Goal: Task Accomplishment & Management: Use online tool/utility

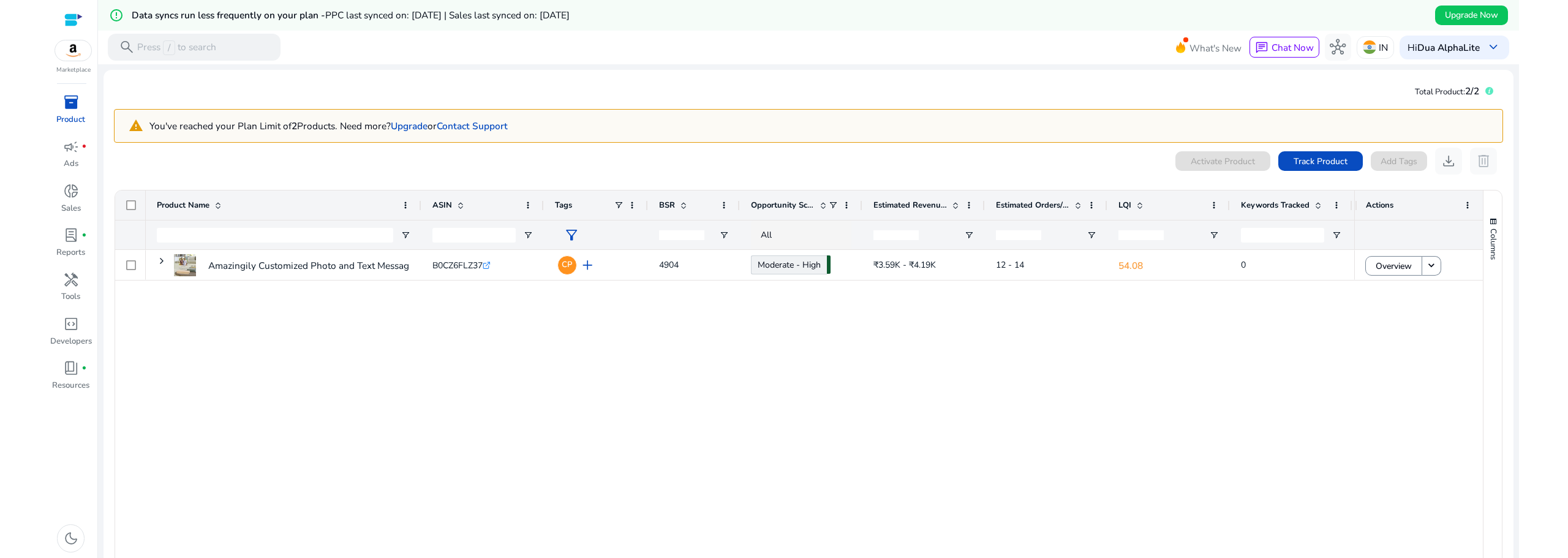
click at [61, 105] on div "inventory_2" at bounding box center [71, 102] width 37 height 21
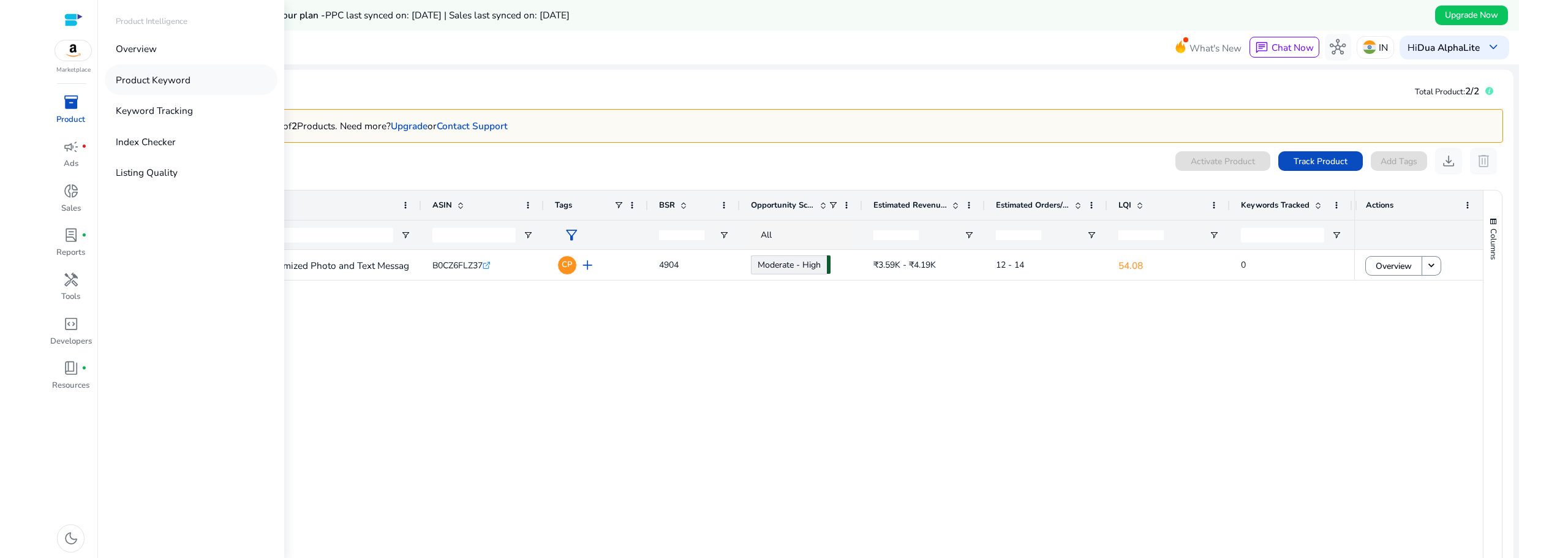
click at [181, 81] on p "Product Keyword" at bounding box center [153, 80] width 75 height 14
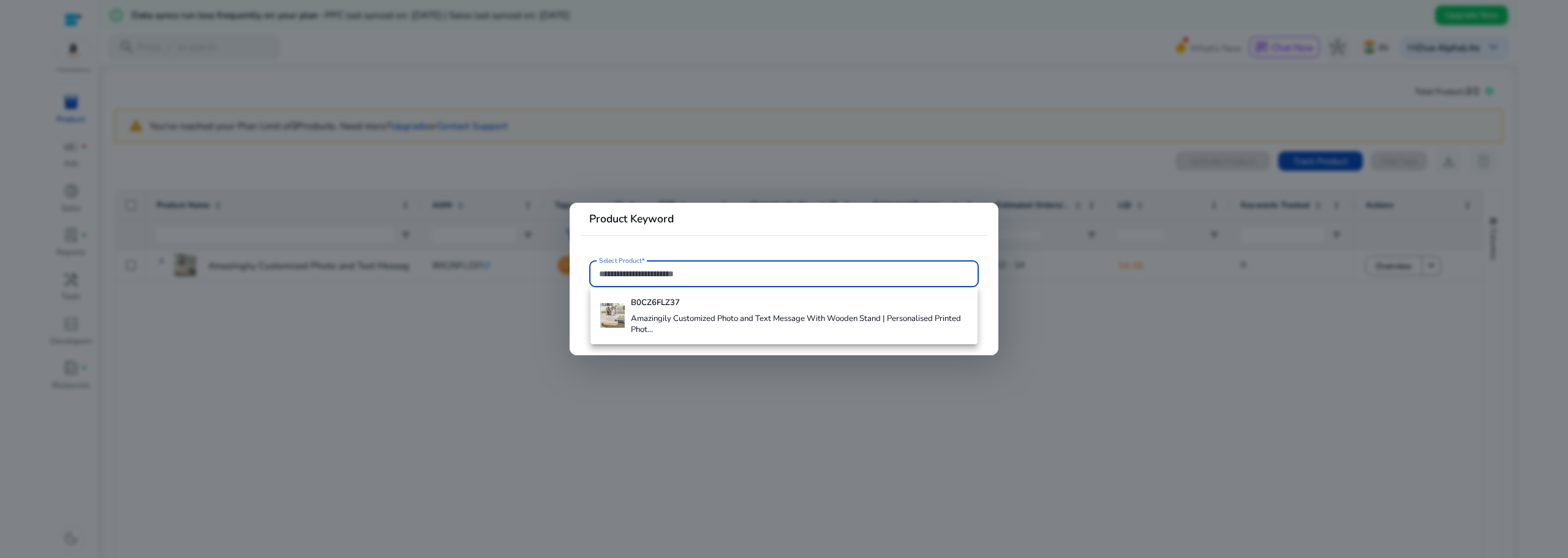
click at [686, 276] on input "Select Product*" at bounding box center [784, 274] width 370 height 14
click at [645, 273] on input "Select Product*" at bounding box center [784, 274] width 370 height 14
click at [67, 103] on div at bounding box center [784, 279] width 1568 height 558
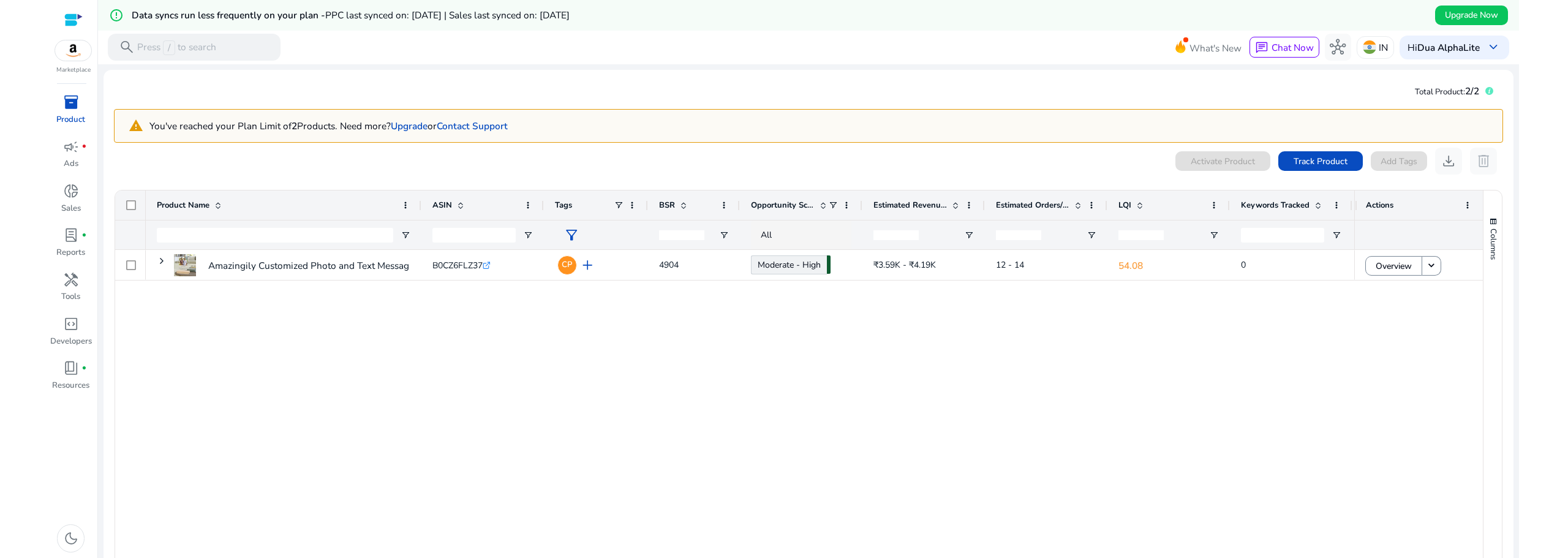
click at [66, 107] on span "inventory_2" at bounding box center [71, 102] width 16 height 16
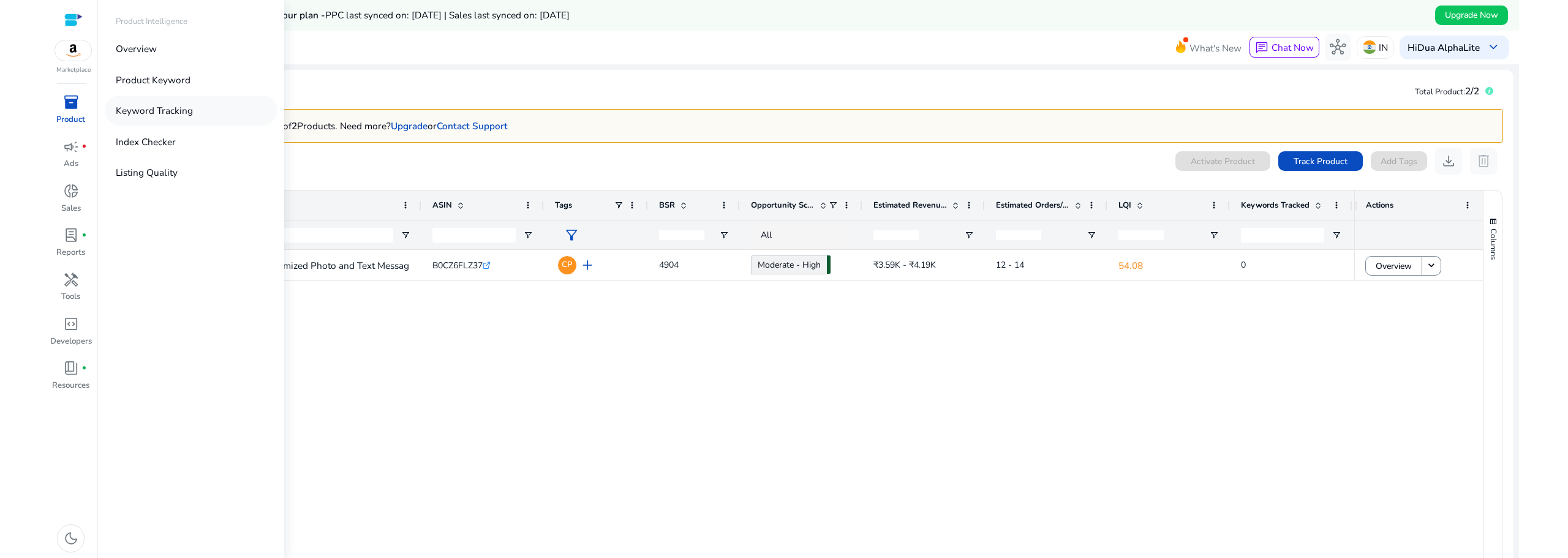
click at [191, 110] on link "Keyword Tracking" at bounding box center [191, 110] width 173 height 30
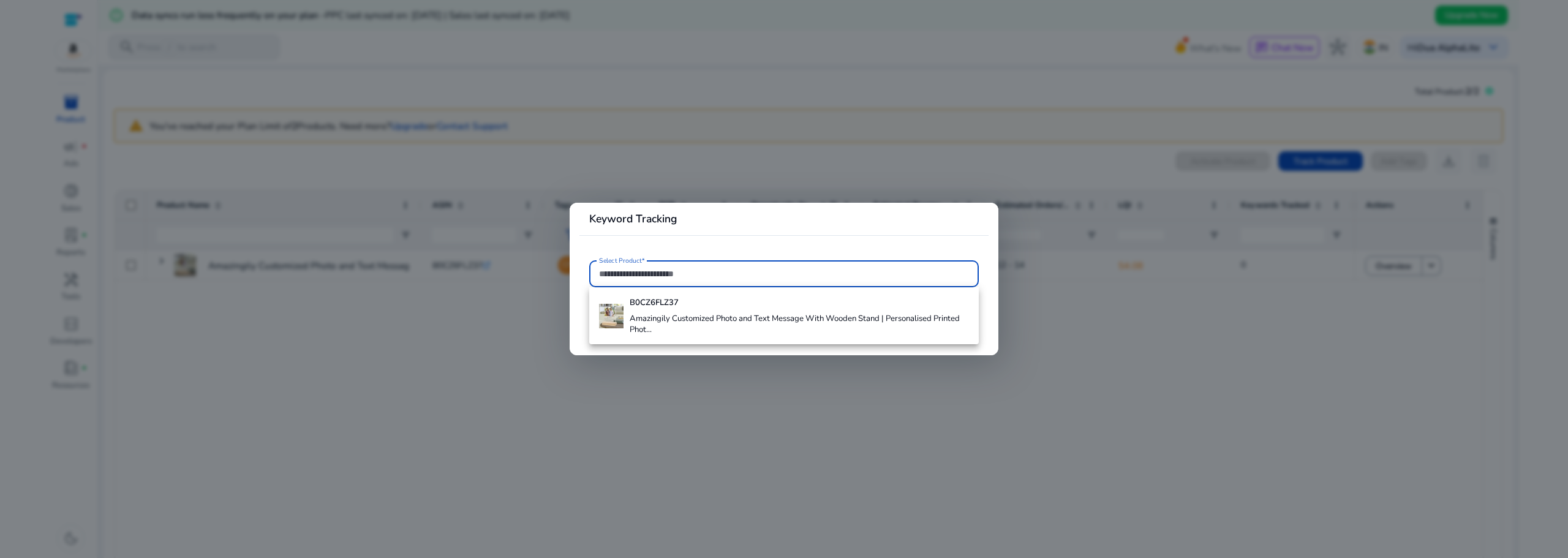
click at [710, 284] on div at bounding box center [784, 274] width 370 height 27
click at [711, 278] on input "Select Product*" at bounding box center [784, 274] width 370 height 14
paste input "**********"
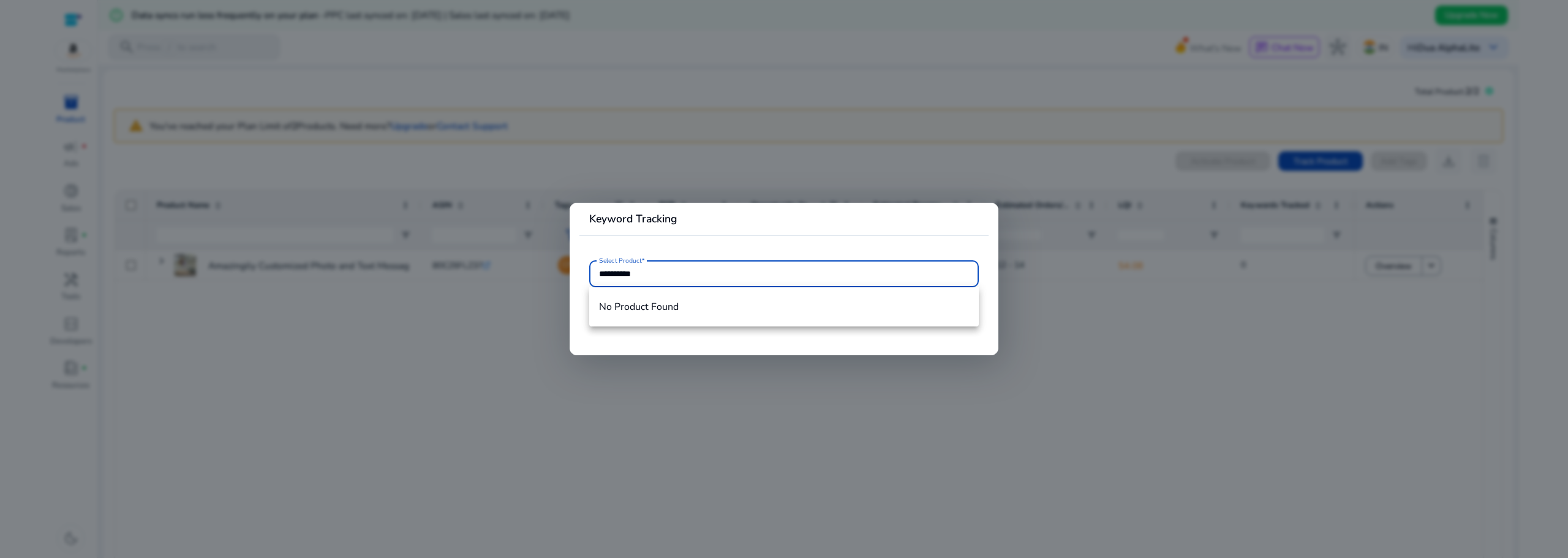
type input "**********"
click at [626, 319] on mat-option "No Product Found" at bounding box center [784, 307] width 389 height 30
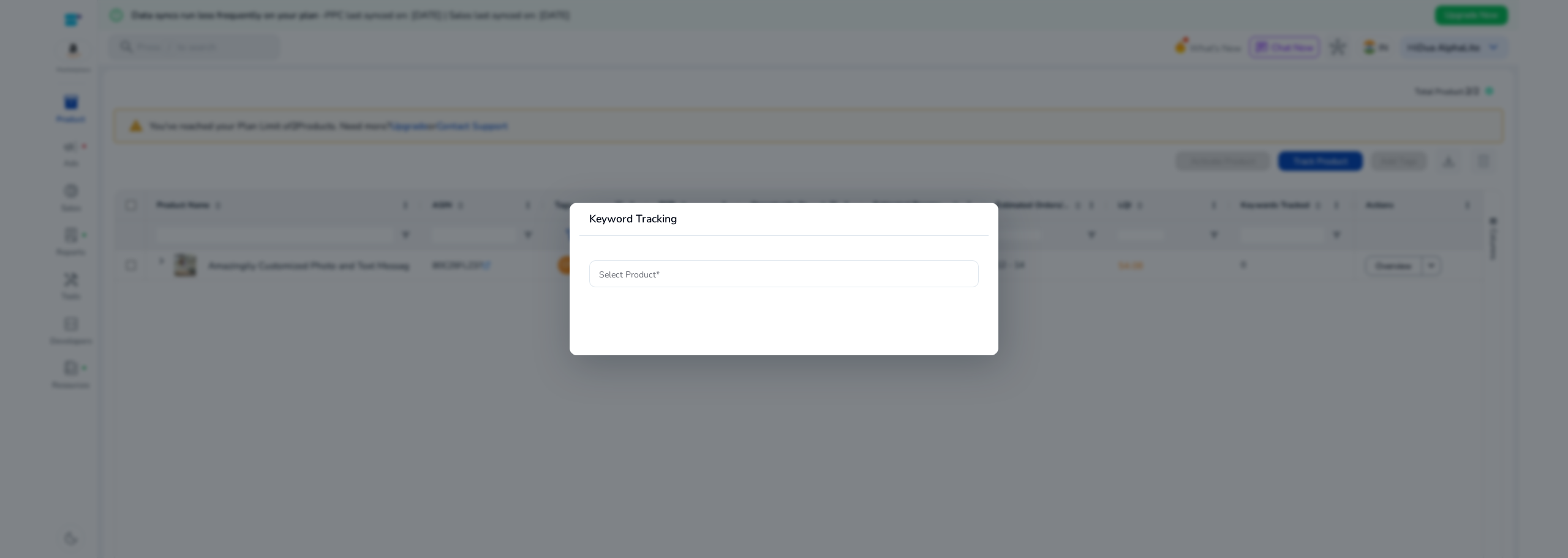
click at [710, 322] on mat-card "Keyword Tracking Select Product*" at bounding box center [784, 279] width 429 height 153
click at [720, 274] on input "Select Product*" at bounding box center [784, 274] width 370 height 14
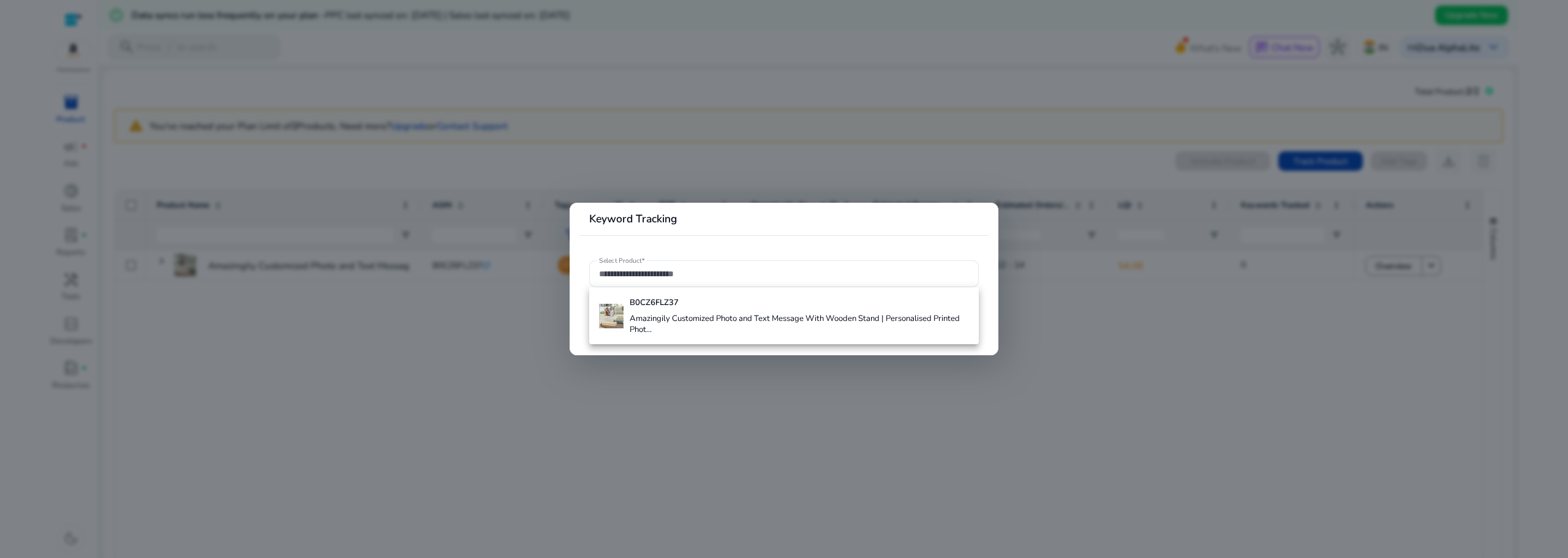
drag, startPoint x: 493, startPoint y: 173, endPoint x: 501, endPoint y: 169, distance: 8.9
click at [497, 172] on div at bounding box center [784, 279] width 1568 height 558
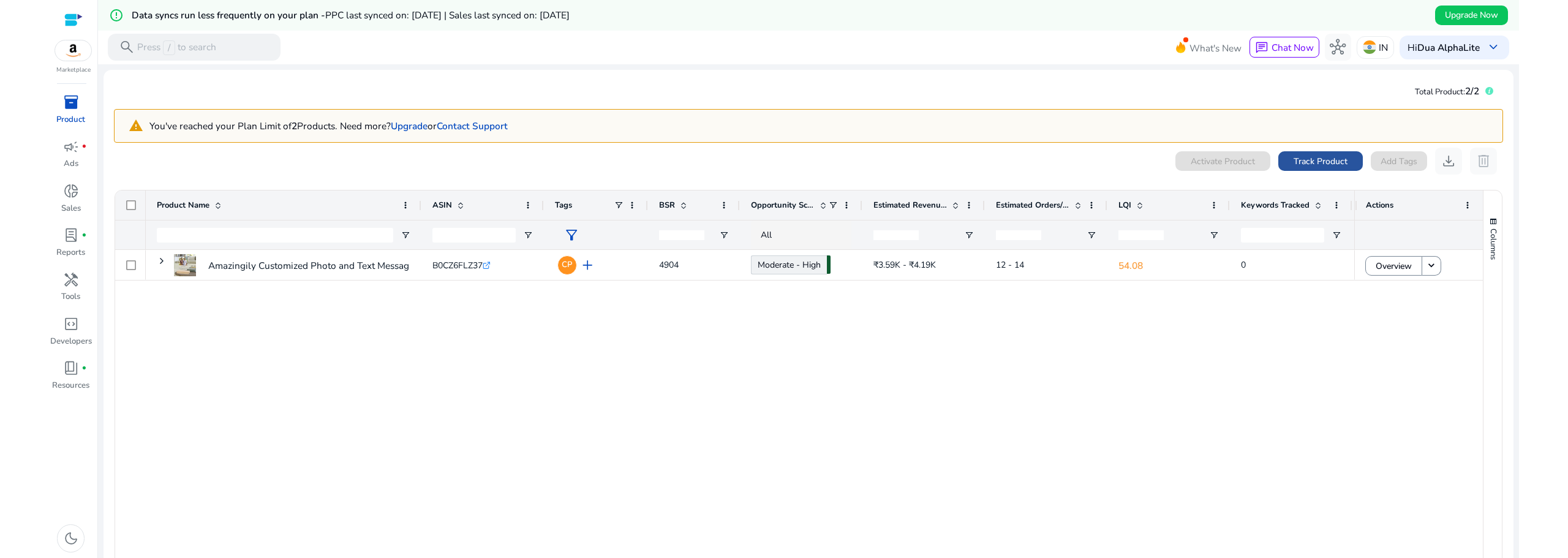
click at [1311, 164] on span "Track Product" at bounding box center [1320, 161] width 54 height 13
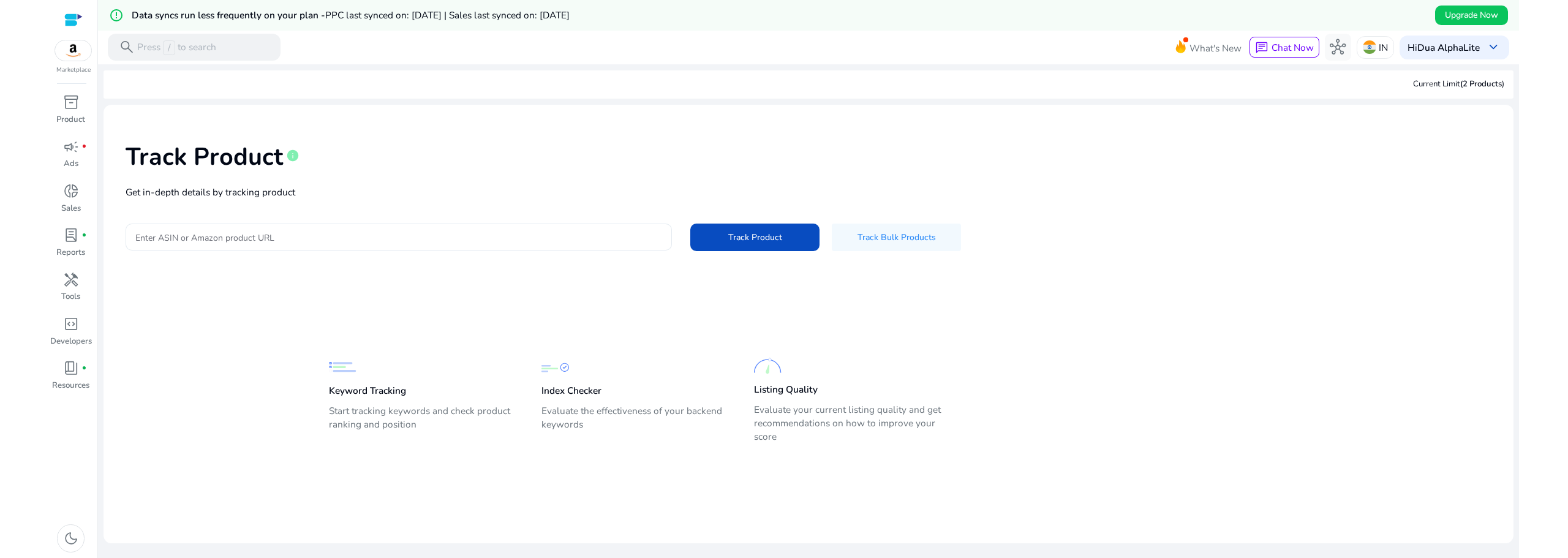
click at [419, 233] on input "Enter ASIN or Amazon product URL" at bounding box center [399, 237] width 527 height 14
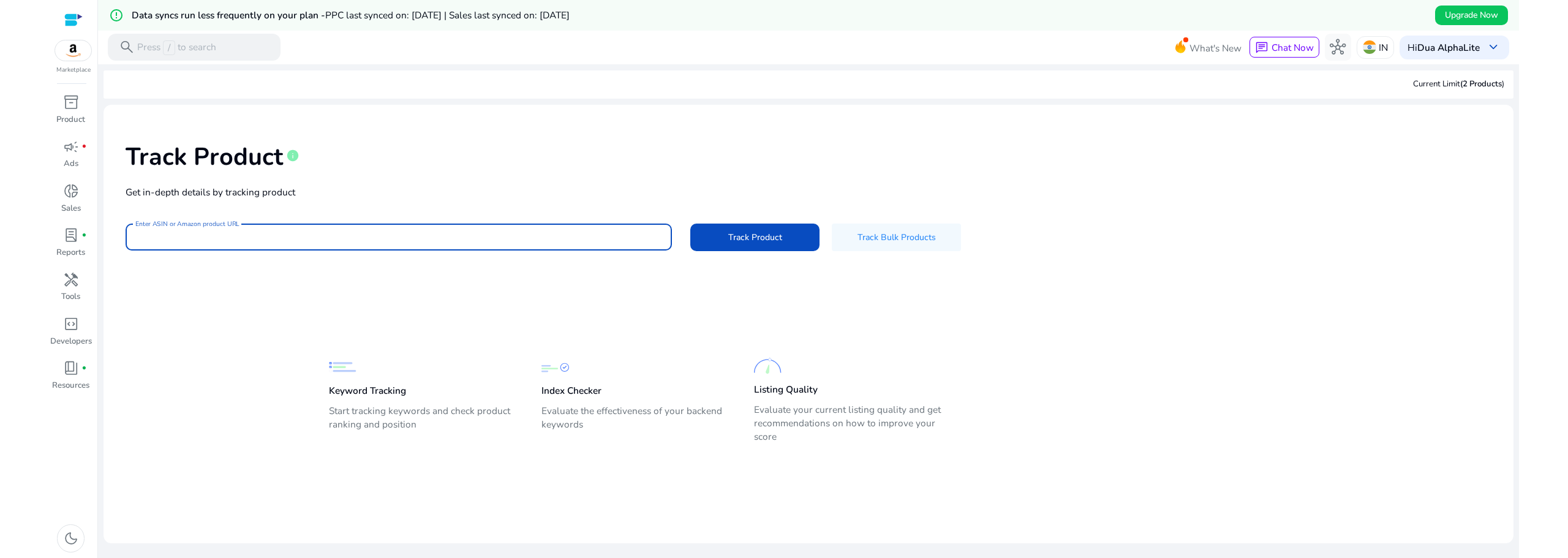
paste input "**********"
type input "**********"
click at [690, 223] on button "Track Product" at bounding box center [755, 237] width 129 height 28
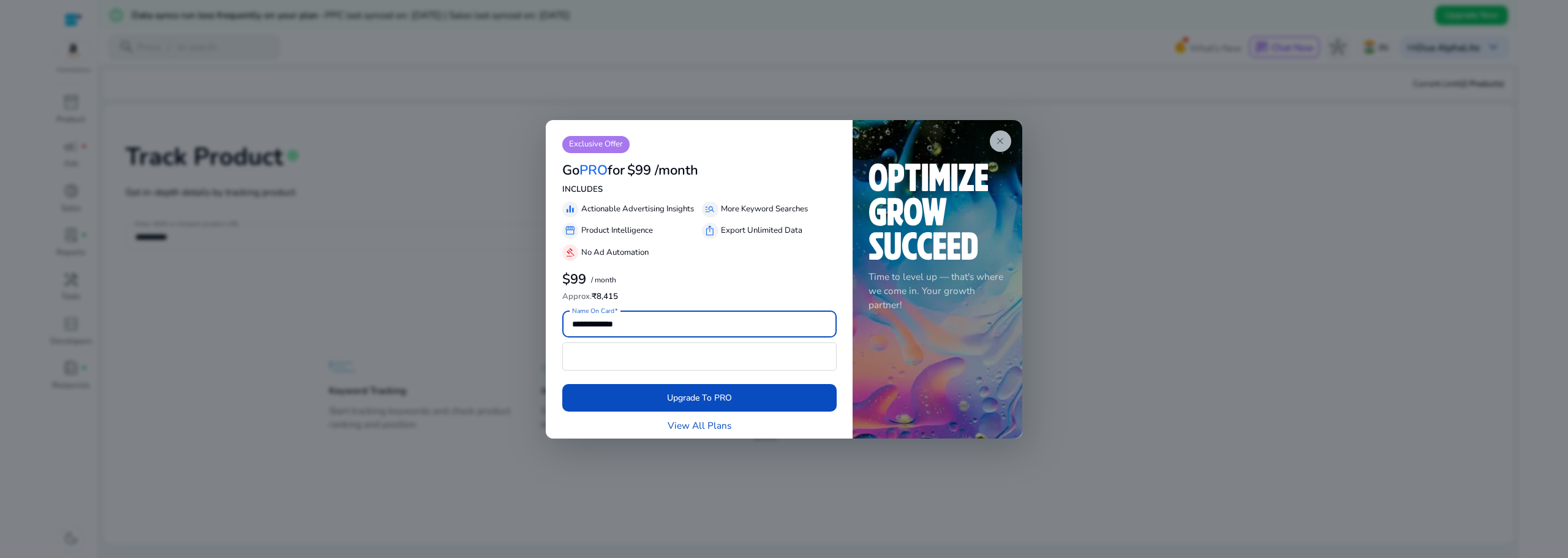
click at [1008, 134] on app-icon "close" at bounding box center [1001, 141] width 22 height 21
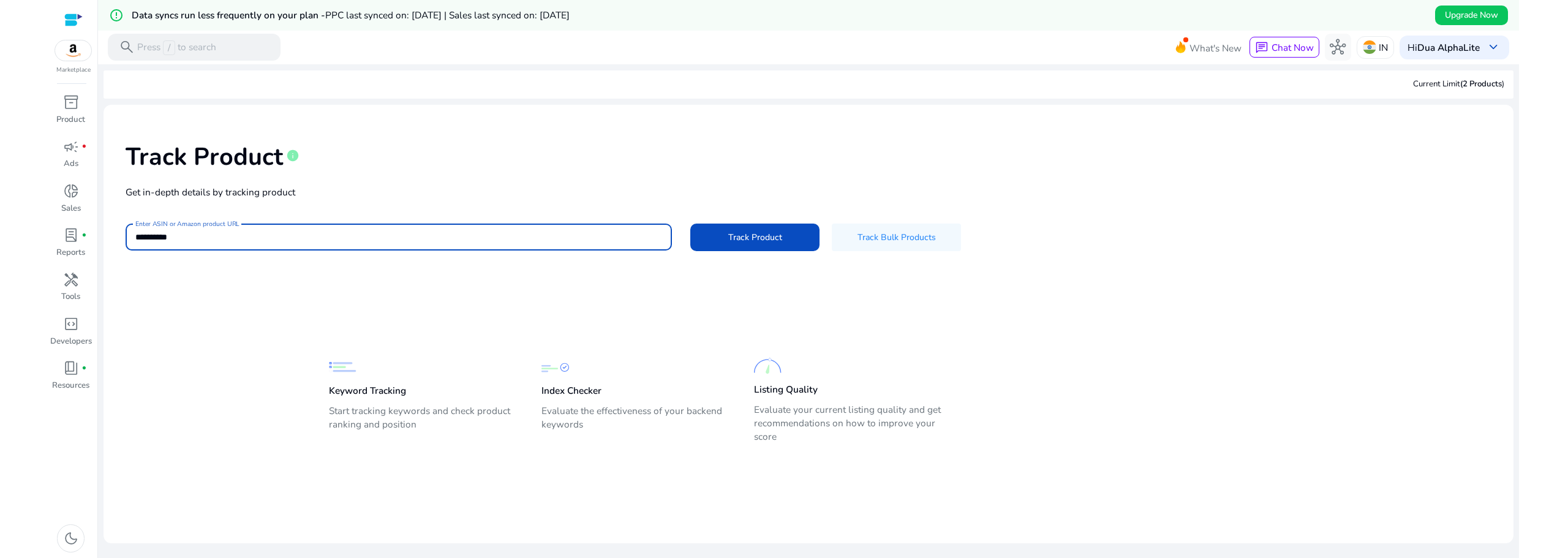
click at [456, 239] on input "**********" at bounding box center [399, 237] width 527 height 14
click at [458, 237] on input "**********" at bounding box center [399, 237] width 527 height 14
click at [690, 223] on button "Track Product" at bounding box center [755, 237] width 129 height 28
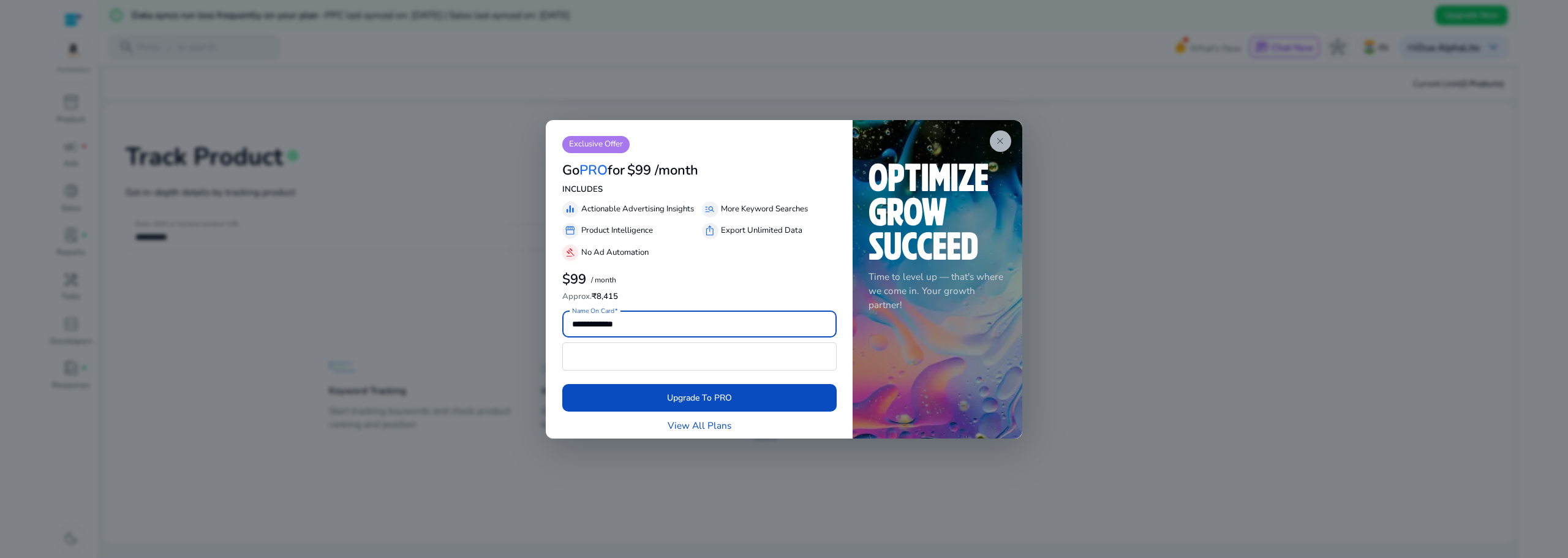
click at [1005, 141] on span "close" at bounding box center [1000, 141] width 11 height 11
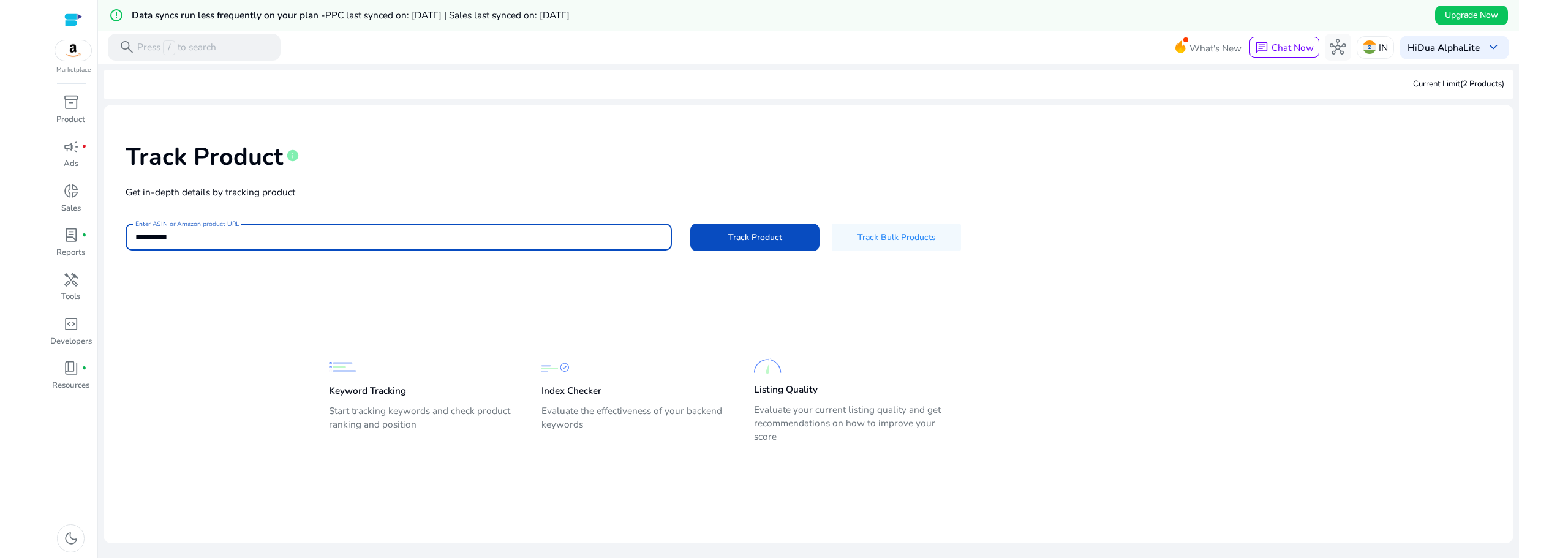
click at [180, 193] on p "Get in-depth details by tracking product" at bounding box center [809, 192] width 1366 height 14
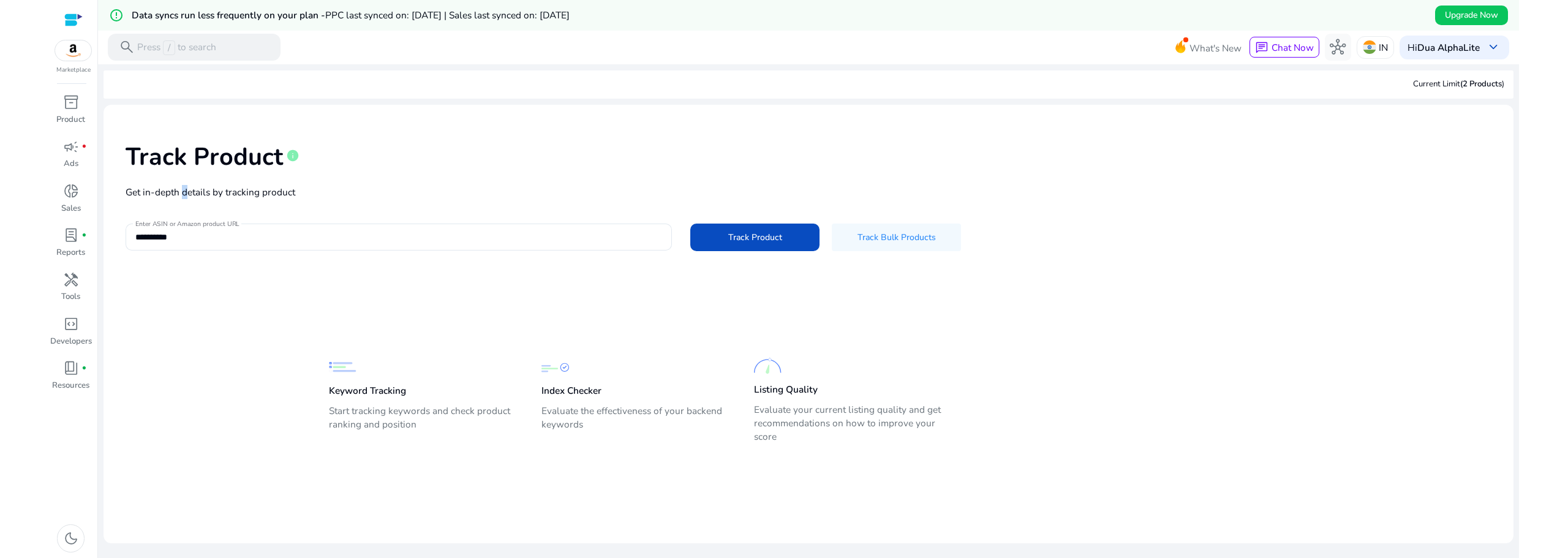
click at [180, 194] on p "Get in-depth details by tracking product" at bounding box center [809, 192] width 1366 height 14
click at [180, 194] on p "Get in-depth details by tracking product" at bounding box center [809, 192] width 1366 height 14
click at [1135, 169] on div "Track Product info" at bounding box center [809, 154] width 1366 height 55
click at [1423, 83] on div "Current Limit (2 Products )" at bounding box center [1458, 84] width 91 height 12
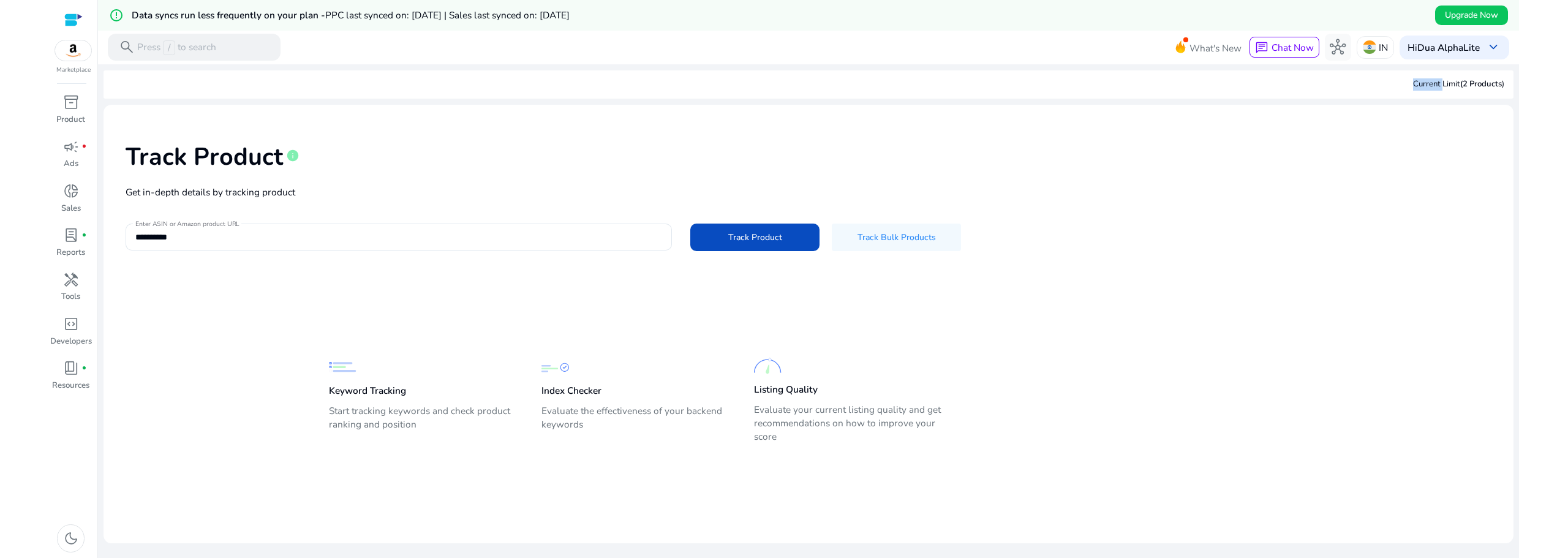
click at [1423, 83] on div "Current Limit (2 Products )" at bounding box center [1458, 84] width 91 height 12
click at [176, 51] on p "Press / to search" at bounding box center [177, 48] width 79 height 15
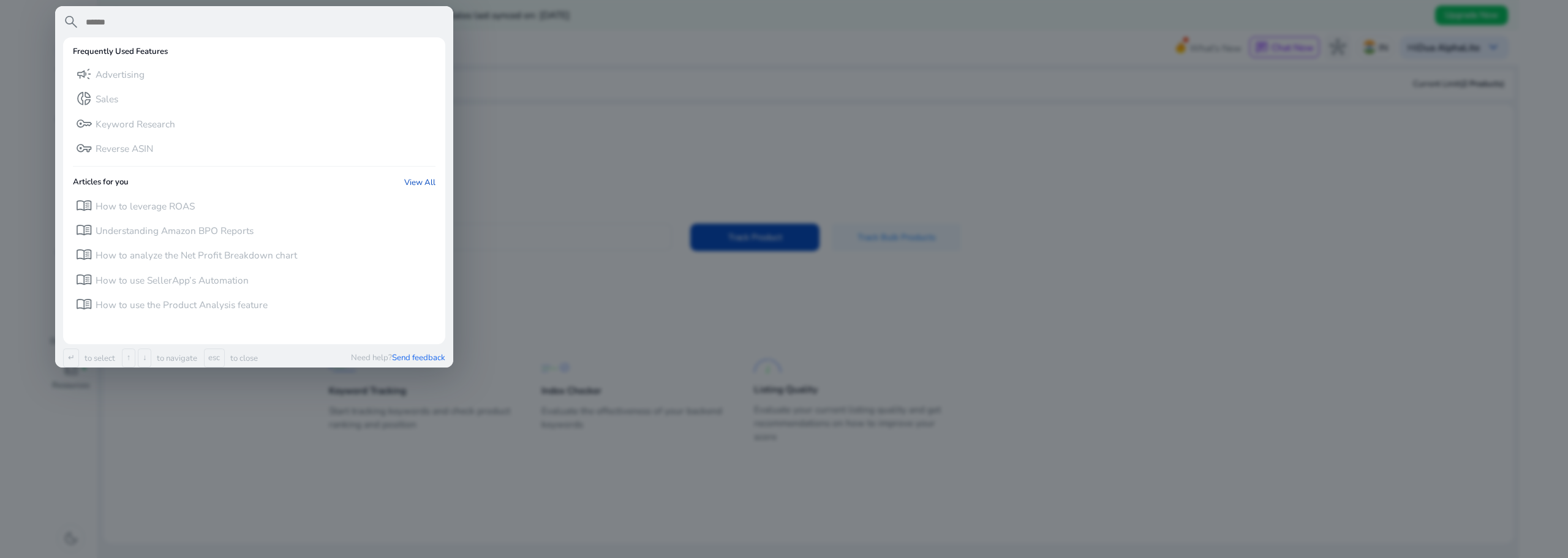
click at [624, 87] on div at bounding box center [784, 279] width 1568 height 558
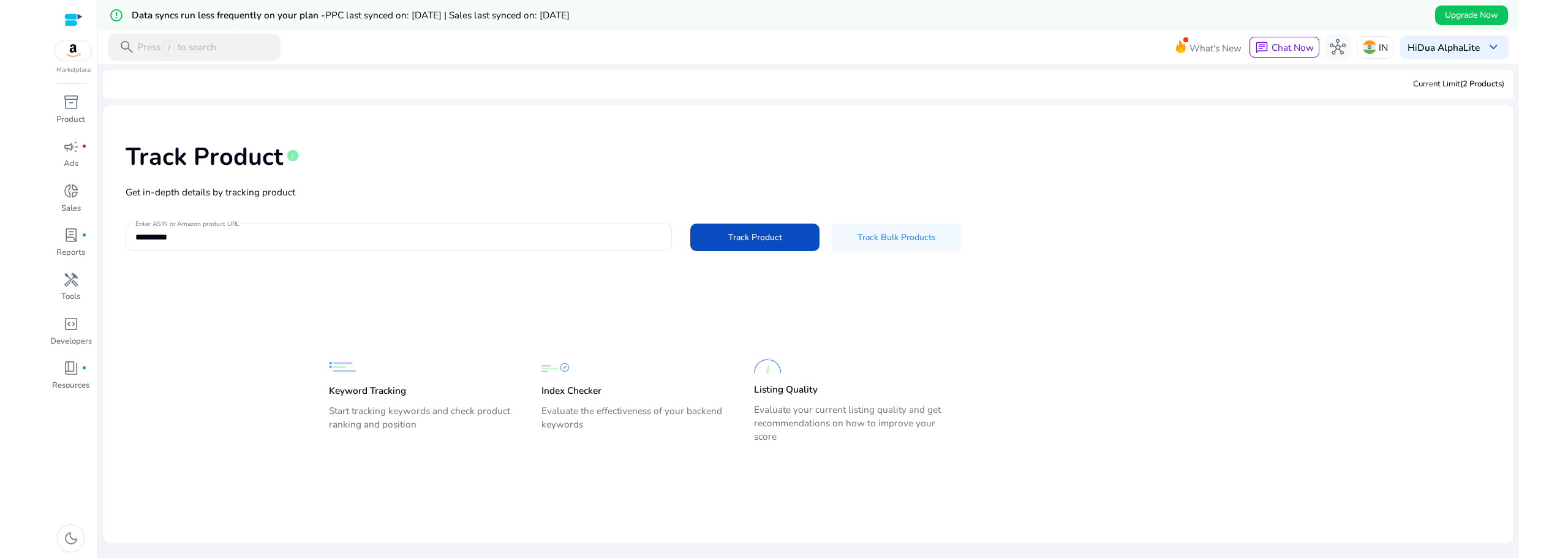
drag, startPoint x: 961, startPoint y: 183, endPoint x: 946, endPoint y: 193, distance: 18.0
click at [961, 183] on div "**********" at bounding box center [809, 195] width 1390 height 161
click at [401, 240] on input "**********" at bounding box center [399, 237] width 527 height 14
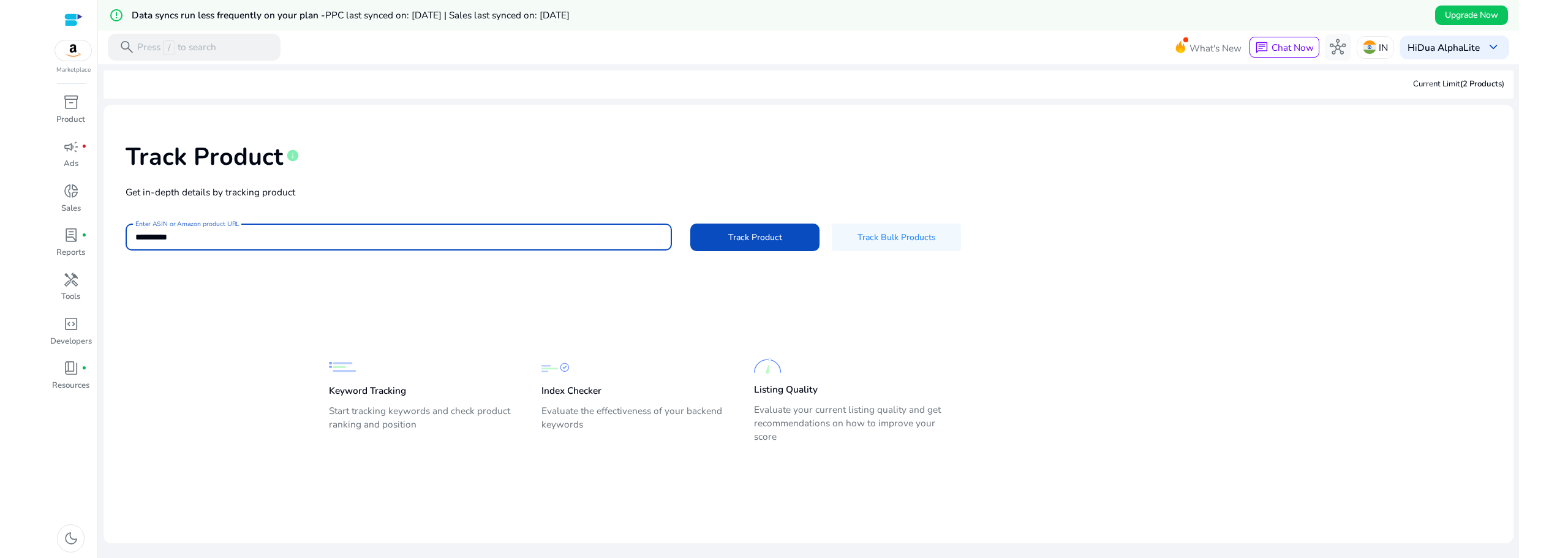
drag, startPoint x: 401, startPoint y: 239, endPoint x: 106, endPoint y: 234, distance: 295.0
click at [106, 234] on mat-card-content "**********" at bounding box center [808, 296] width 1410 height 383
click at [690, 223] on button "Track Product" at bounding box center [755, 237] width 129 height 28
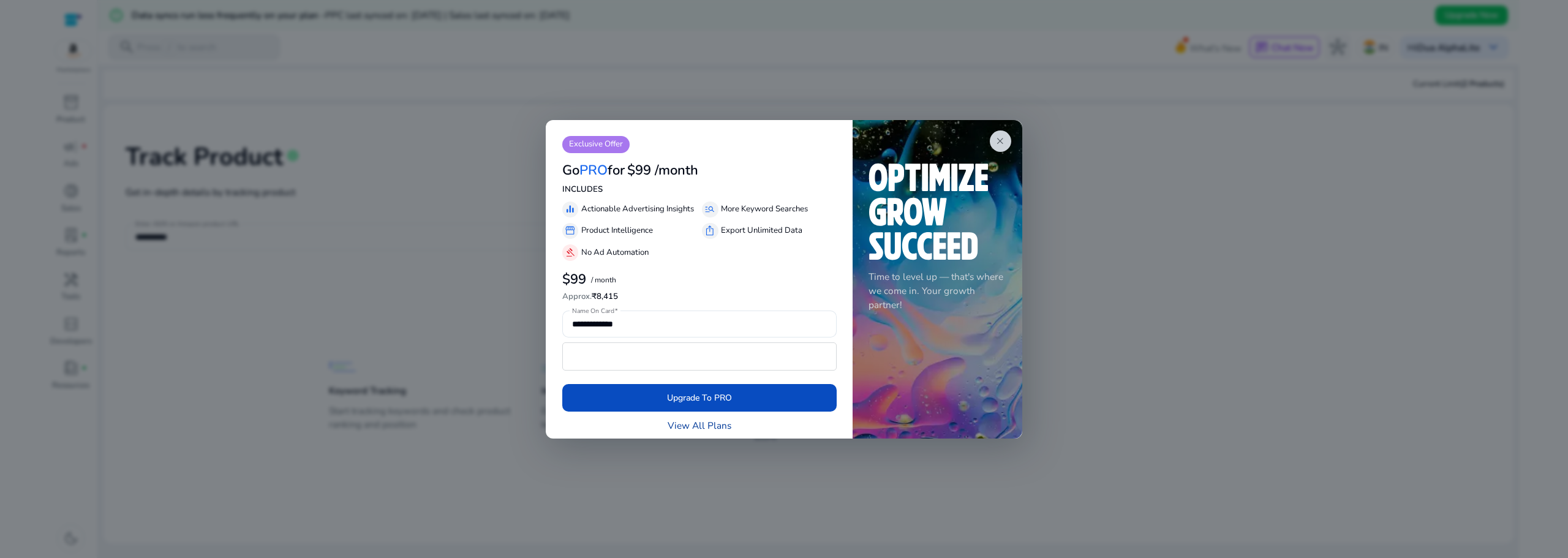
click at [706, 428] on link "View All Plans" at bounding box center [699, 426] width 64 height 14
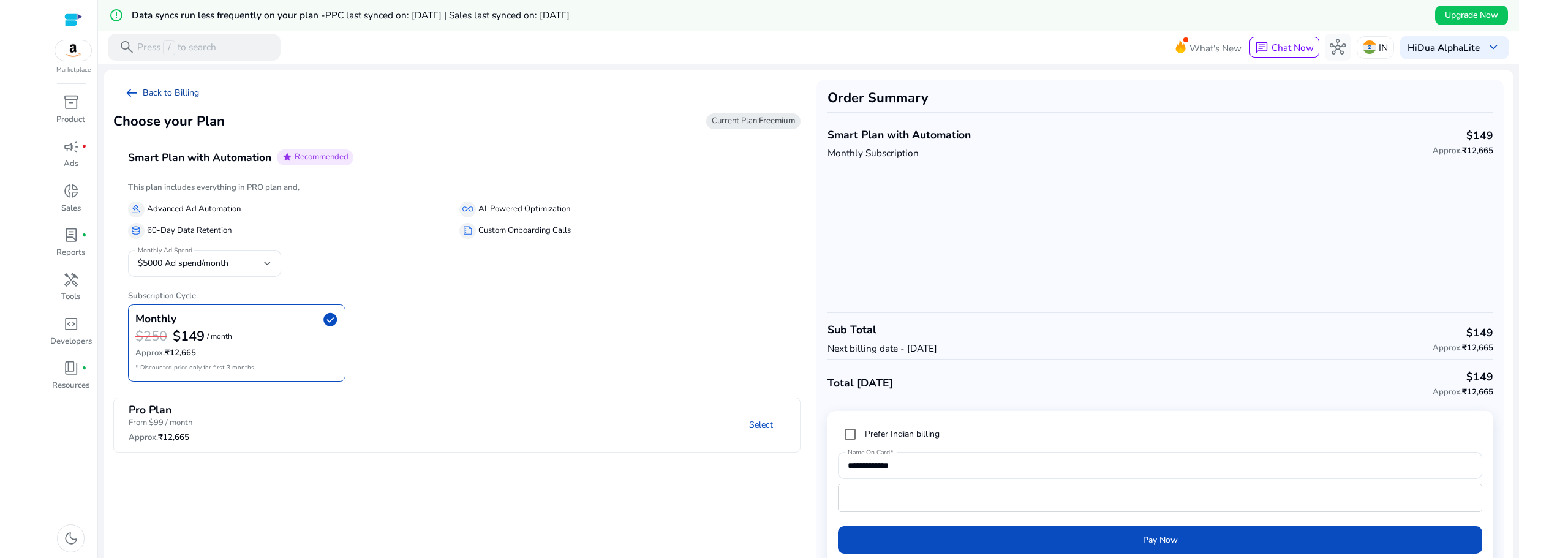
click at [126, 92] on span "arrow_left_alt" at bounding box center [132, 93] width 16 height 16
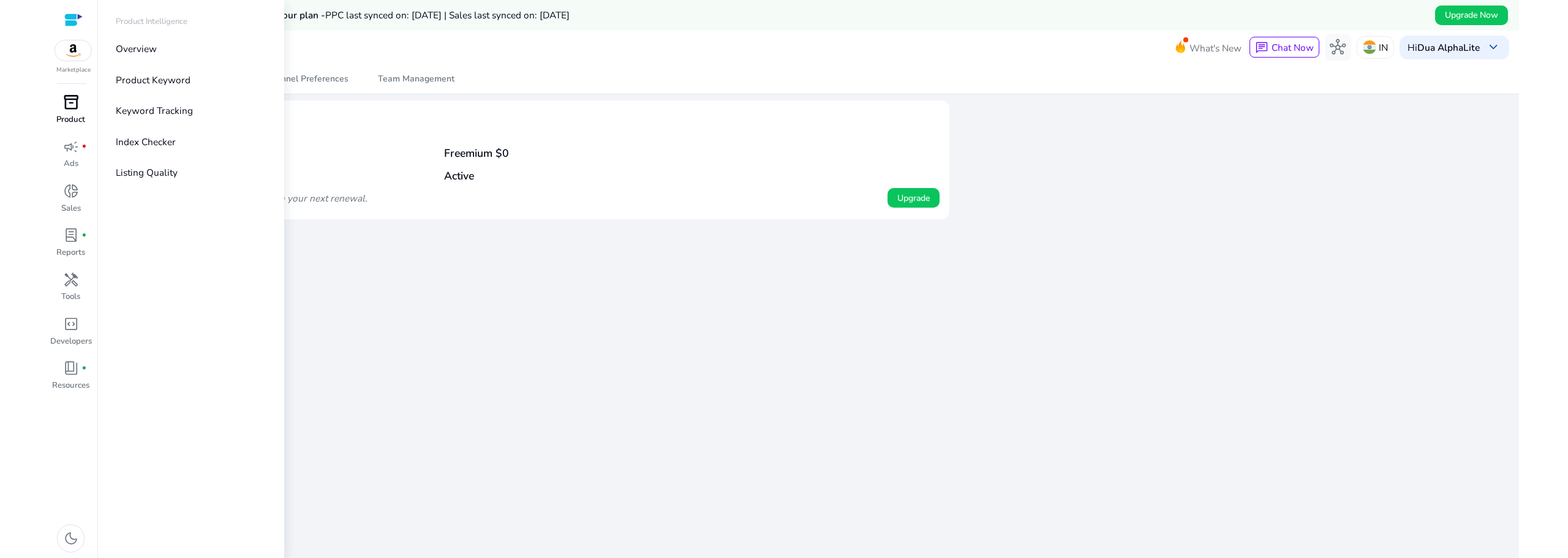
click at [72, 103] on span "inventory_2" at bounding box center [71, 102] width 16 height 16
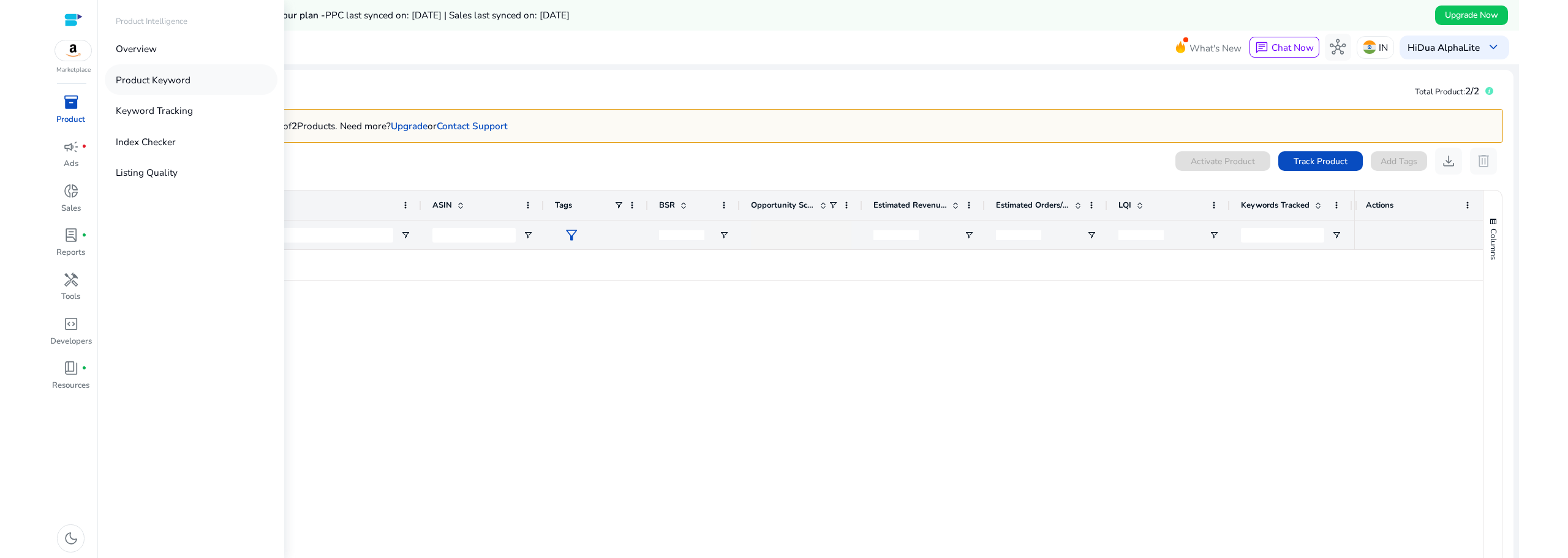
click at [165, 74] on p "Product Keyword" at bounding box center [153, 80] width 75 height 14
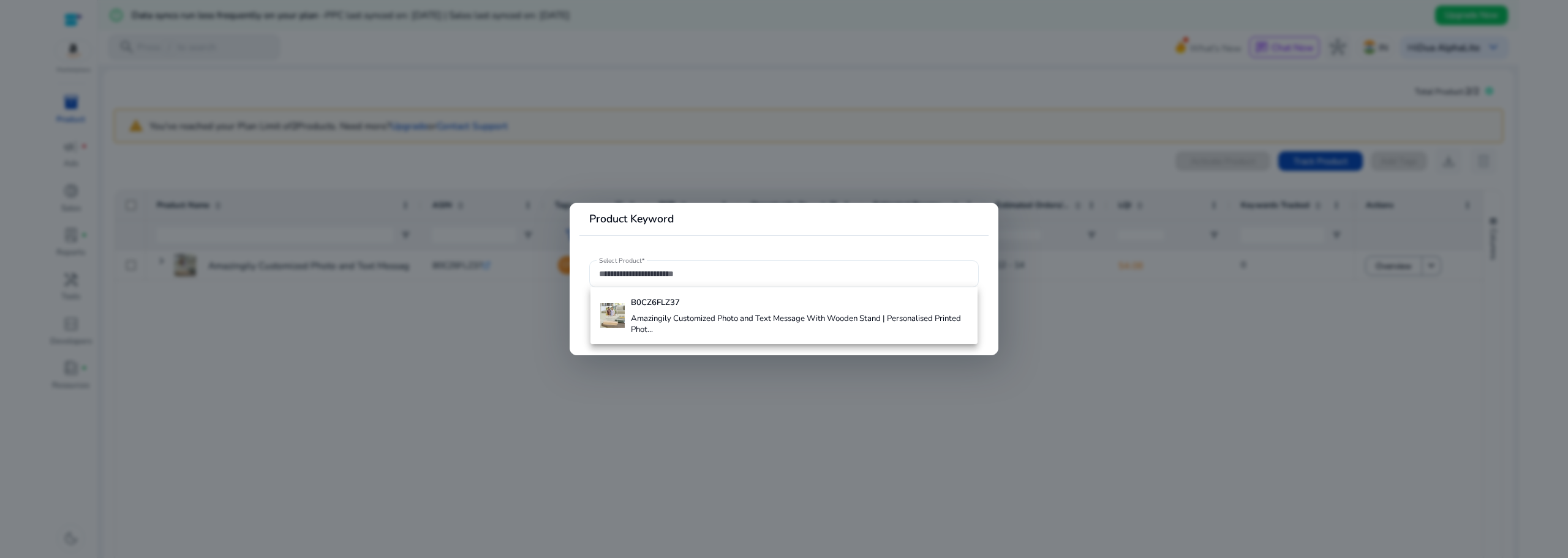
click at [665, 281] on div at bounding box center [784, 274] width 370 height 27
click at [667, 273] on input "Select Product*" at bounding box center [784, 274] width 370 height 14
paste input "**********"
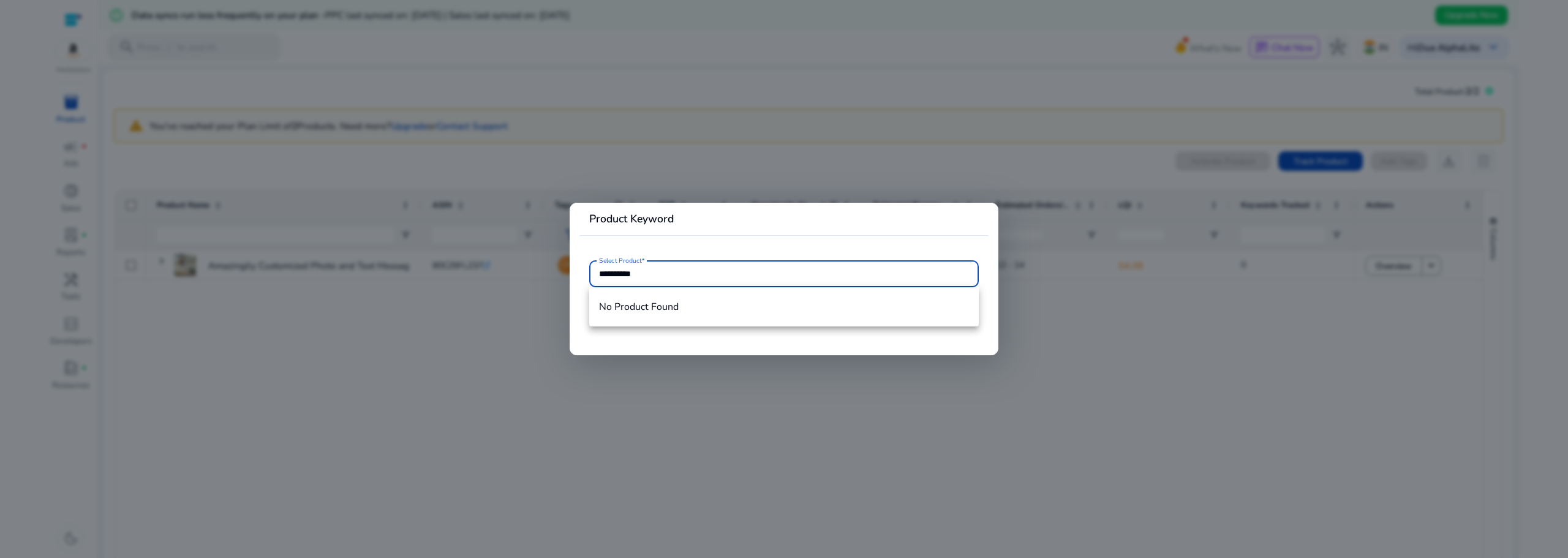
type input "**********"
click at [280, 366] on div at bounding box center [784, 279] width 1568 height 558
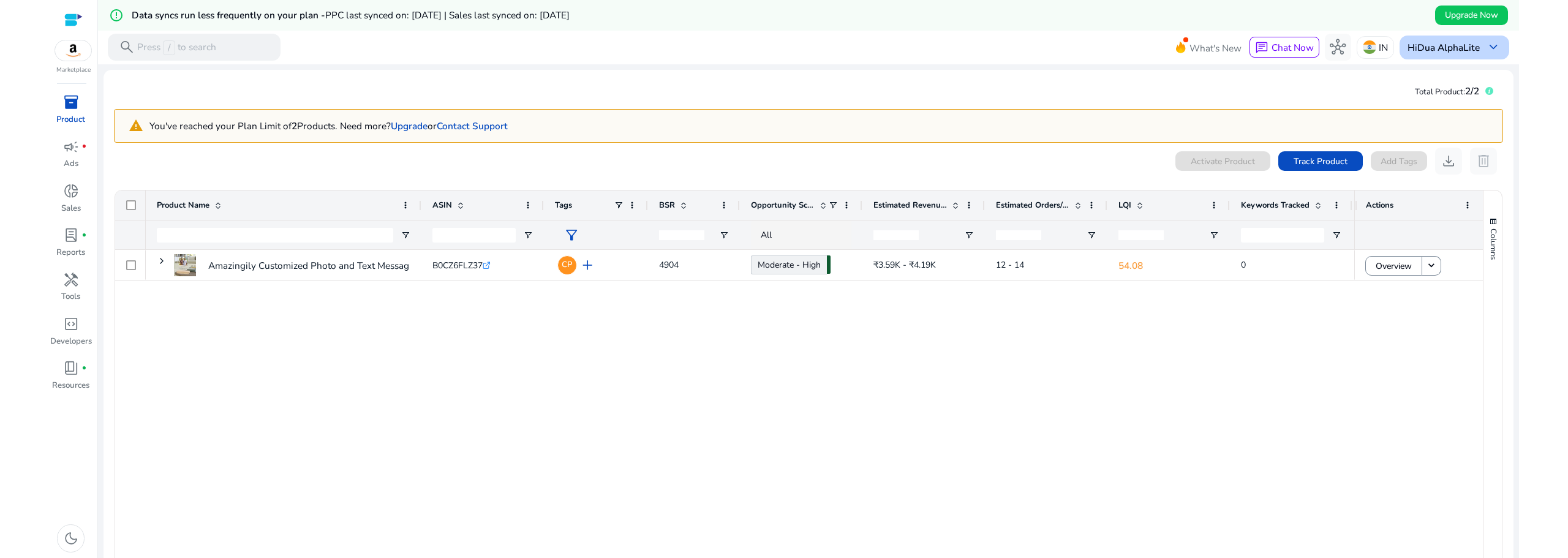
click at [1472, 48] on b "Dua AlphaLite" at bounding box center [1449, 48] width 63 height 13
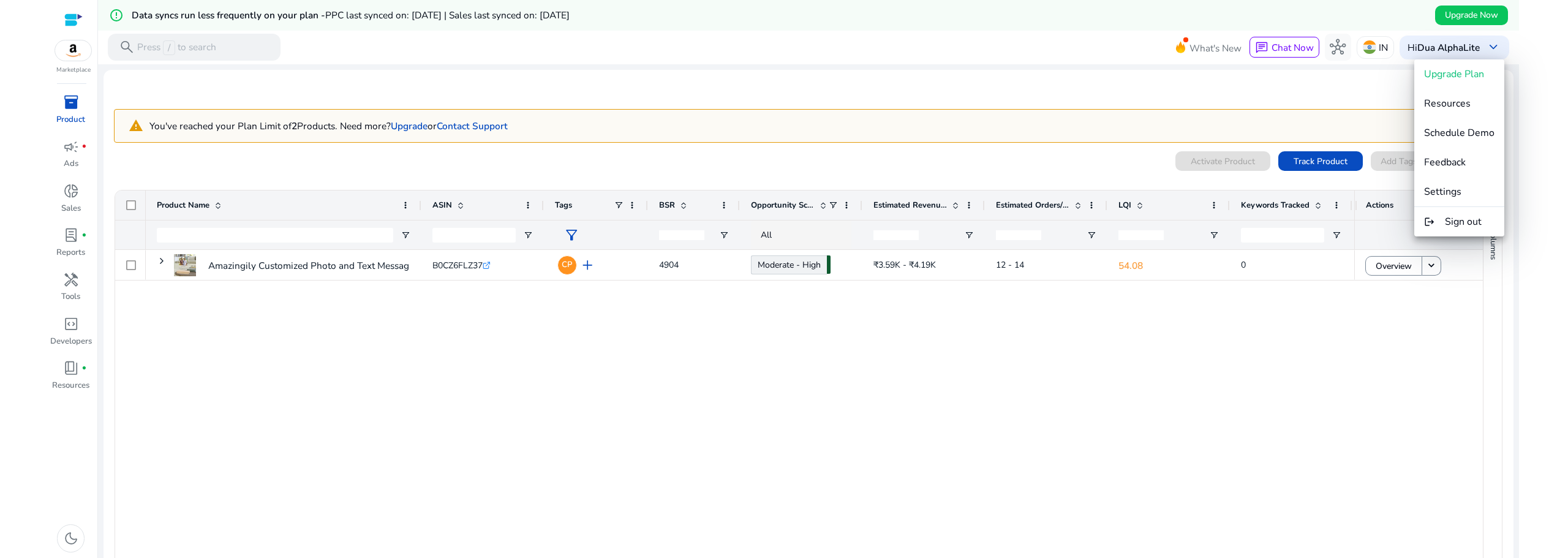
click at [1453, 218] on span "Sign out" at bounding box center [1463, 222] width 37 height 14
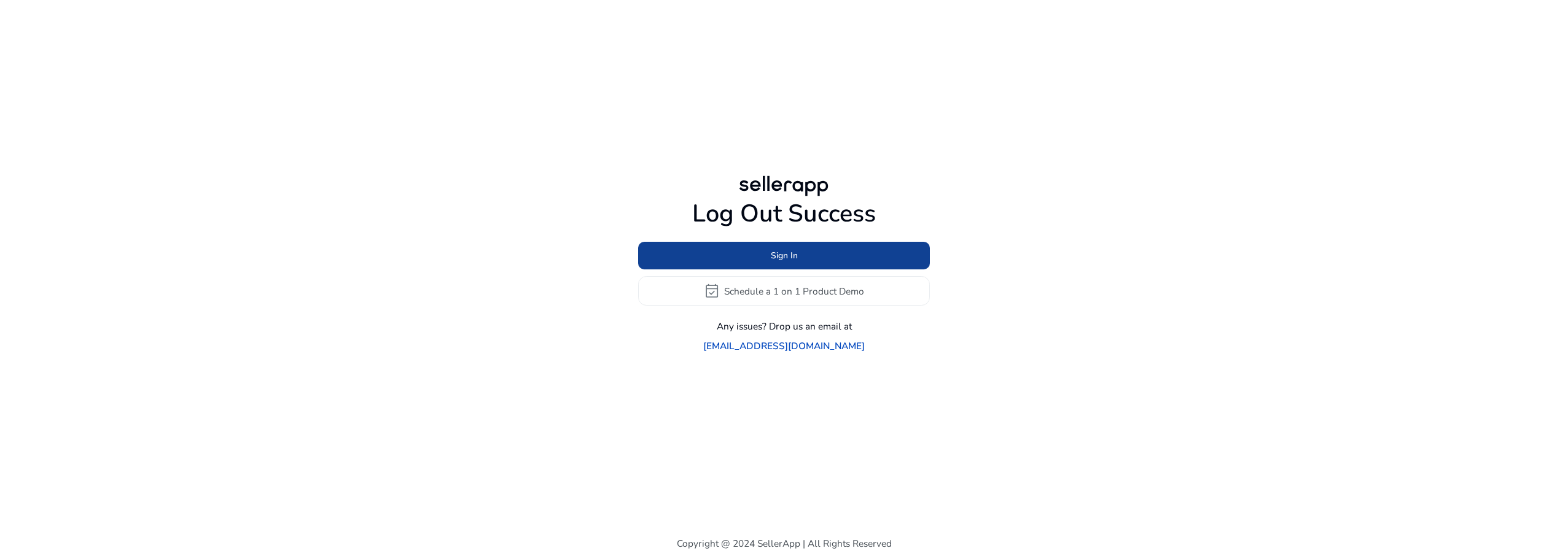
click at [806, 270] on span at bounding box center [784, 256] width 292 height 30
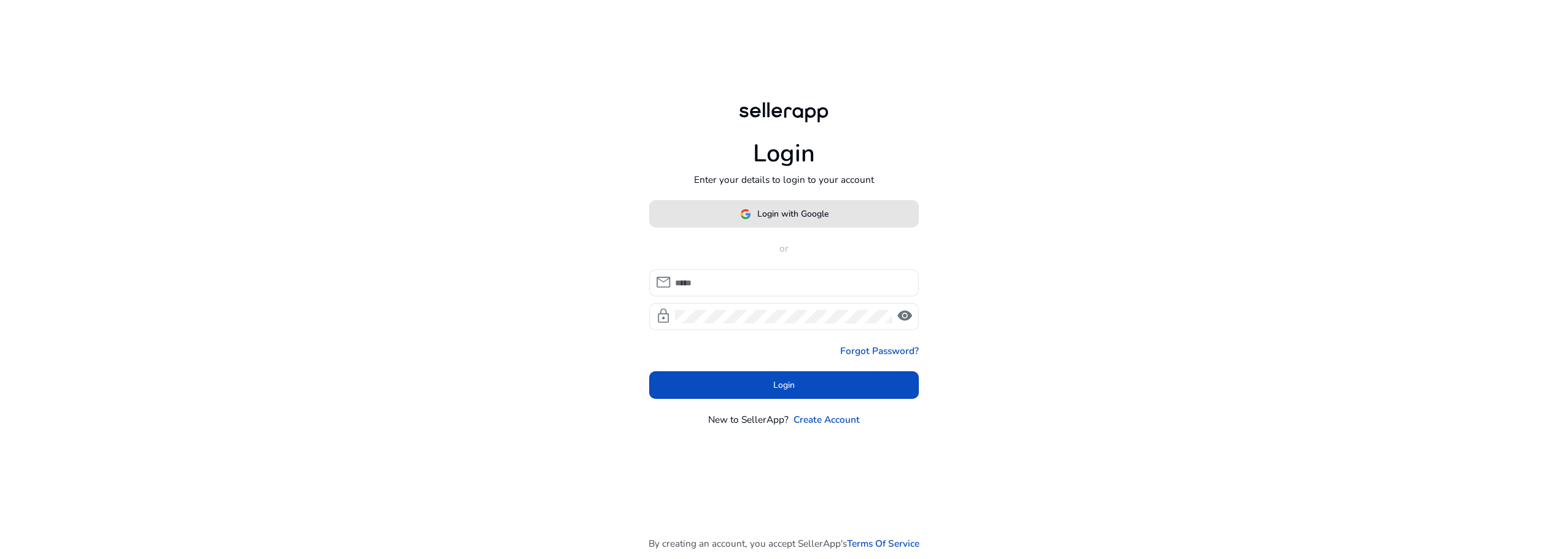
click at [763, 217] on span "Login with Google" at bounding box center [793, 214] width 71 height 13
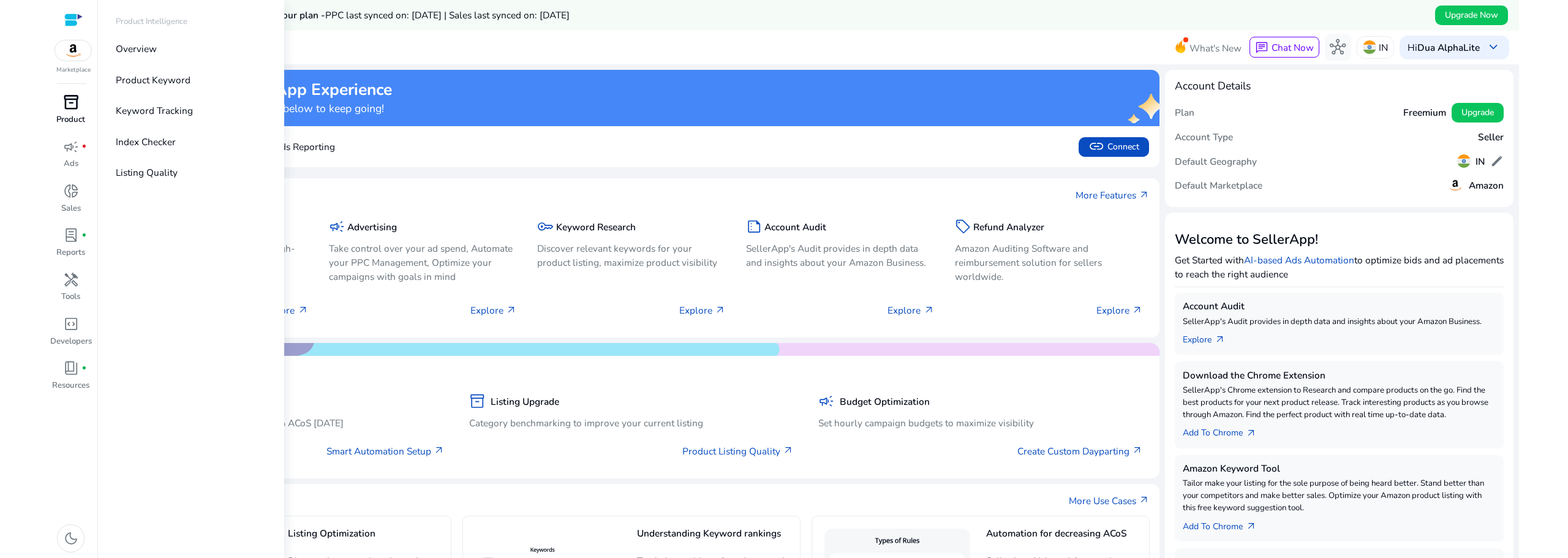
click at [75, 116] on p "Product" at bounding box center [70, 119] width 29 height 12
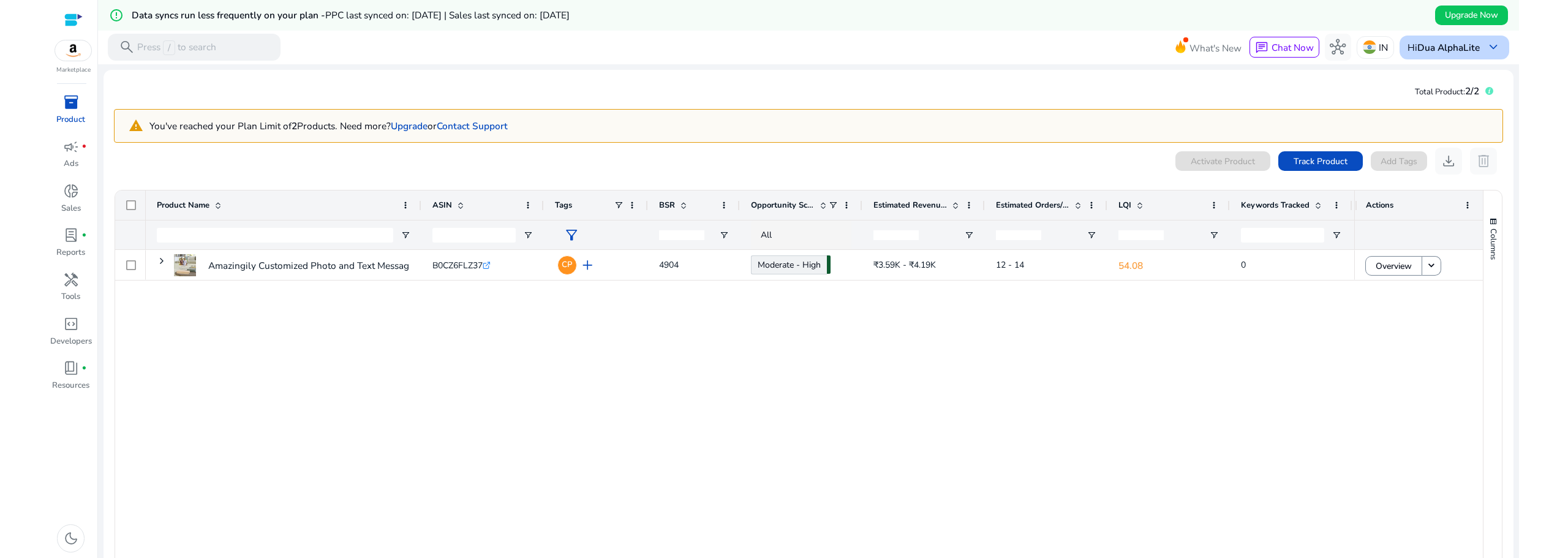
click at [1451, 48] on b "Dua AlphaLite" at bounding box center [1449, 48] width 63 height 13
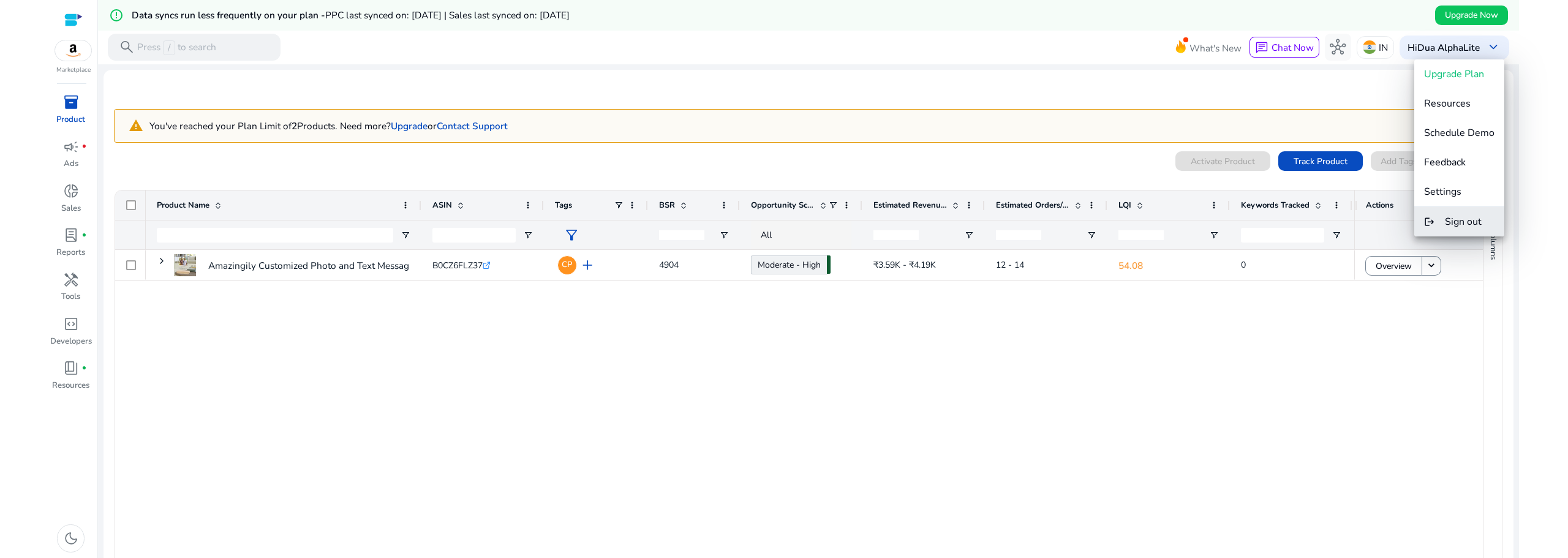
click at [1447, 223] on span "Sign out" at bounding box center [1463, 222] width 37 height 14
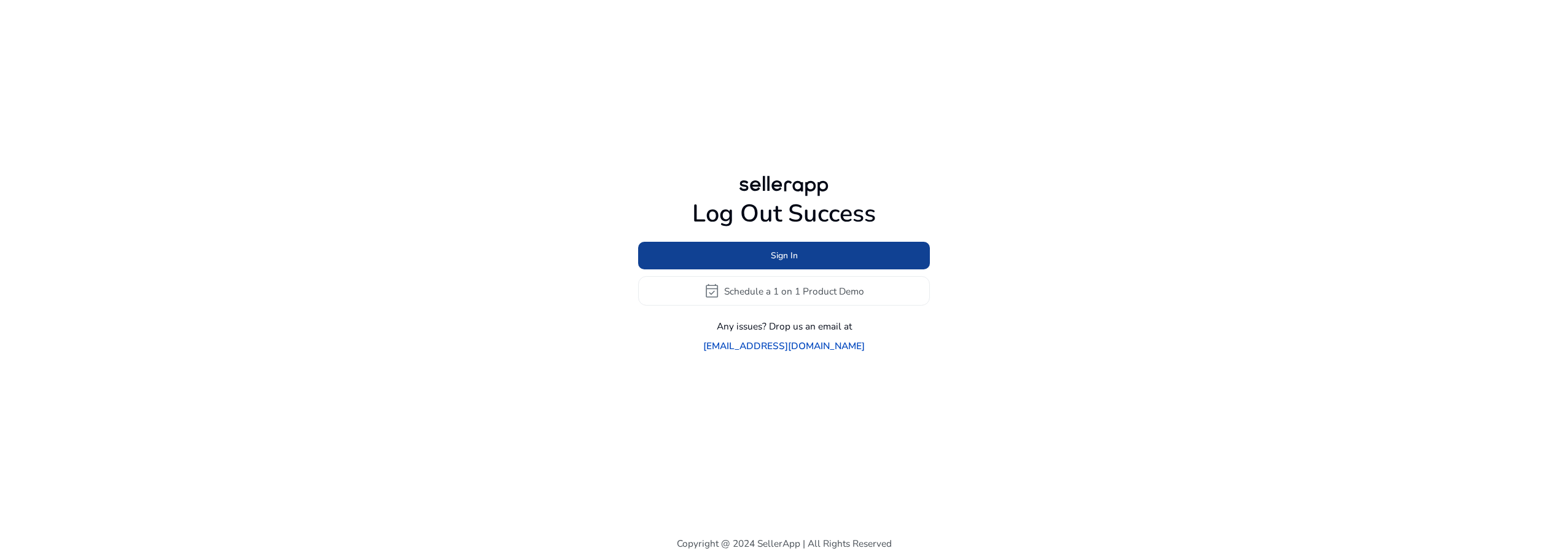
click at [792, 262] on span "Sign In" at bounding box center [785, 256] width 27 height 13
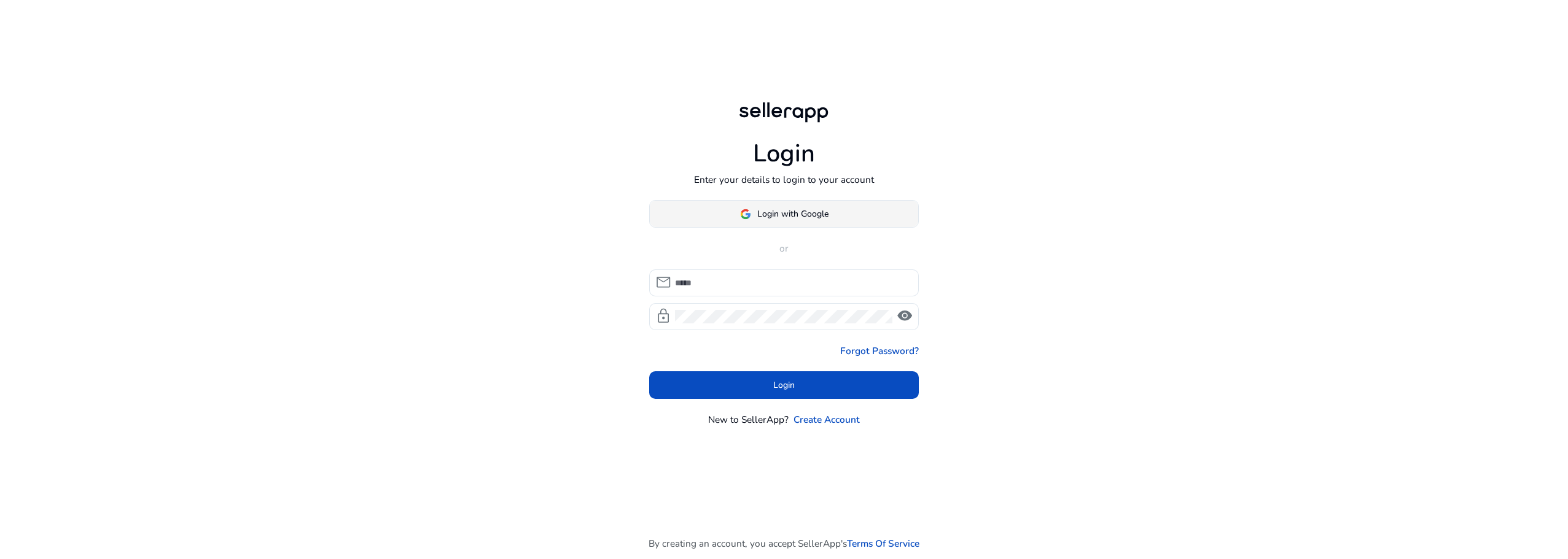
click at [765, 213] on span "Login with Google" at bounding box center [793, 214] width 71 height 13
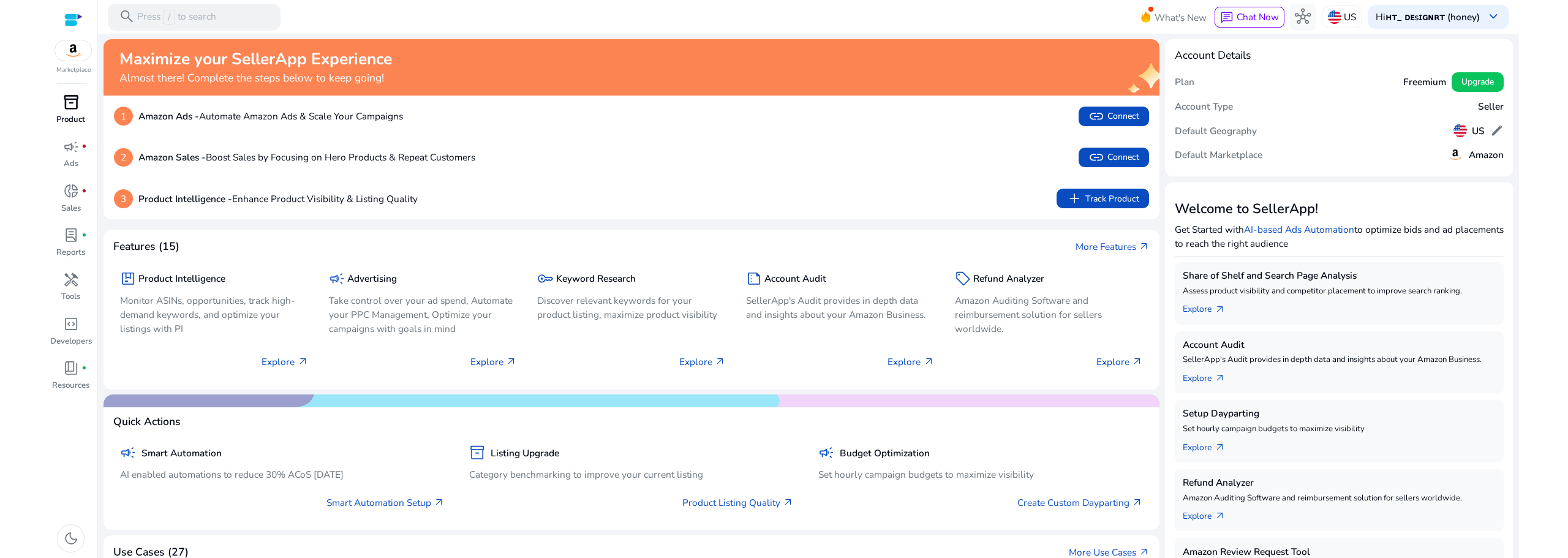
click at [70, 105] on span "inventory_2" at bounding box center [71, 102] width 16 height 16
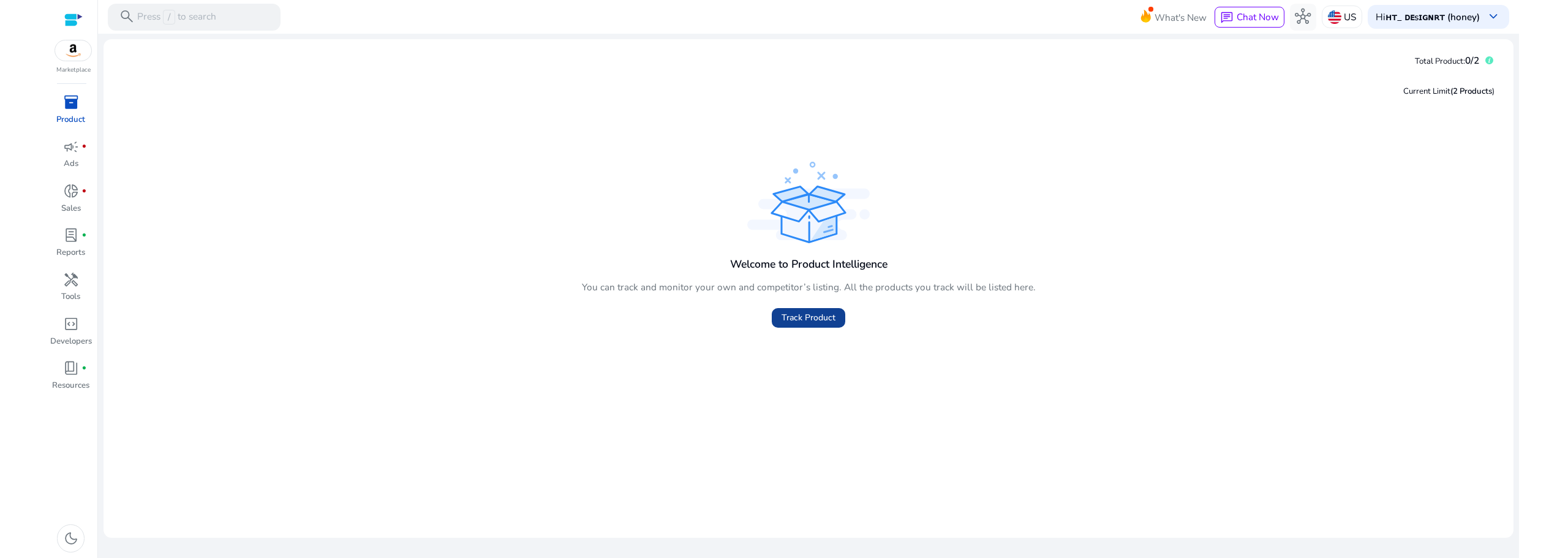
click at [800, 324] on span "Track Product" at bounding box center [808, 318] width 54 height 13
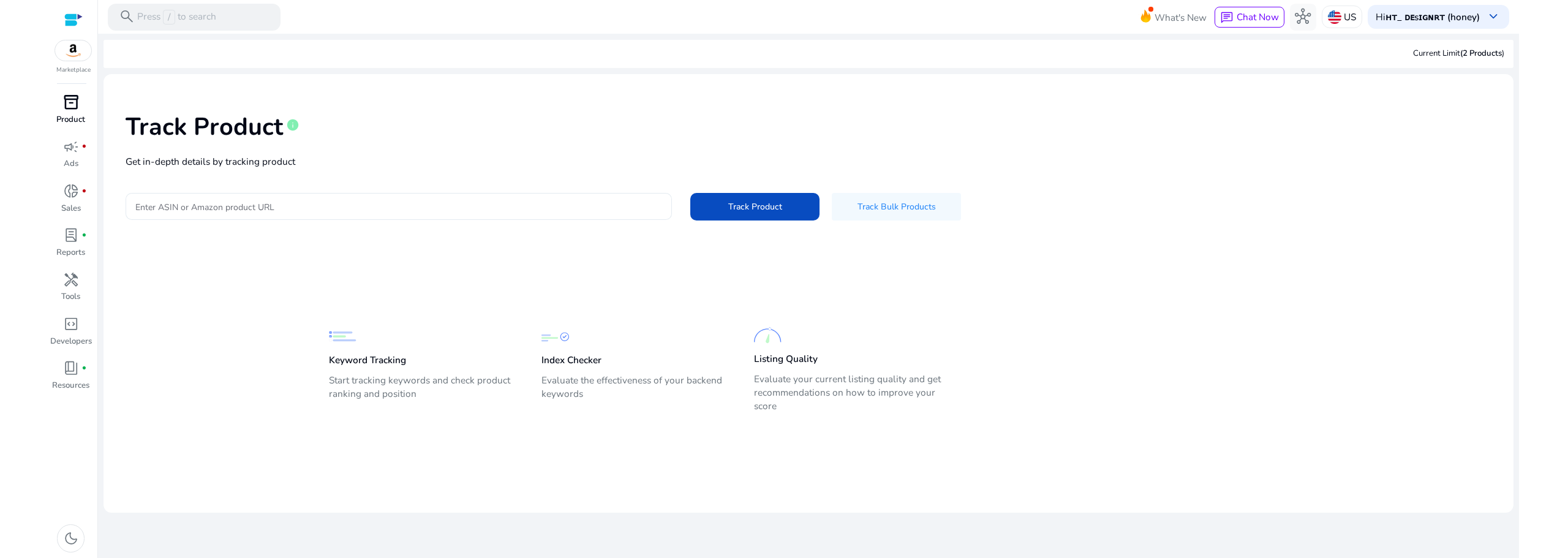
click at [382, 212] on input "Enter ASIN or Amazon product URL" at bounding box center [399, 206] width 527 height 14
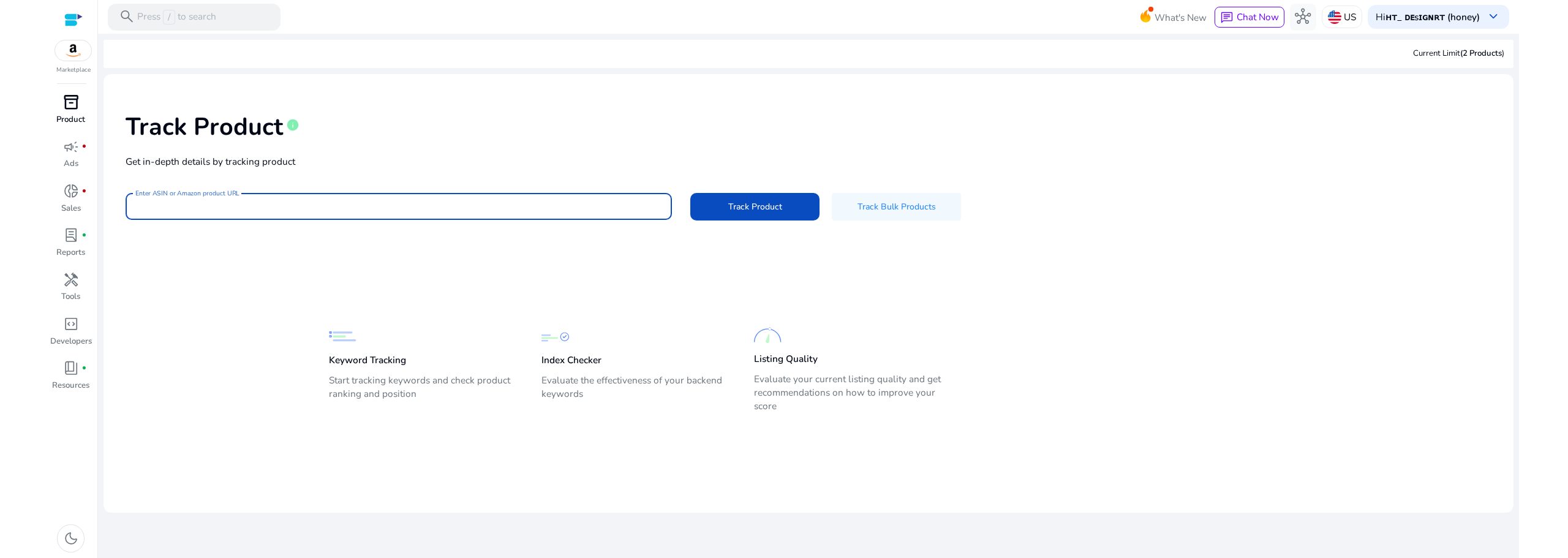
click at [358, 207] on input "Enter ASIN or Amazon product URL" at bounding box center [399, 206] width 527 height 14
paste input "**********"
type input "**********"
click at [690, 193] on button "Track Product" at bounding box center [755, 207] width 129 height 28
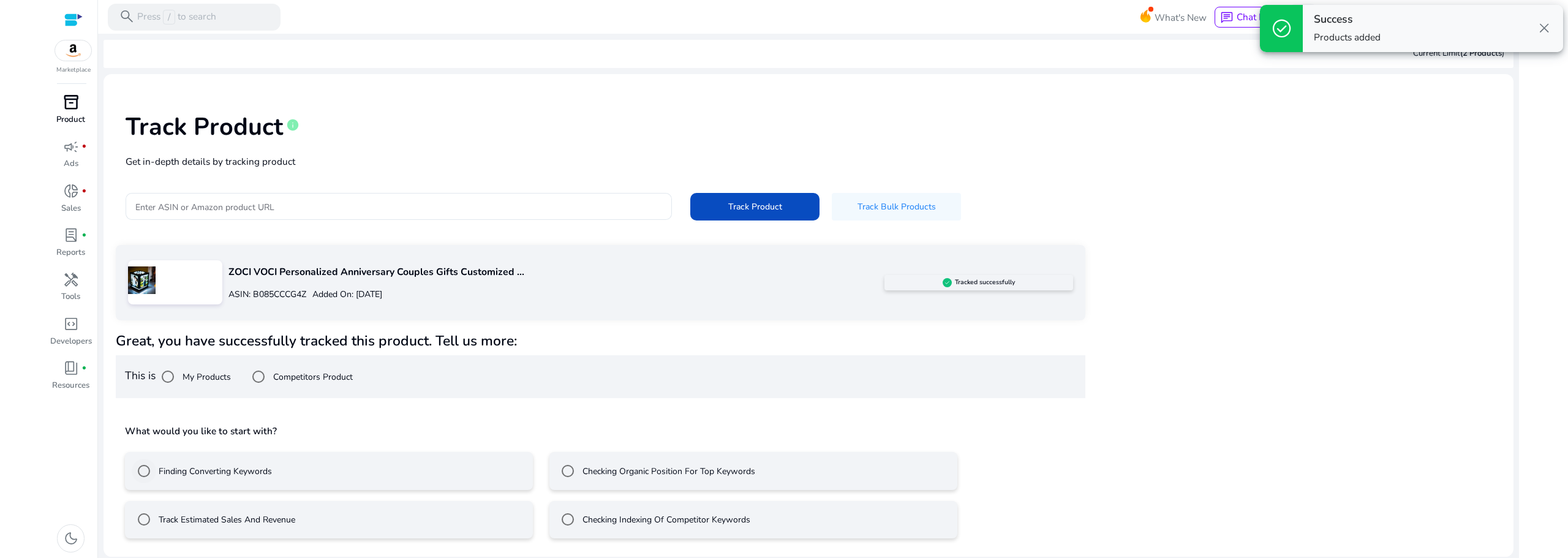
click at [248, 471] on label "Finding Converting Keywords" at bounding box center [214, 471] width 116 height 13
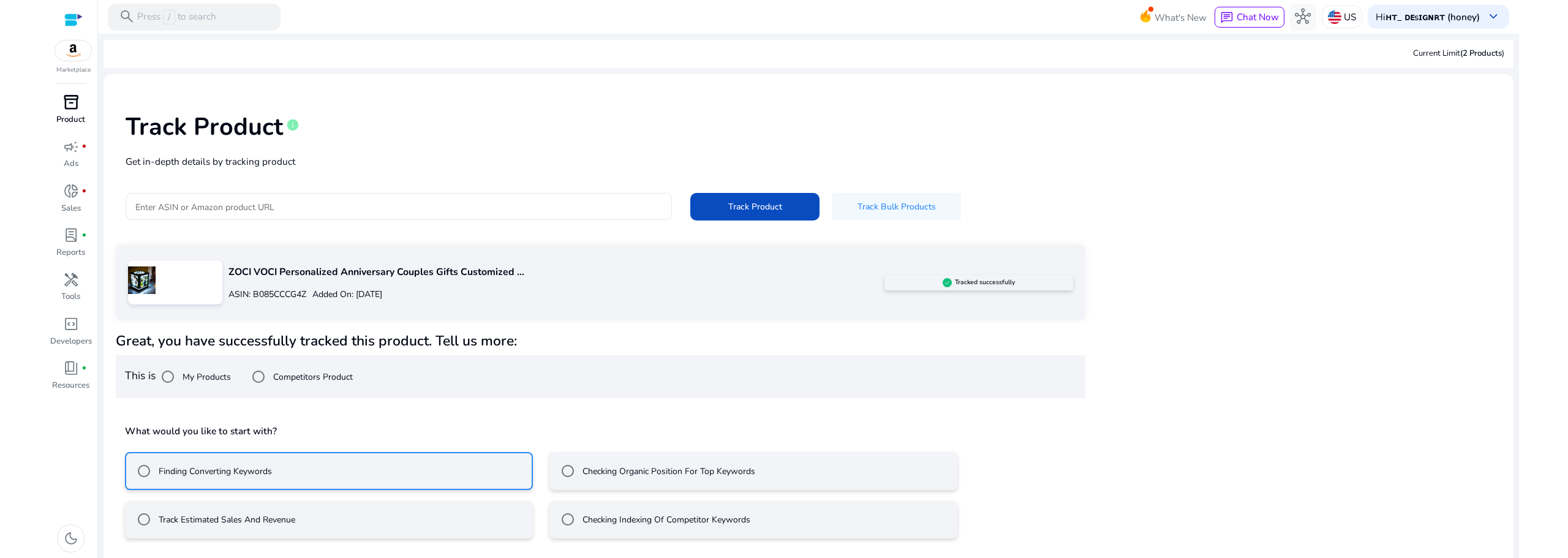
drag, startPoint x: 655, startPoint y: 470, endPoint x: 665, endPoint y: 471, distance: 10.0
click at [656, 471] on label "Checking Organic Position For Top Keywords" at bounding box center [667, 471] width 175 height 13
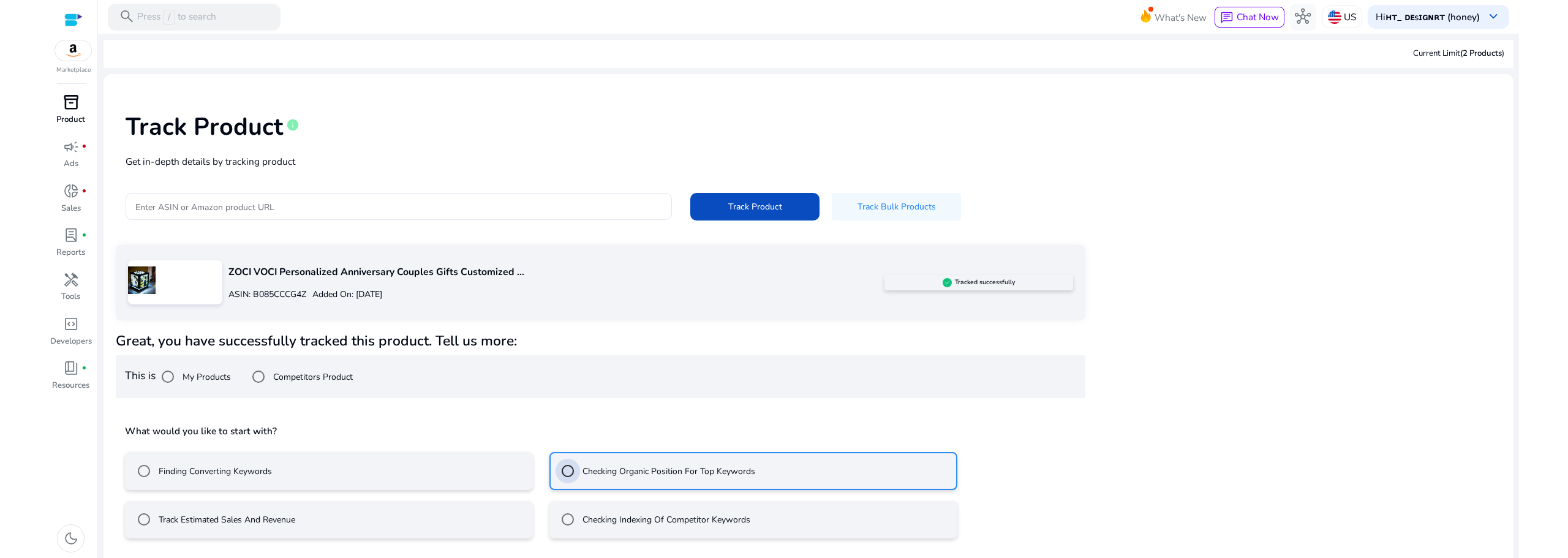
scroll to position [56, 0]
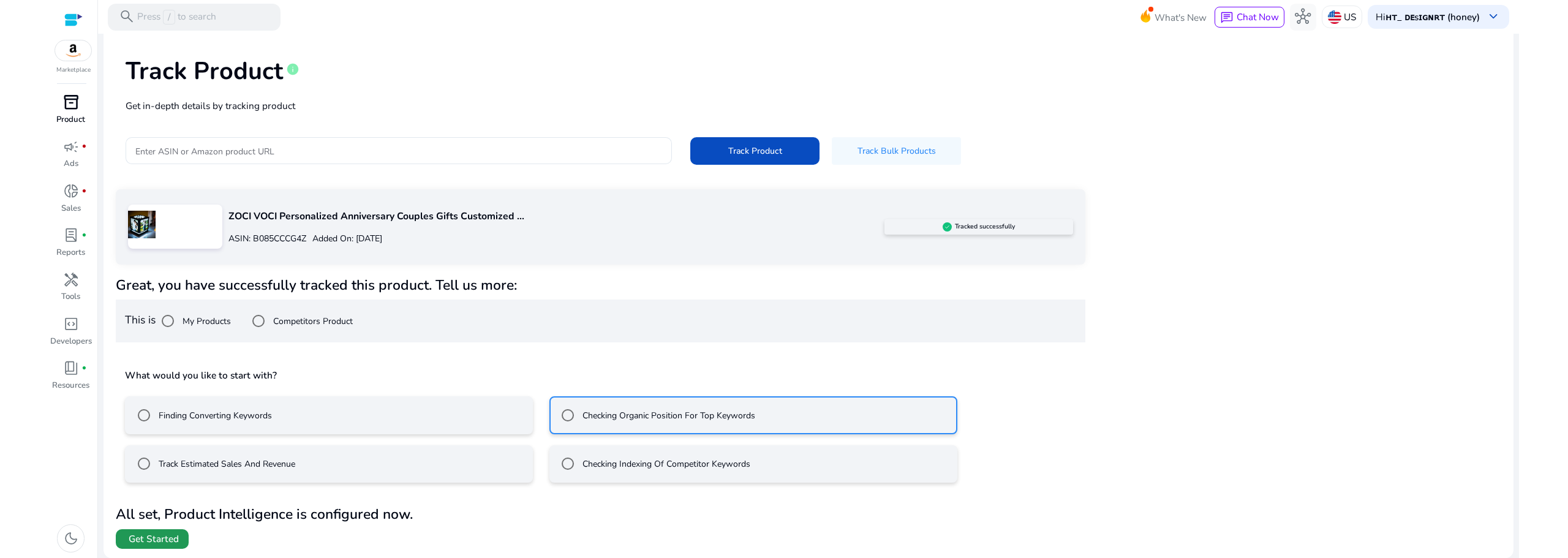
click at [154, 539] on span "Get Started" at bounding box center [154, 539] width 50 height 14
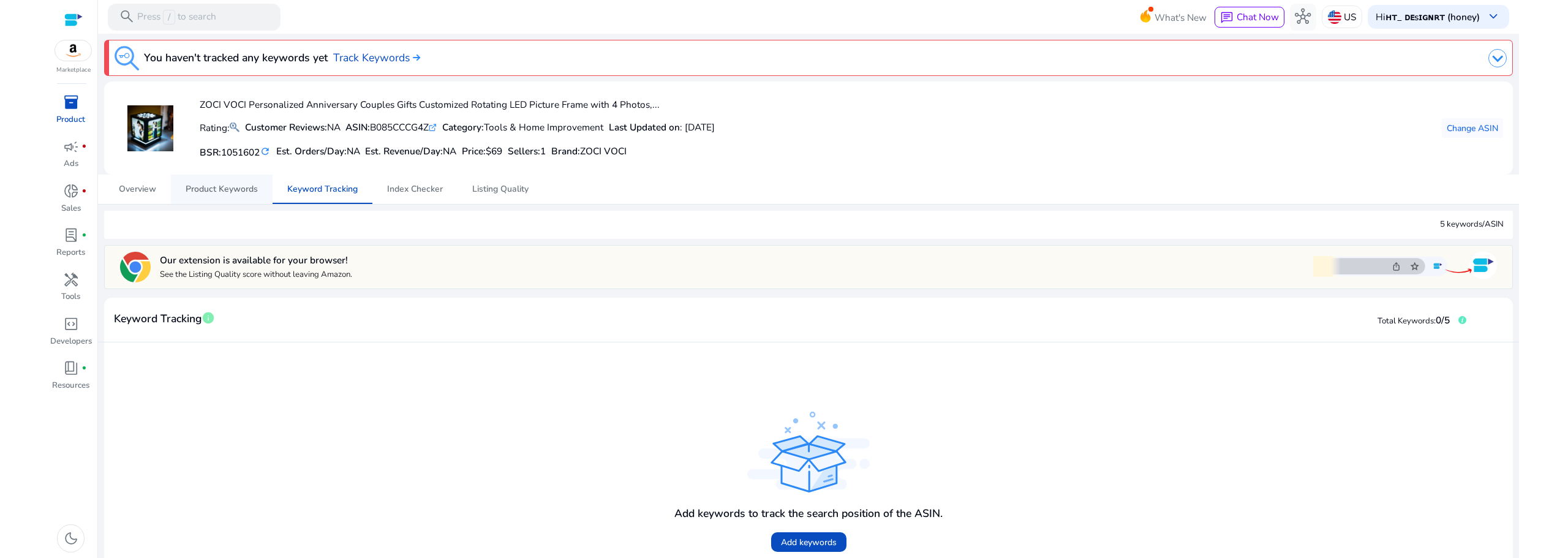
click at [209, 187] on span "Product Keywords" at bounding box center [222, 189] width 72 height 8
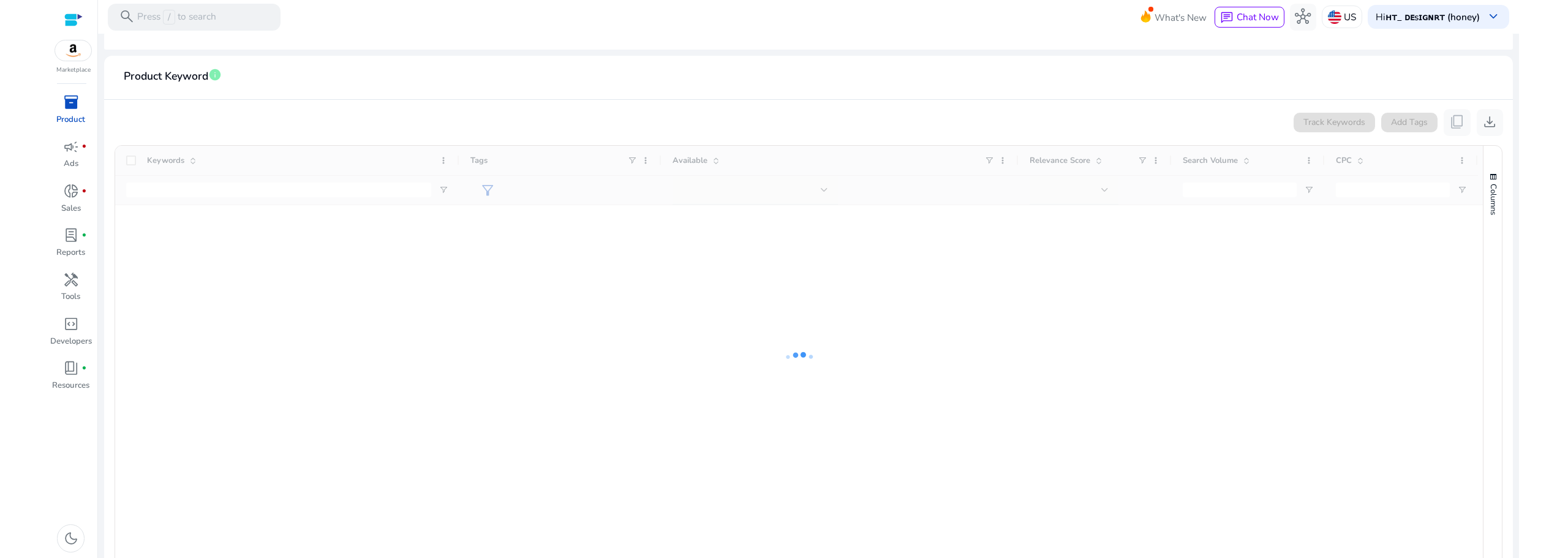
scroll to position [204, 0]
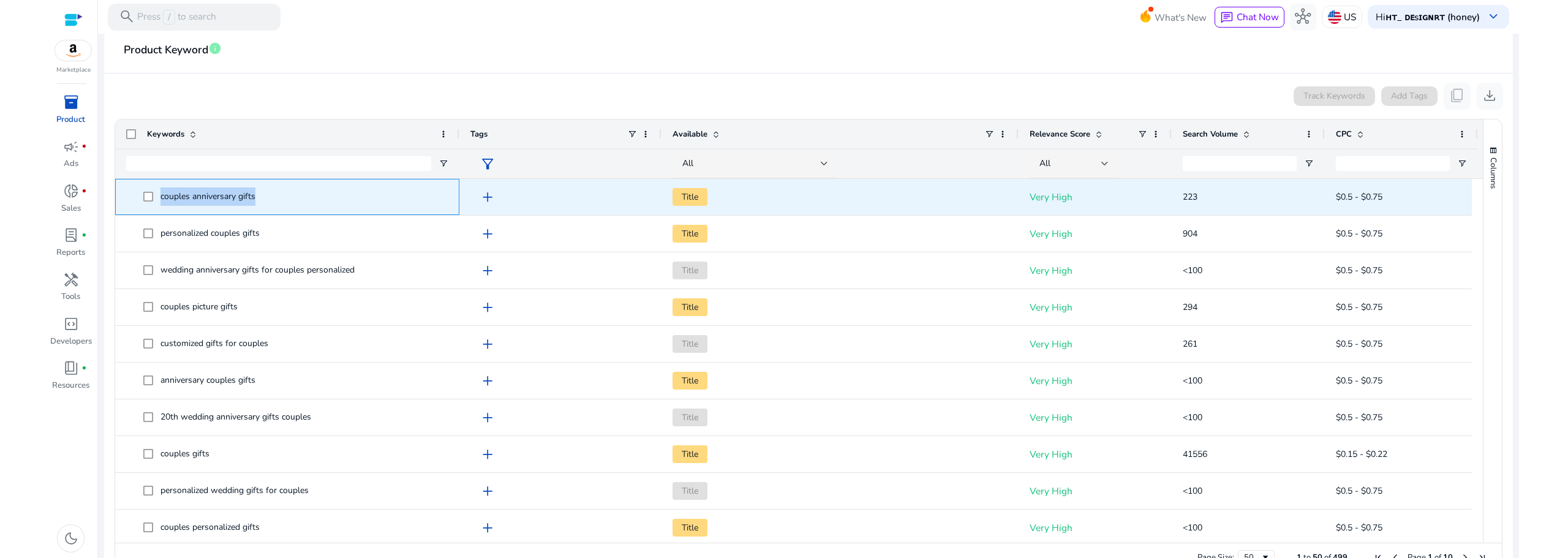
drag, startPoint x: 265, startPoint y: 198, endPoint x: 161, endPoint y: 200, distance: 104.0
click at [161, 200] on span "couples anniversary gifts" at bounding box center [296, 197] width 305 height 25
copy span "couples anniversary gifts"
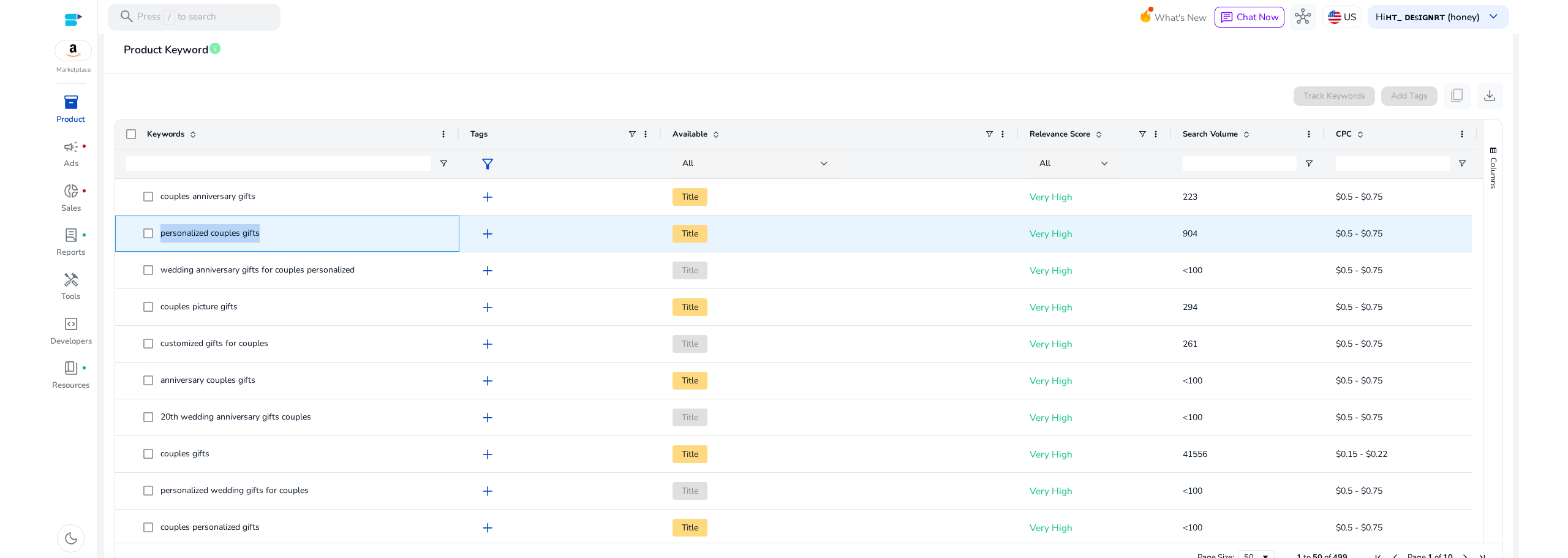
drag, startPoint x: 261, startPoint y: 235, endPoint x: 161, endPoint y: 242, distance: 100.2
click at [161, 242] on span "personalized couples gifts" at bounding box center [296, 234] width 305 height 25
copy span "personalized couples gifts"
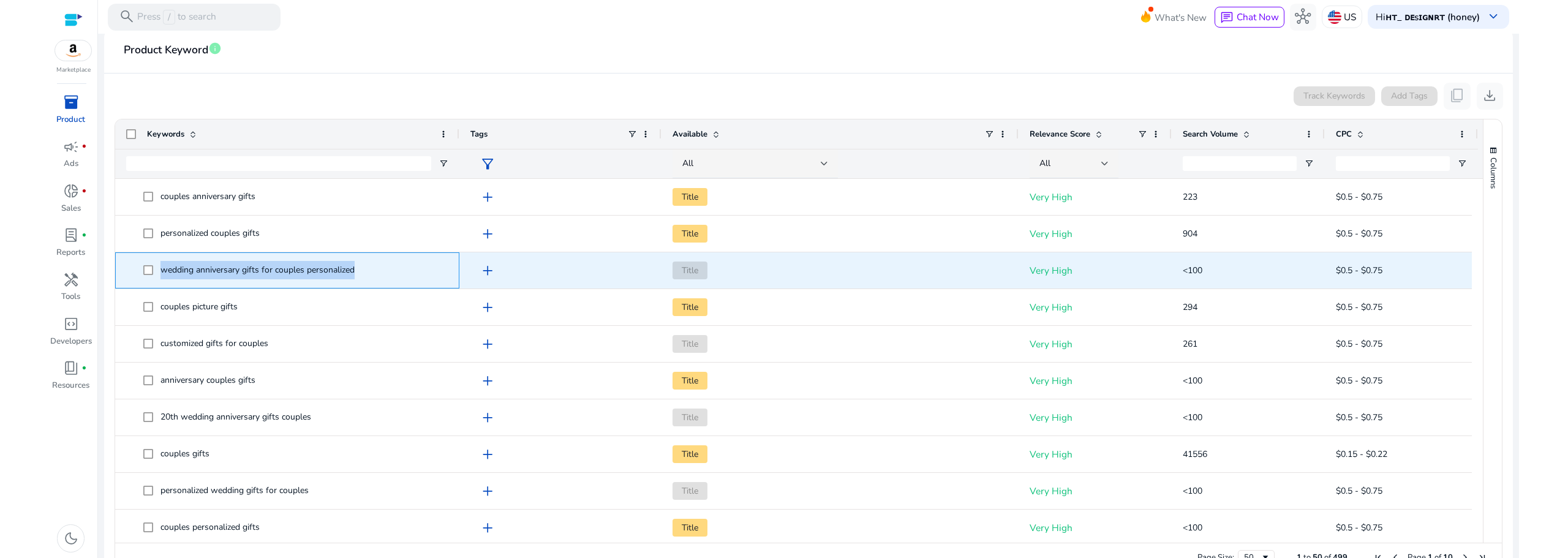
drag, startPoint x: 364, startPoint y: 269, endPoint x: 163, endPoint y: 278, distance: 201.2
click at [163, 278] on span "wedding anniversary gifts for couples personalized" at bounding box center [296, 270] width 305 height 25
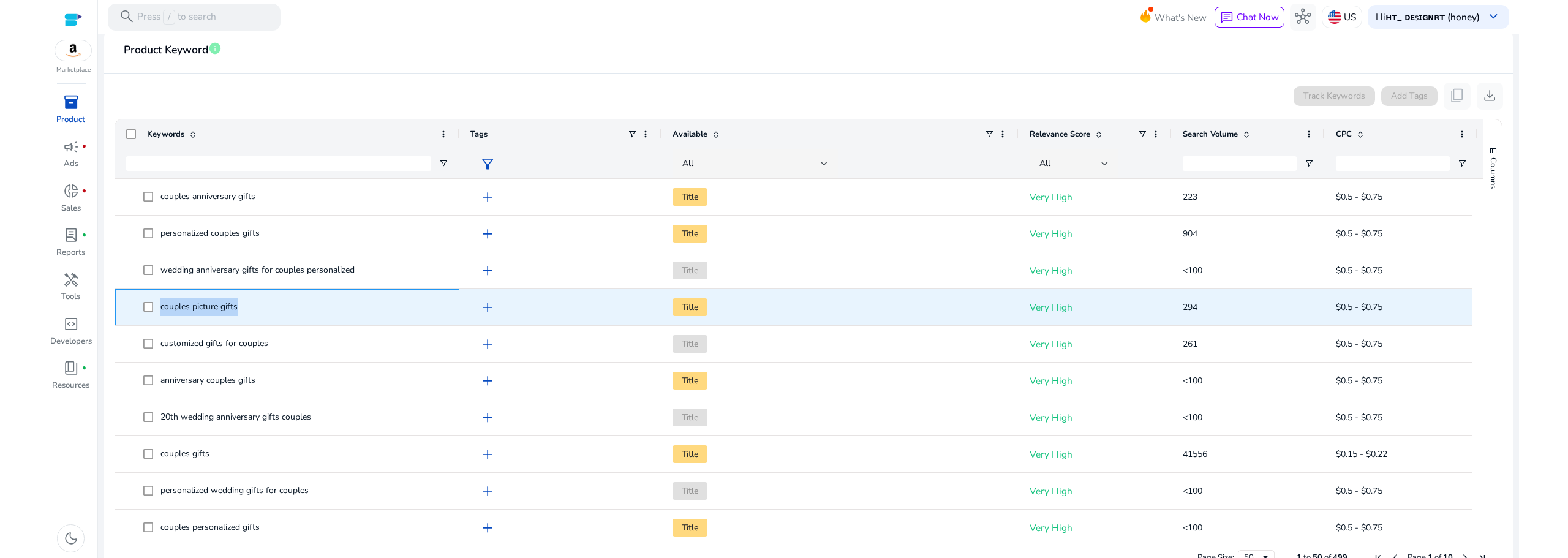
drag, startPoint x: 243, startPoint y: 311, endPoint x: 161, endPoint y: 318, distance: 82.3
click at [161, 318] on span "couples picture gifts" at bounding box center [296, 307] width 305 height 25
copy span "couples picture gifts"
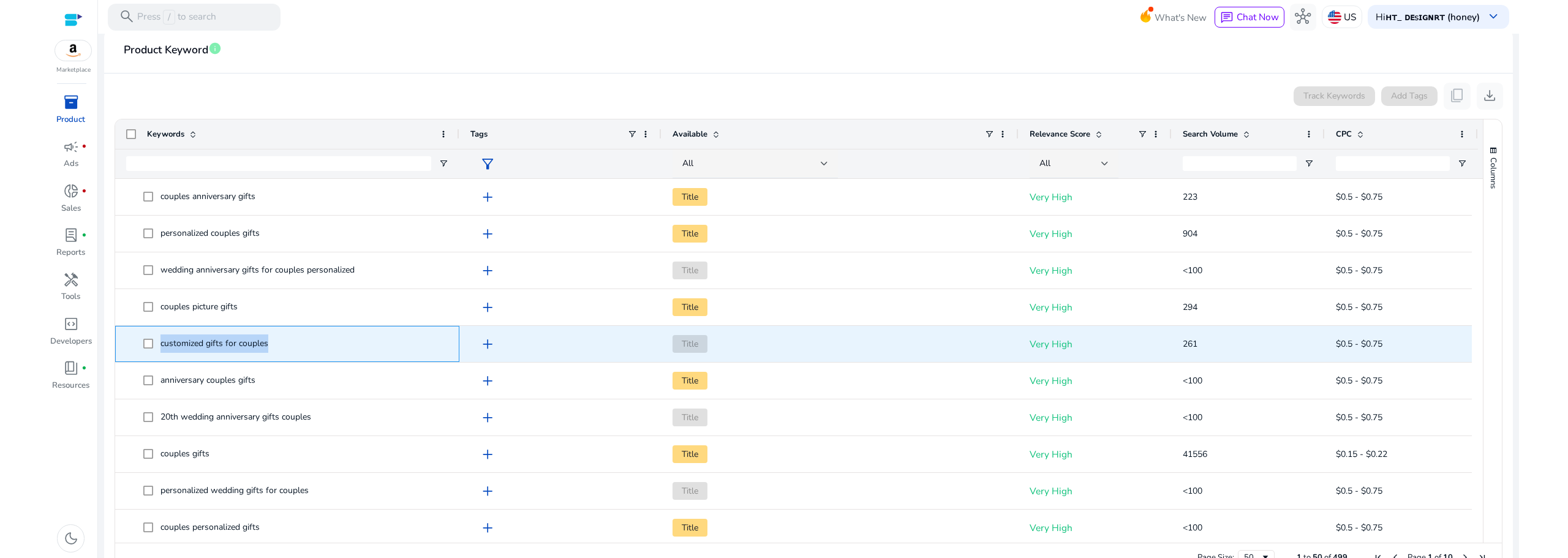
drag, startPoint x: 272, startPoint y: 345, endPoint x: 162, endPoint y: 353, distance: 110.3
click at [162, 353] on span "customized gifts for couples" at bounding box center [296, 344] width 305 height 25
copy span "customized gifts for couples"
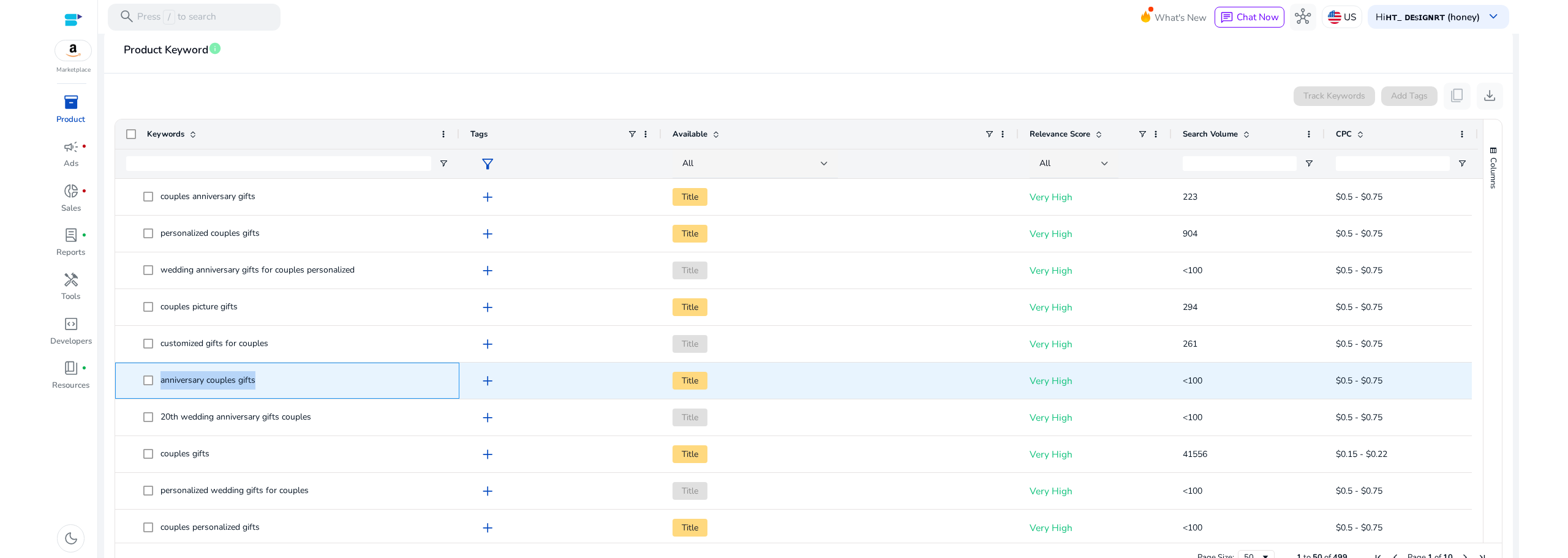
drag, startPoint x: 258, startPoint y: 377, endPoint x: 158, endPoint y: 377, distance: 100.0
click at [158, 377] on span "anniversary couples gifts" at bounding box center [296, 380] width 305 height 25
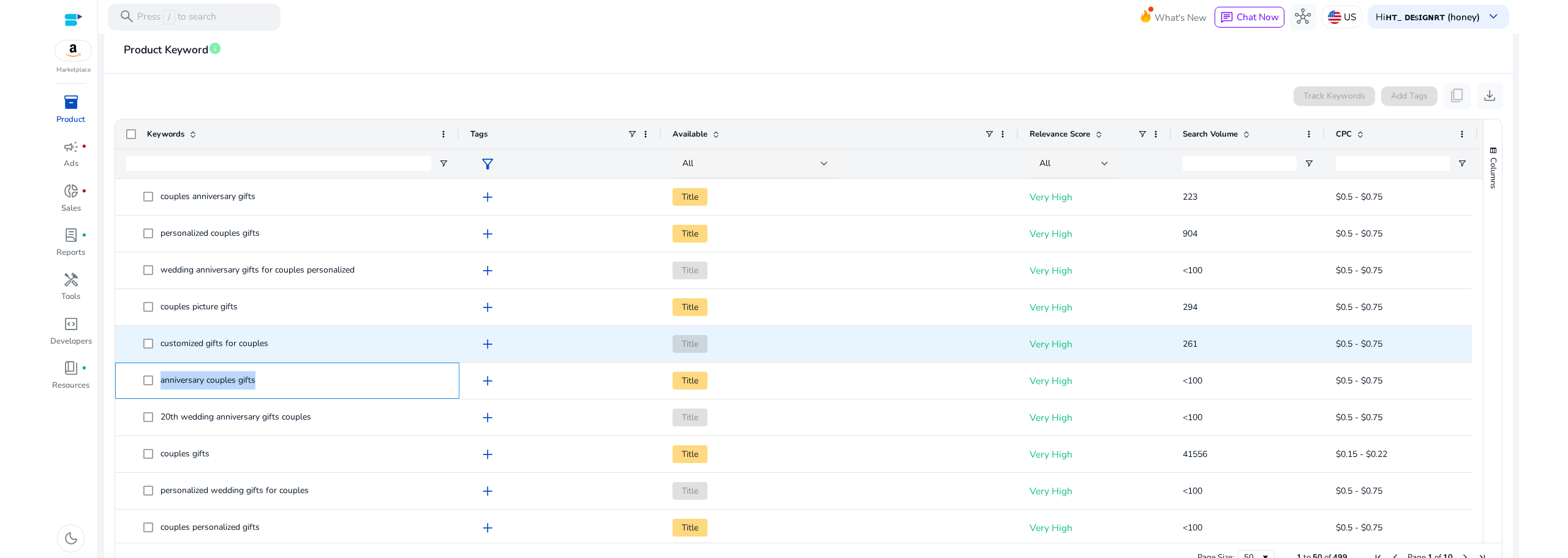
copy span "anniversary couples gifts"
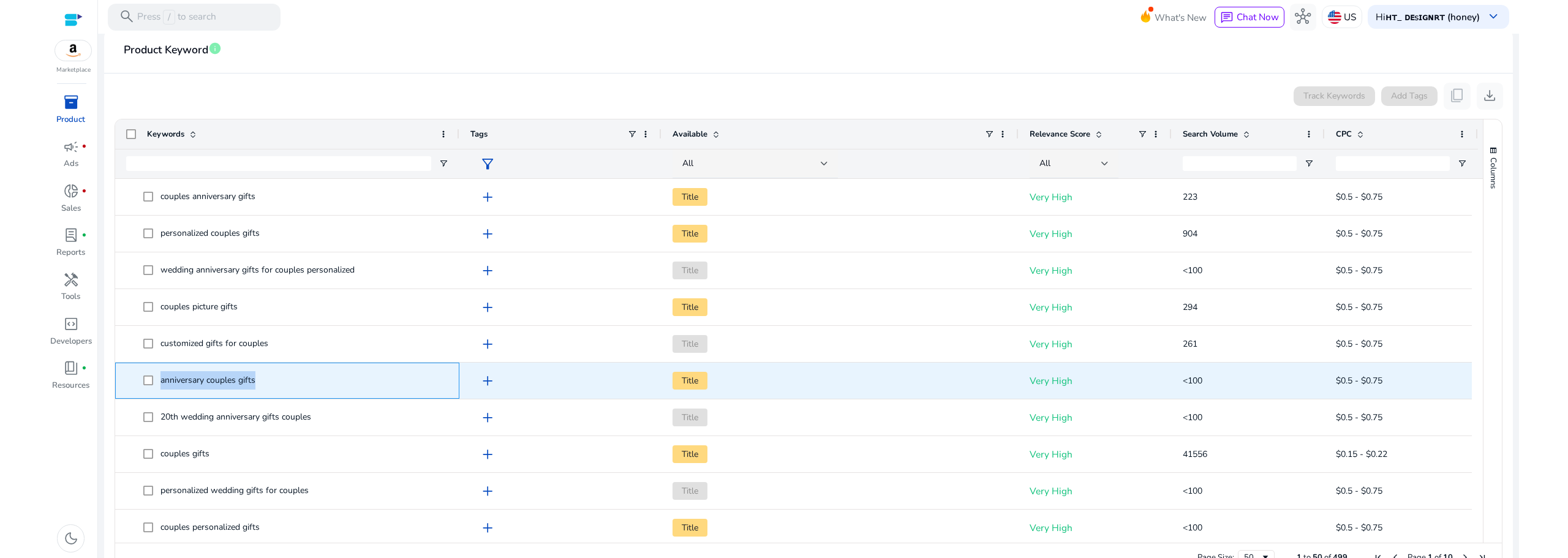
scroll to position [102, 0]
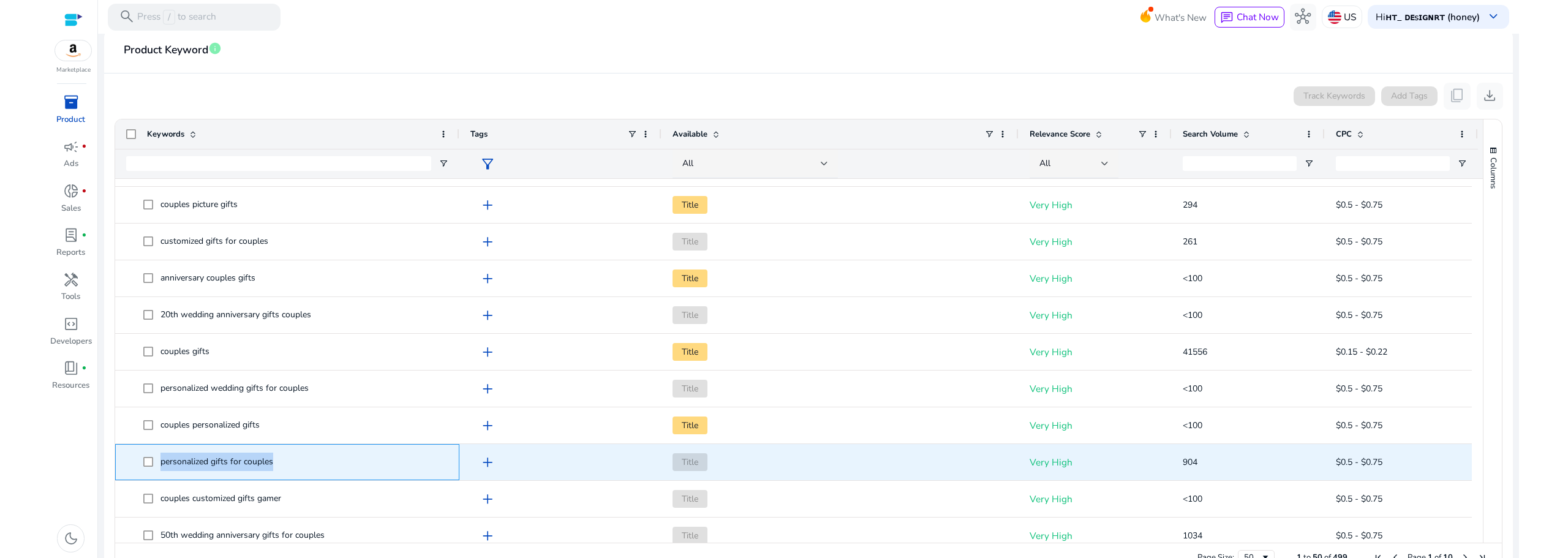
drag, startPoint x: 239, startPoint y: 461, endPoint x: 159, endPoint y: 465, distance: 80.1
click at [159, 465] on span "personalized gifts for couples" at bounding box center [296, 462] width 305 height 25
copy span "personalized gifts for couples"
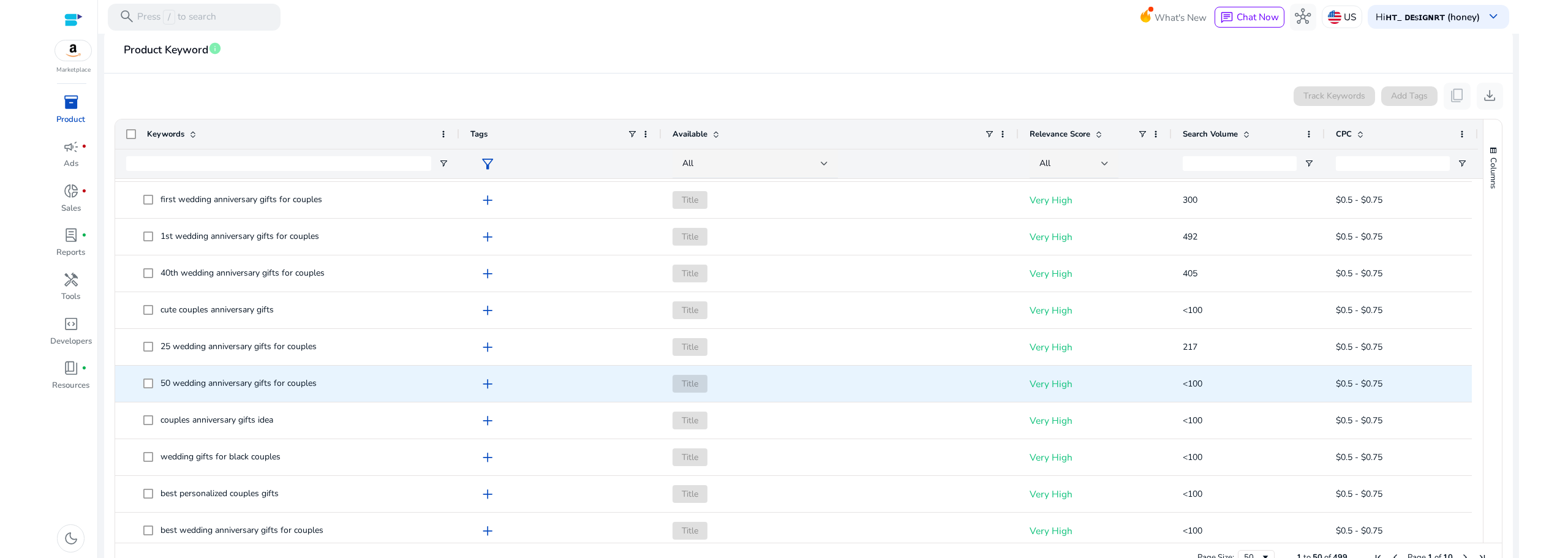
scroll to position [613, 0]
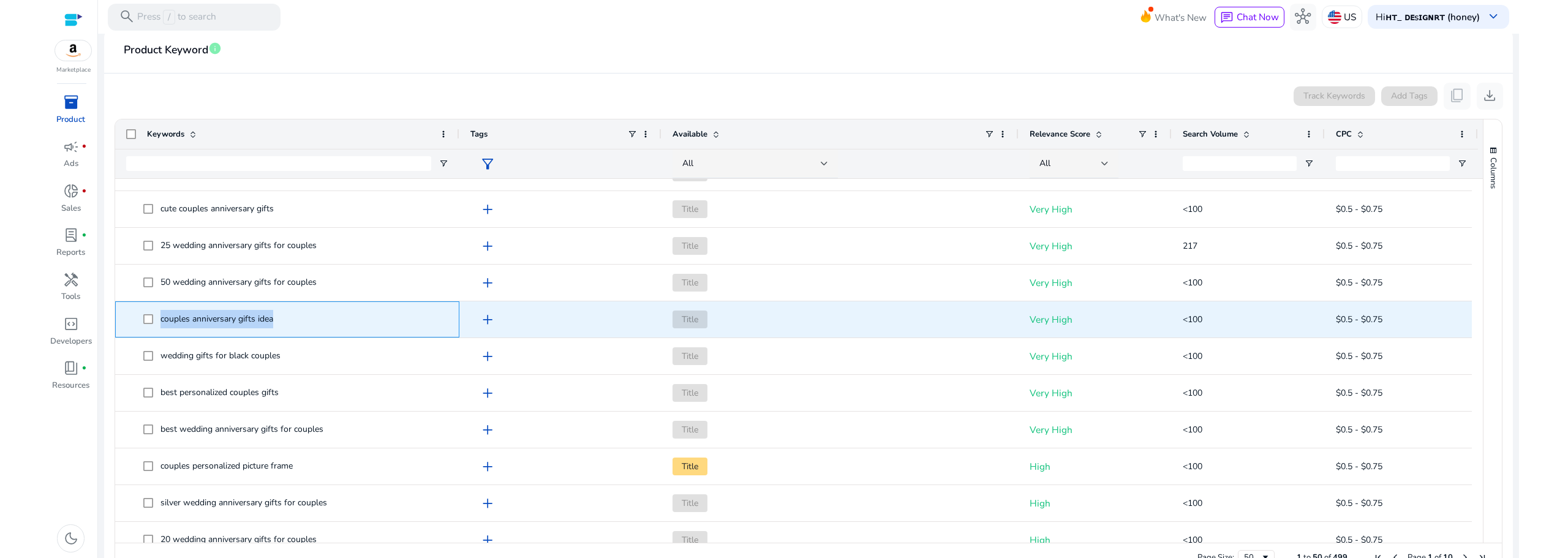
drag, startPoint x: 280, startPoint y: 318, endPoint x: 156, endPoint y: 325, distance: 124.2
click at [156, 325] on span "couples anniversary gifts idea" at bounding box center [296, 319] width 305 height 25
copy span "couples anniversary gifts idea"
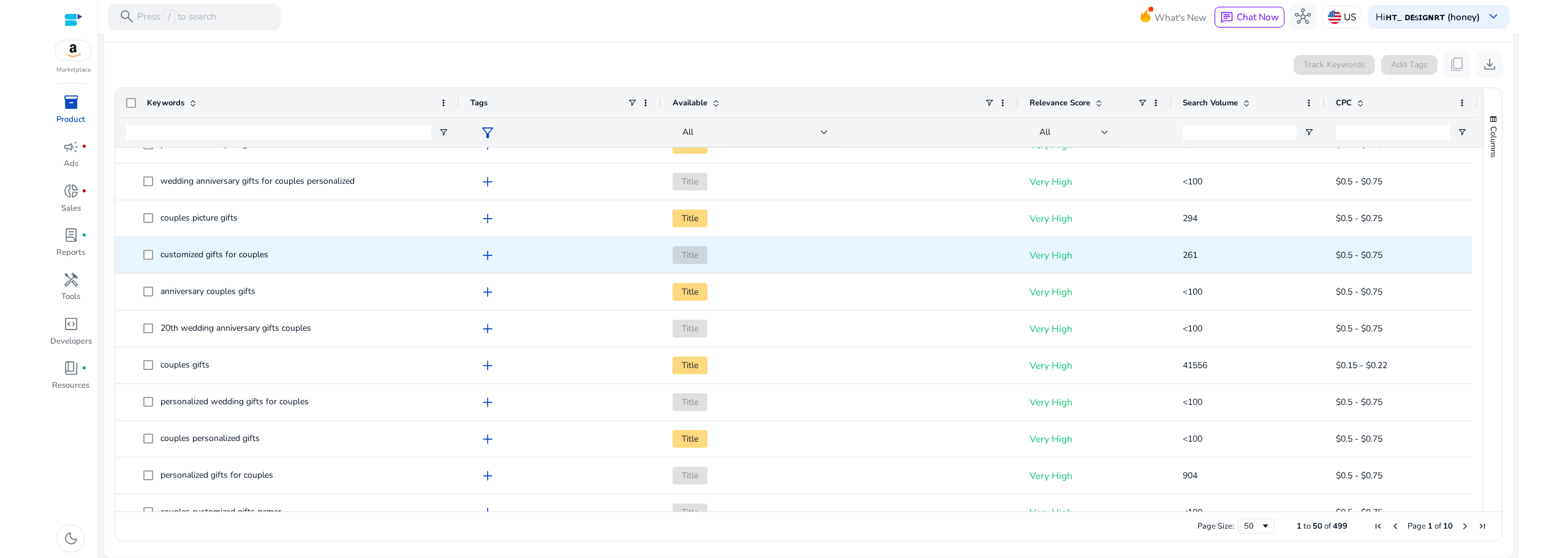
scroll to position [0, 0]
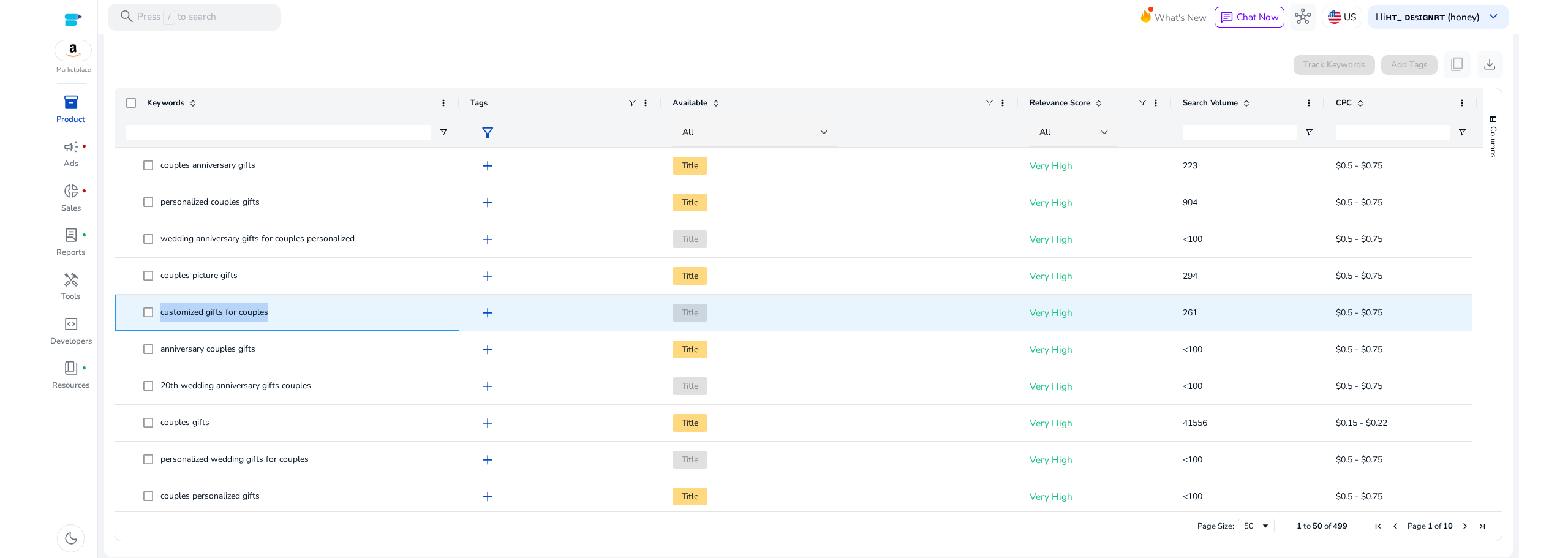
drag, startPoint x: 269, startPoint y: 311, endPoint x: 162, endPoint y: 316, distance: 107.1
click at [162, 316] on span "customized gifts for couples" at bounding box center [296, 313] width 305 height 25
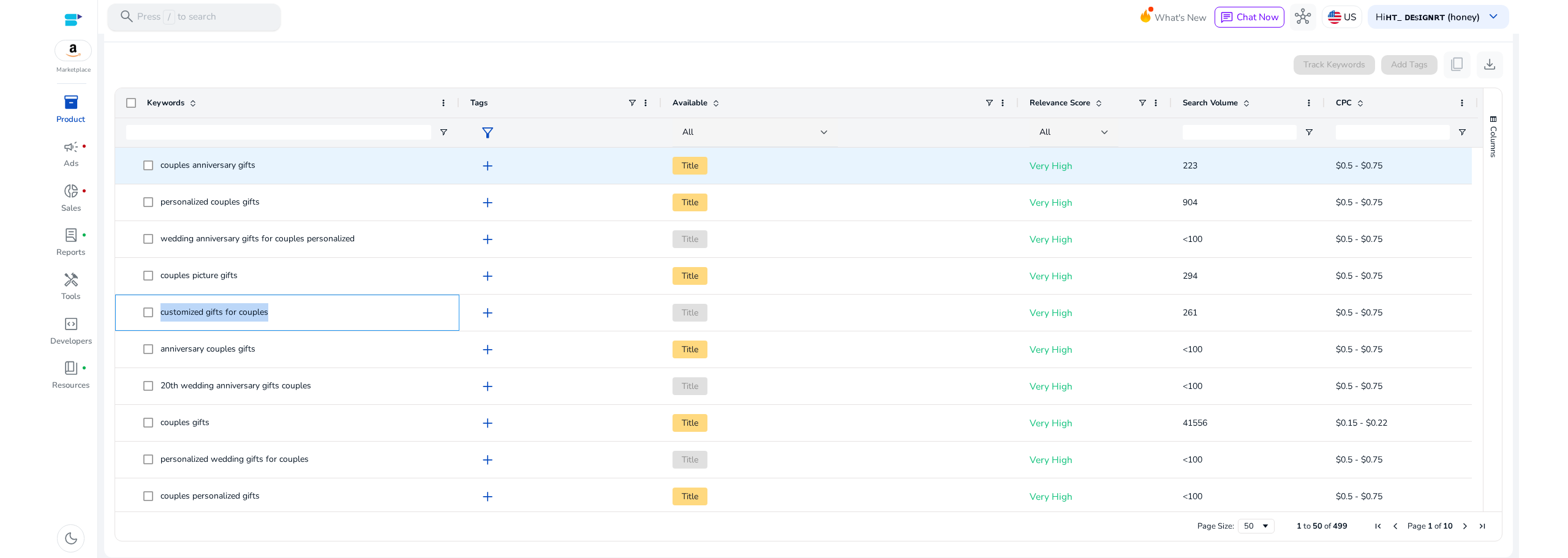
copy span "customized gifts for couples"
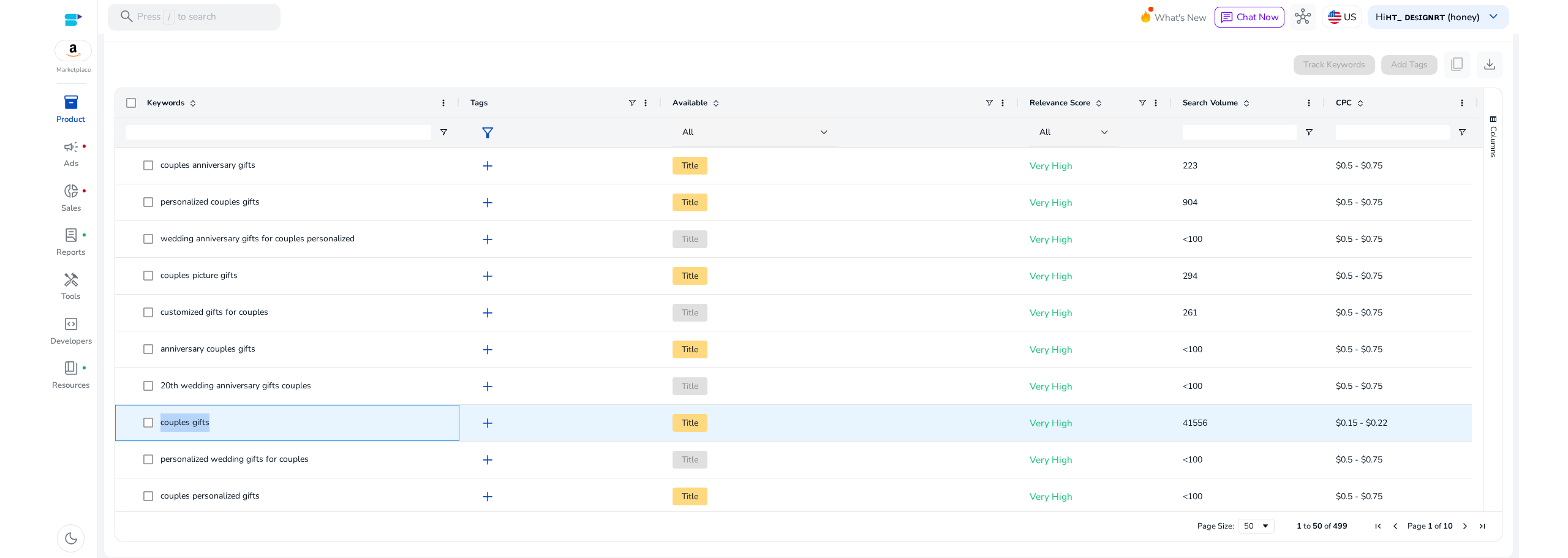
drag, startPoint x: 212, startPoint y: 424, endPoint x: 161, endPoint y: 426, distance: 51.0
click at [161, 426] on span "couples gifts" at bounding box center [296, 423] width 305 height 25
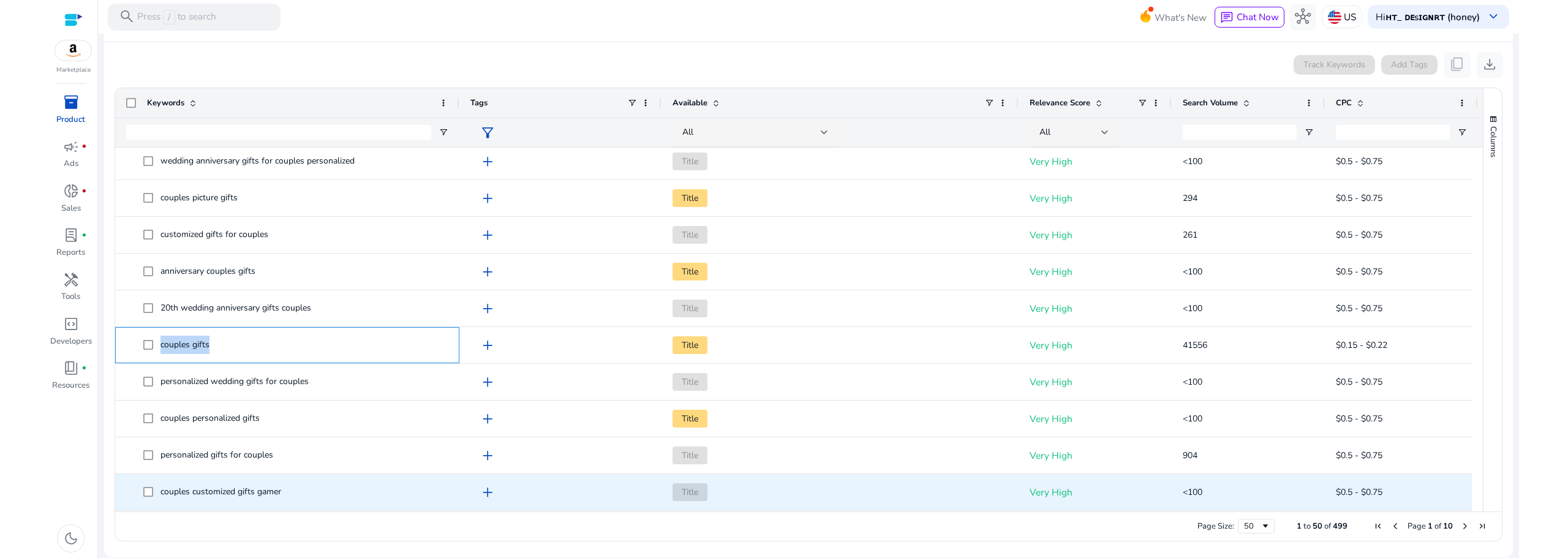
scroll to position [102, 0]
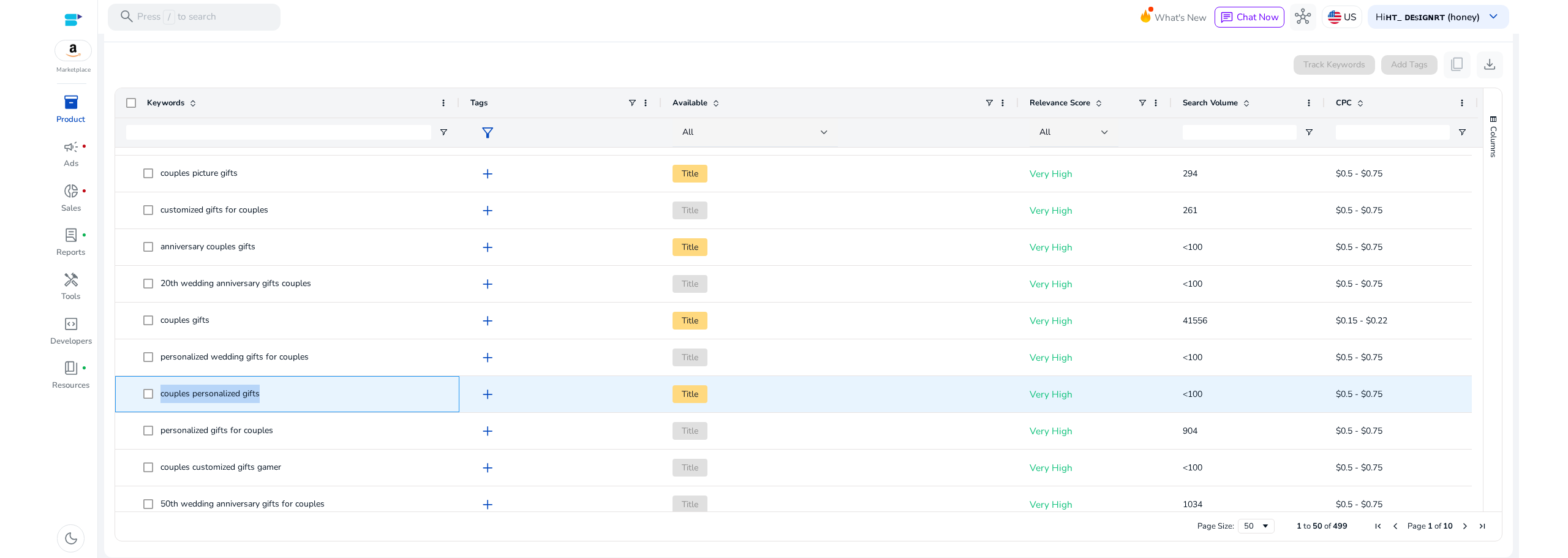
drag, startPoint x: 270, startPoint y: 396, endPoint x: 157, endPoint y: 392, distance: 113.1
click at [157, 392] on span "couples personalized gifts" at bounding box center [296, 394] width 305 height 25
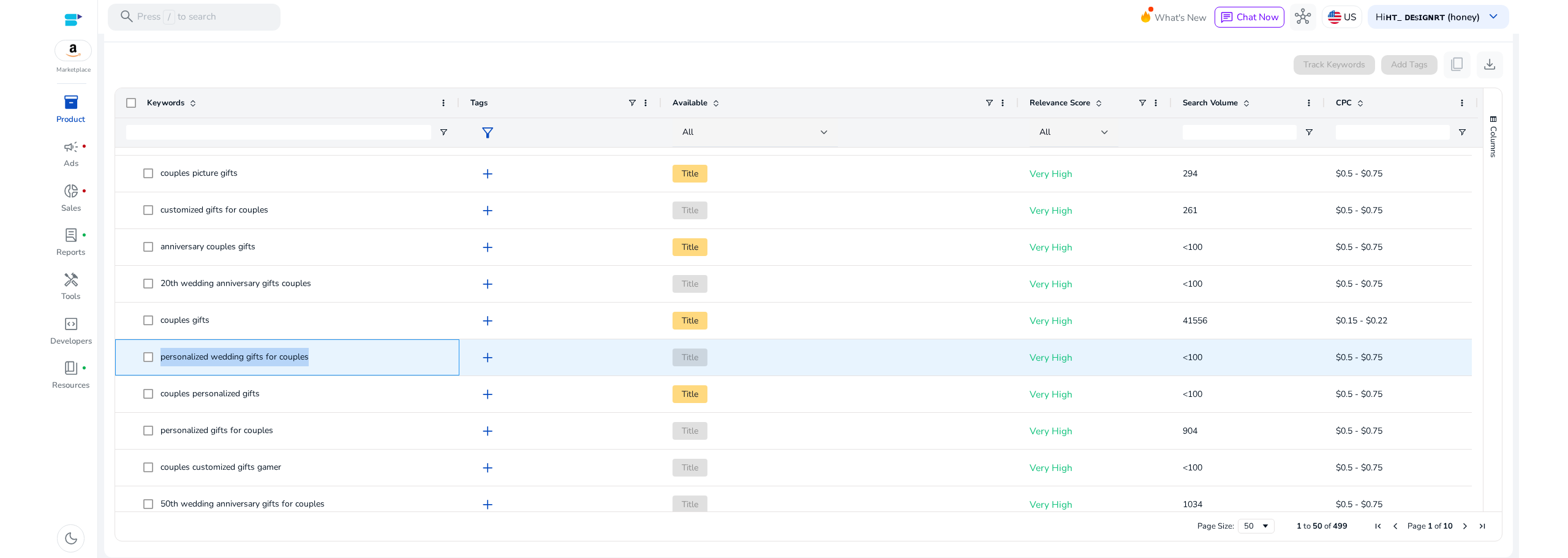
drag, startPoint x: 314, startPoint y: 355, endPoint x: 159, endPoint y: 364, distance: 155.3
click at [159, 364] on span "personalized wedding gifts for couples" at bounding box center [296, 357] width 305 height 25
copy span "personalized wedding gifts for couples"
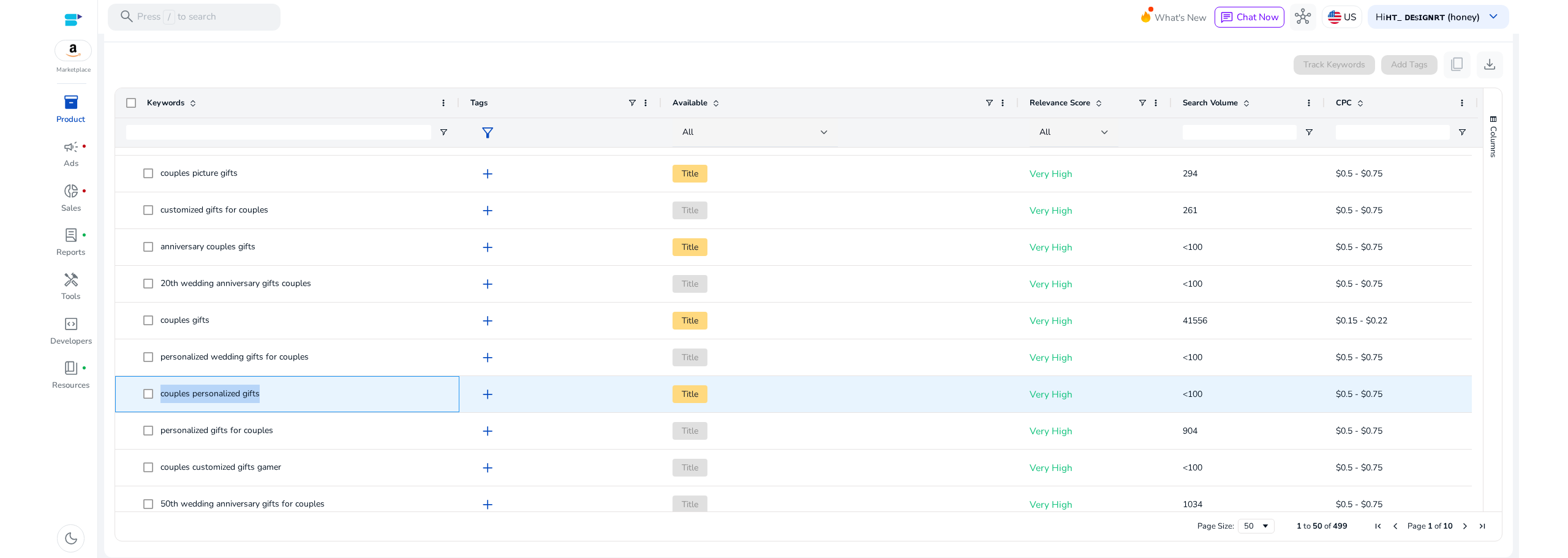
drag, startPoint x: 251, startPoint y: 397, endPoint x: 161, endPoint y: 400, distance: 90.0
click at [161, 400] on span "couples personalized gifts" at bounding box center [296, 394] width 305 height 25
copy span "couples personalized gifts"
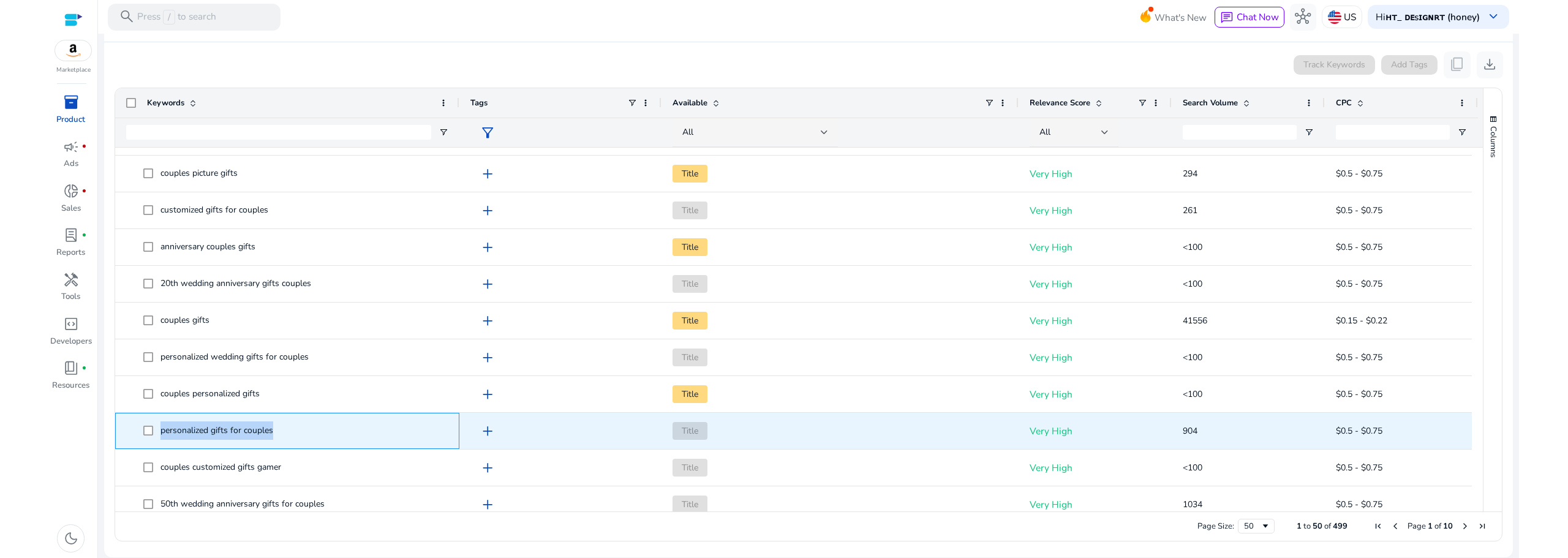
drag, startPoint x: 252, startPoint y: 432, endPoint x: 161, endPoint y: 432, distance: 91.0
click at [161, 432] on span "personalized gifts for couples" at bounding box center [296, 431] width 305 height 25
copy span "personalized gifts for couples"
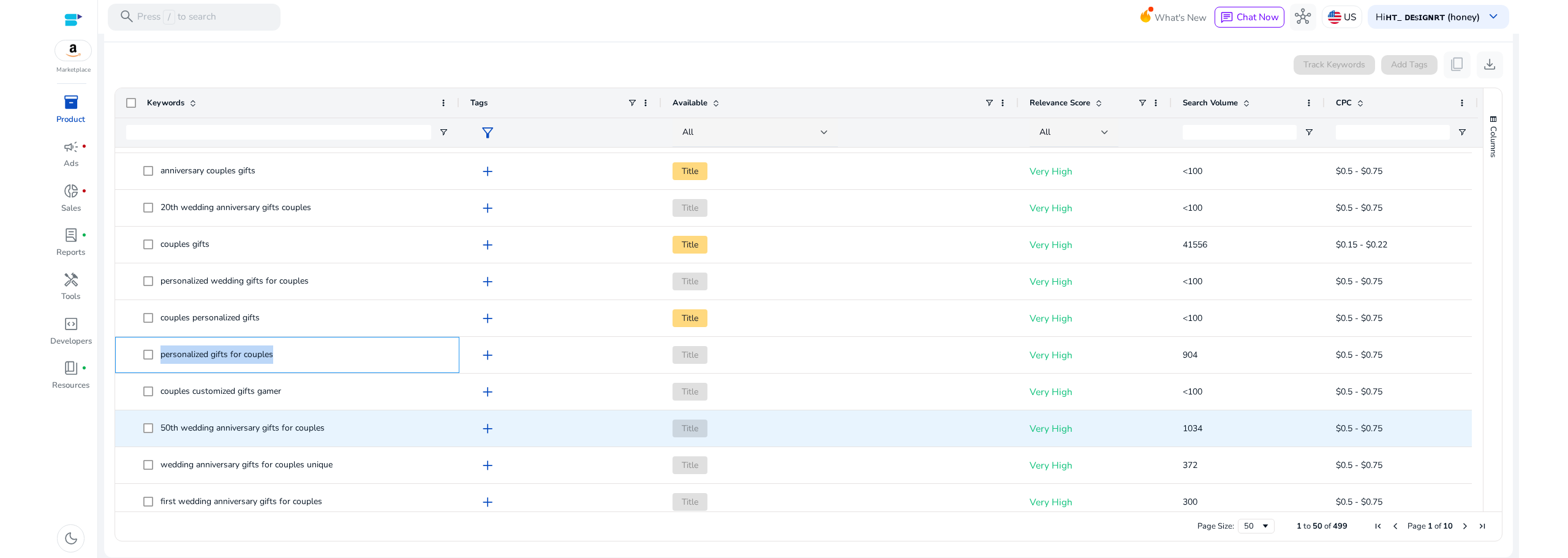
scroll to position [204, 0]
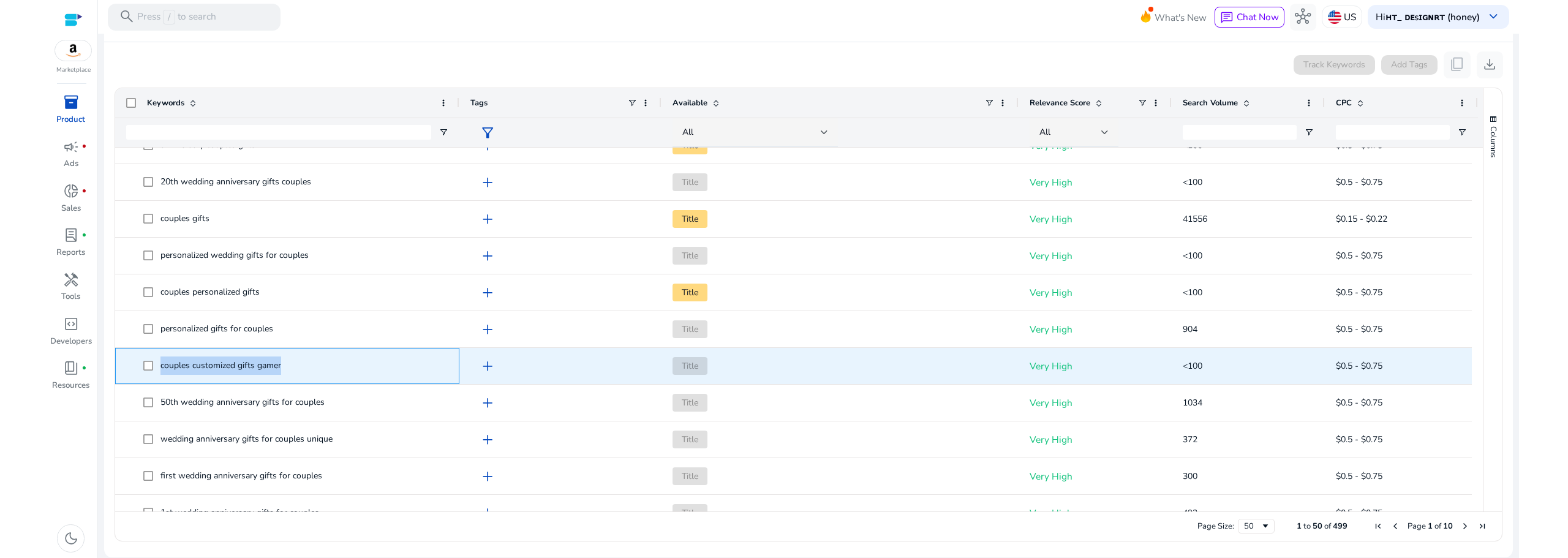
drag, startPoint x: 248, startPoint y: 371, endPoint x: 161, endPoint y: 377, distance: 87.2
click at [161, 377] on span "couples customized gifts gamer" at bounding box center [296, 366] width 305 height 25
copy span "couples customized gifts gamer"
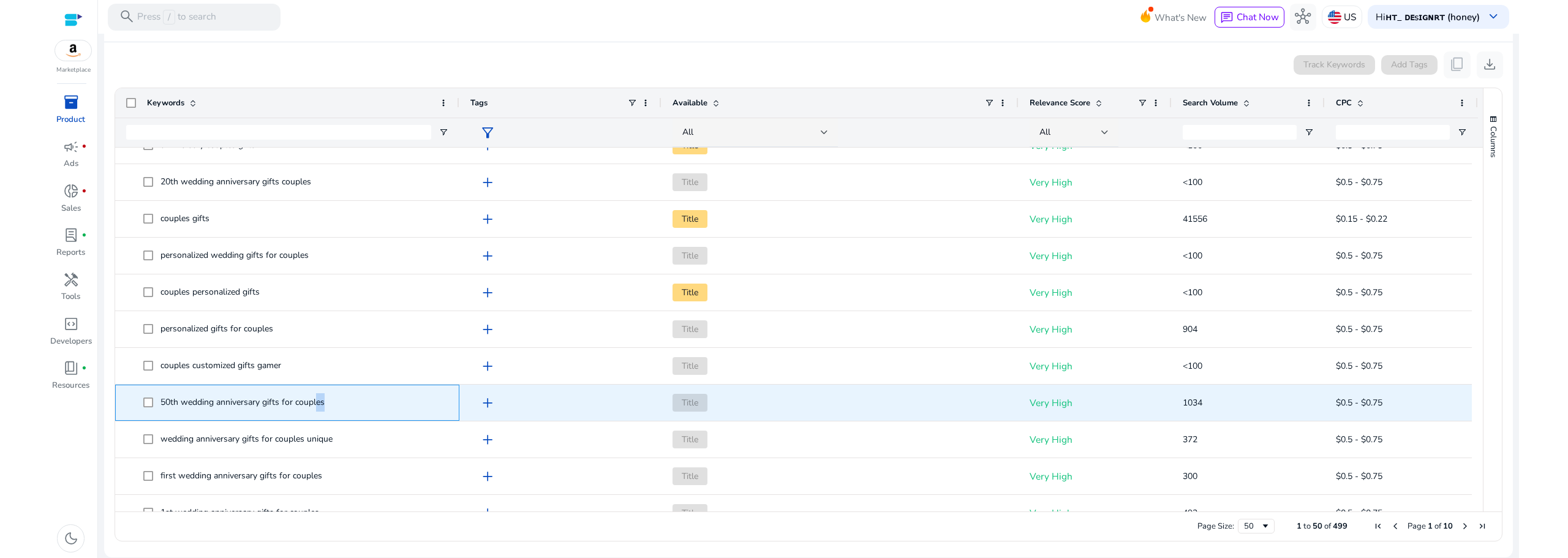
drag, startPoint x: 328, startPoint y: 405, endPoint x: 318, endPoint y: 405, distance: 10.0
click at [318, 405] on span "50th wedding anniversary gifts for couples" at bounding box center [296, 402] width 305 height 25
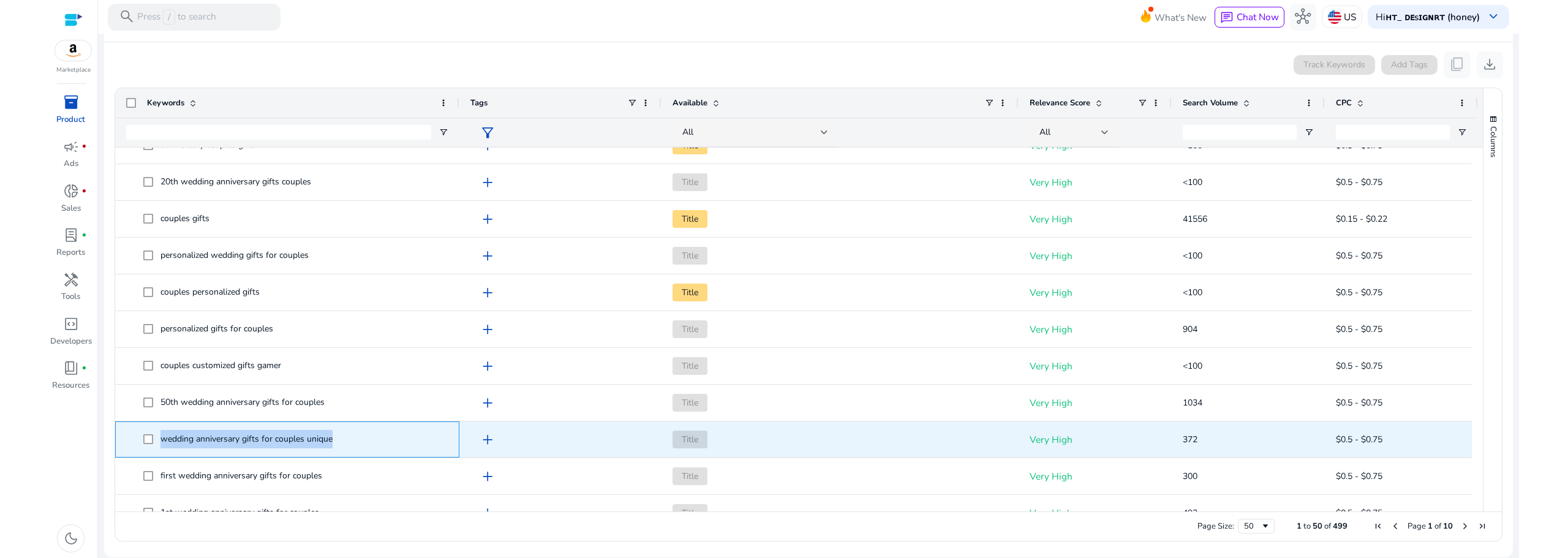
drag, startPoint x: 332, startPoint y: 441, endPoint x: 162, endPoint y: 441, distance: 170.0
click at [162, 441] on span "wedding anniversary gifts for couples unique" at bounding box center [247, 439] width 172 height 12
copy span "wedding anniversary gifts for couples unique"
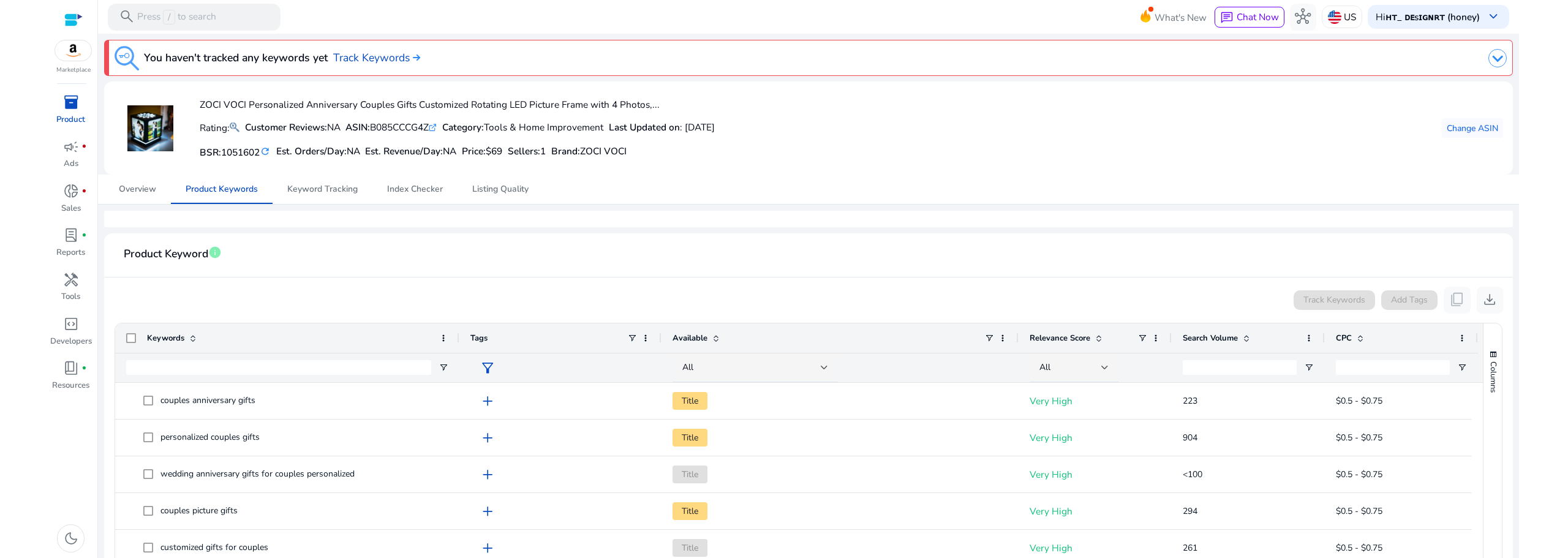
scroll to position [306, 0]
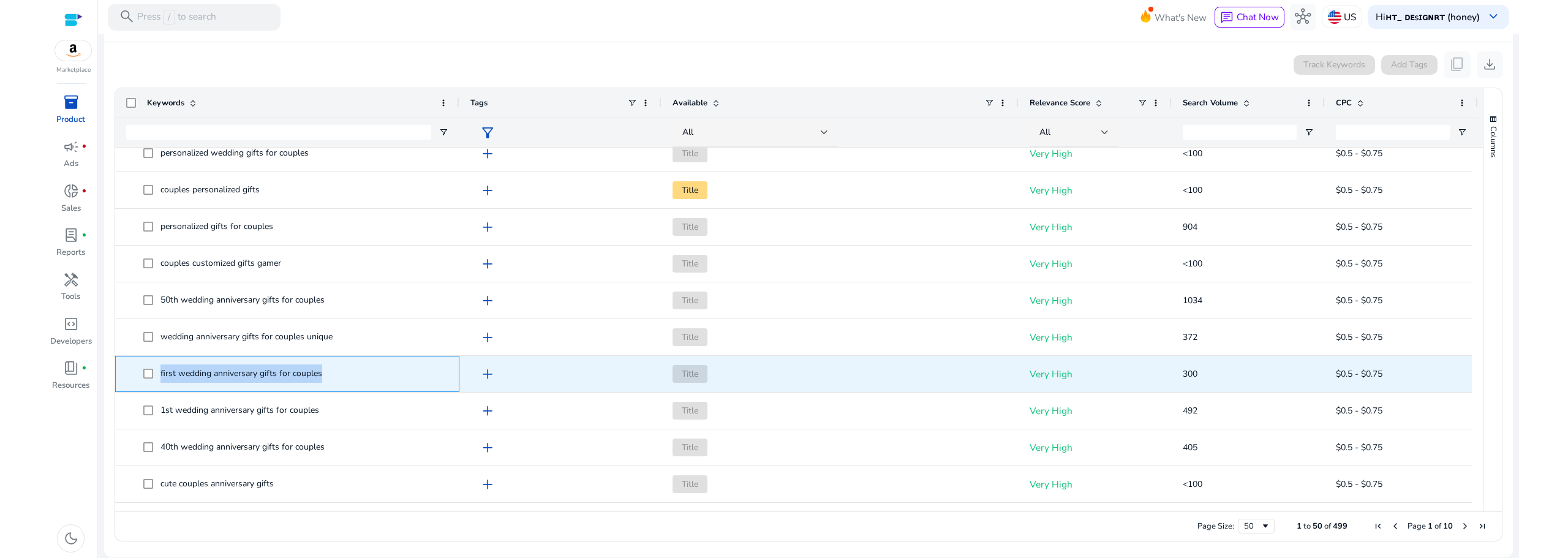
drag, startPoint x: 320, startPoint y: 375, endPoint x: 151, endPoint y: 382, distance: 169.1
click at [151, 382] on span "first wedding anniversary gifts for couples" at bounding box center [296, 374] width 305 height 25
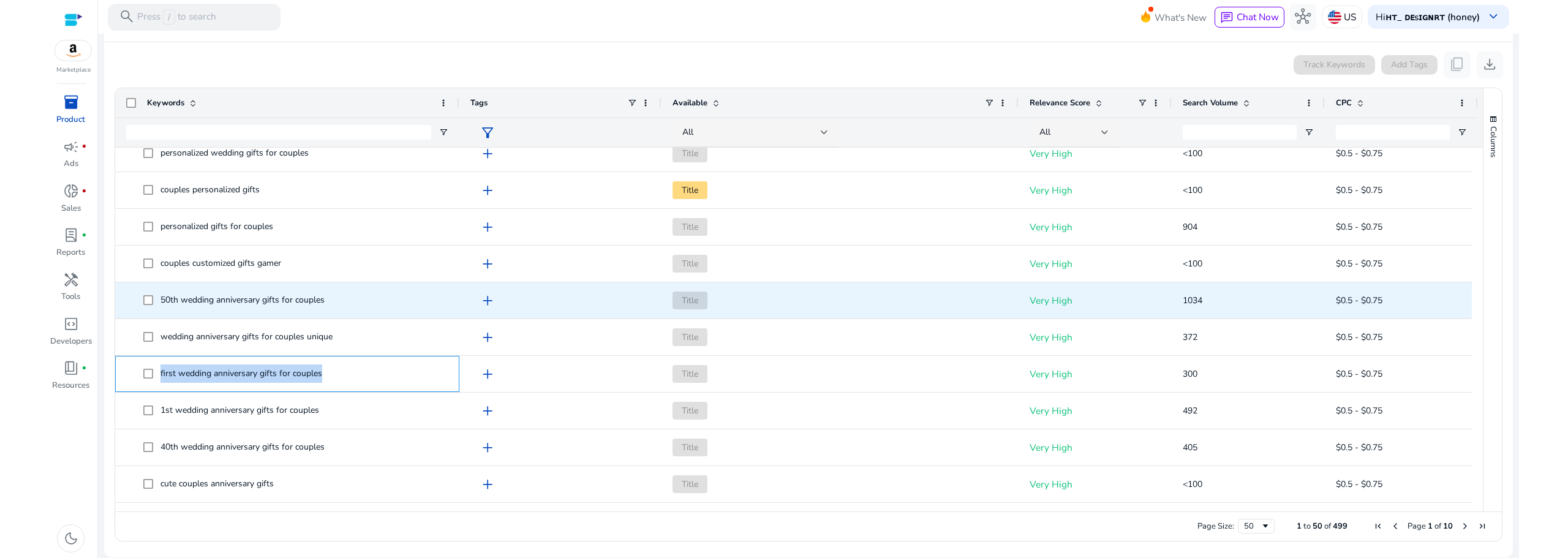
scroll to position [409, 0]
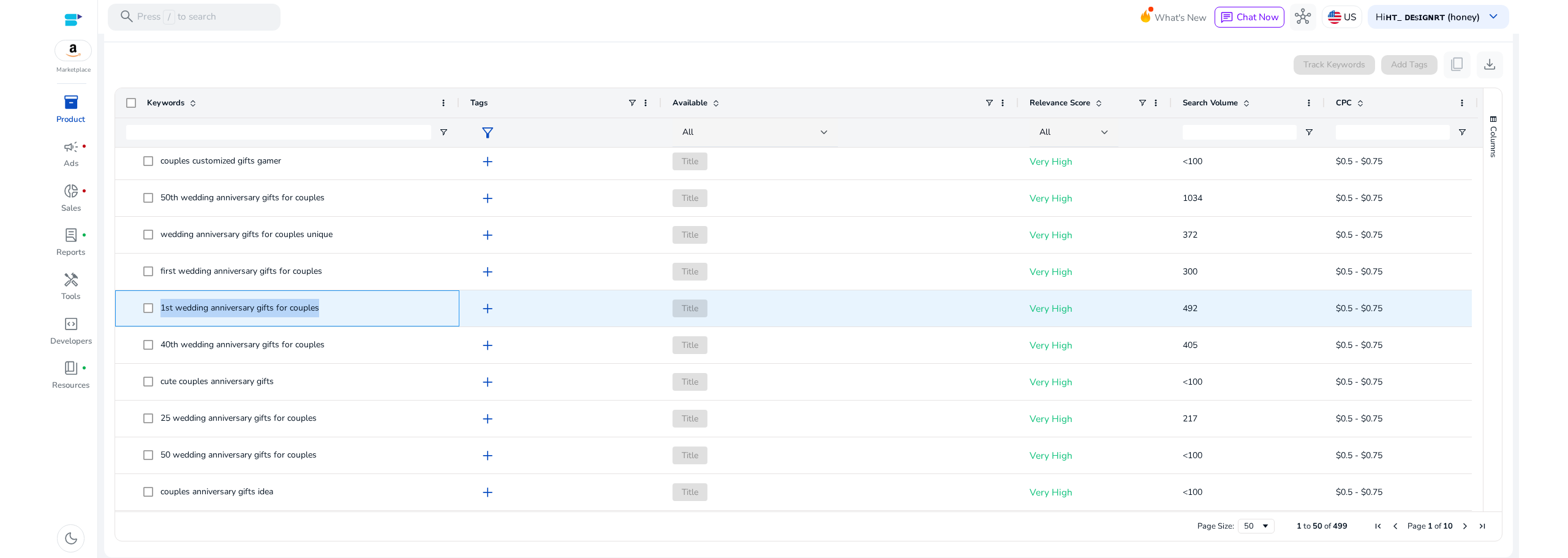
drag, startPoint x: 318, startPoint y: 311, endPoint x: 161, endPoint y: 313, distance: 157.0
click at [161, 313] on span "1st wedding anniversary gifts for couples" at bounding box center [296, 308] width 305 height 25
copy span "1st wedding anniversary gifts for couples"
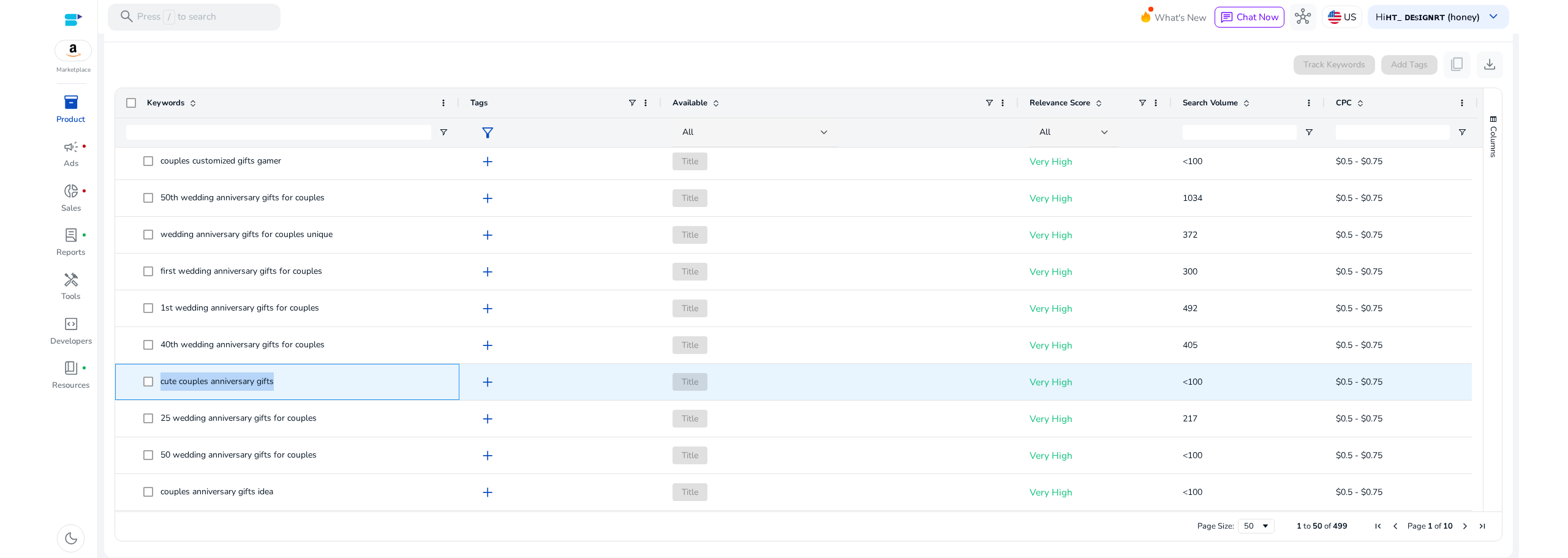
drag, startPoint x: 276, startPoint y: 386, endPoint x: 161, endPoint y: 388, distance: 115.0
click at [161, 388] on span "cute couples anniversary gifts" at bounding box center [296, 382] width 305 height 25
copy span "cute couples anniversary gifts"
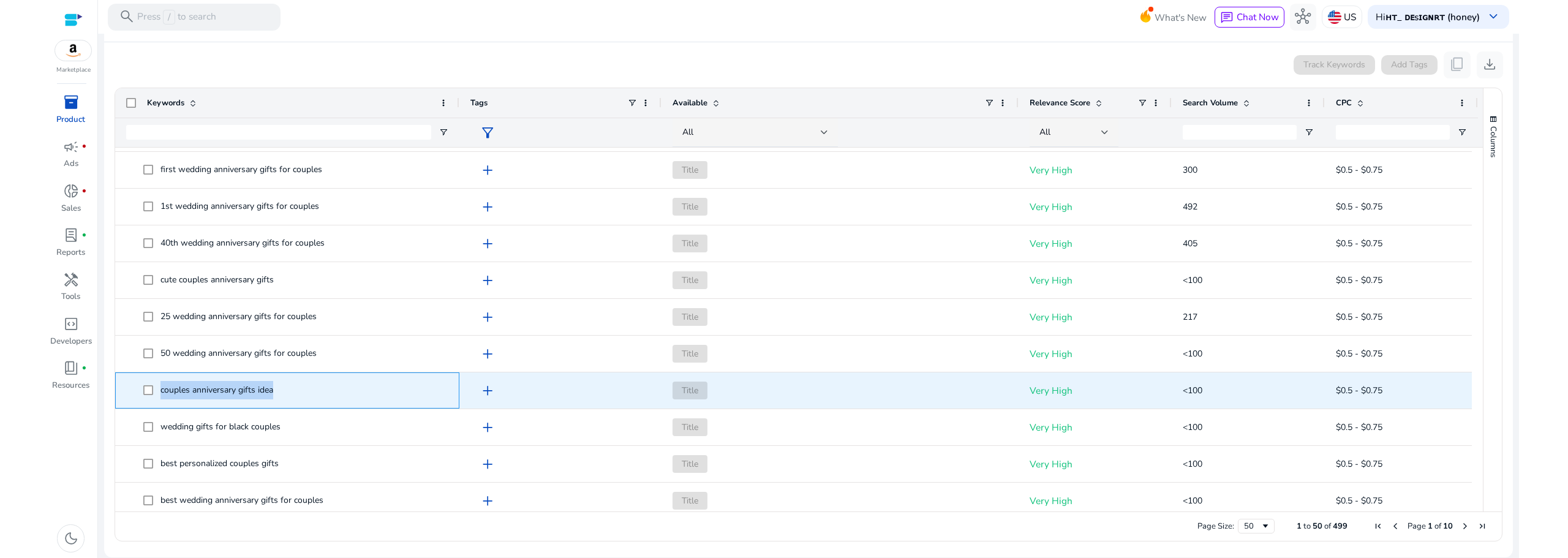
drag, startPoint x: 281, startPoint y: 395, endPoint x: 159, endPoint y: 386, distance: 122.3
click at [159, 386] on span "couples anniversary gifts idea" at bounding box center [296, 390] width 305 height 25
copy span "couples anniversary gifts idea"
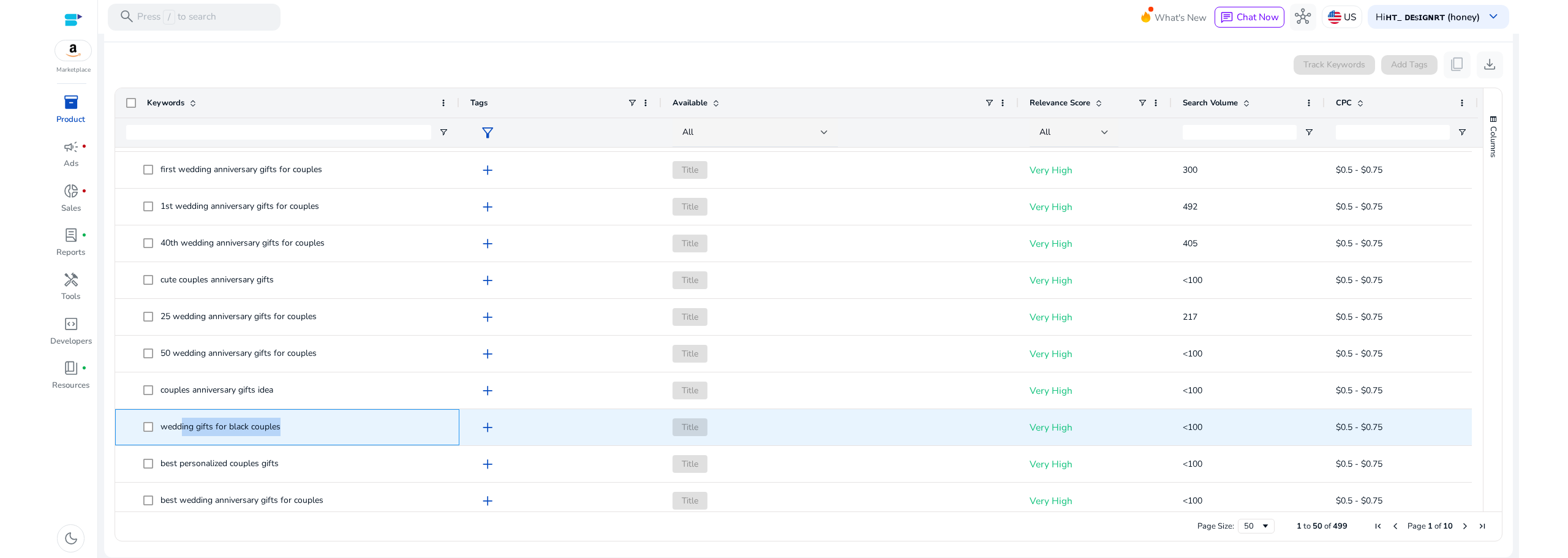
drag, startPoint x: 281, startPoint y: 428, endPoint x: 181, endPoint y: 433, distance: 100.1
click at [181, 433] on span "wedding gifts for black couples" at bounding box center [296, 427] width 305 height 25
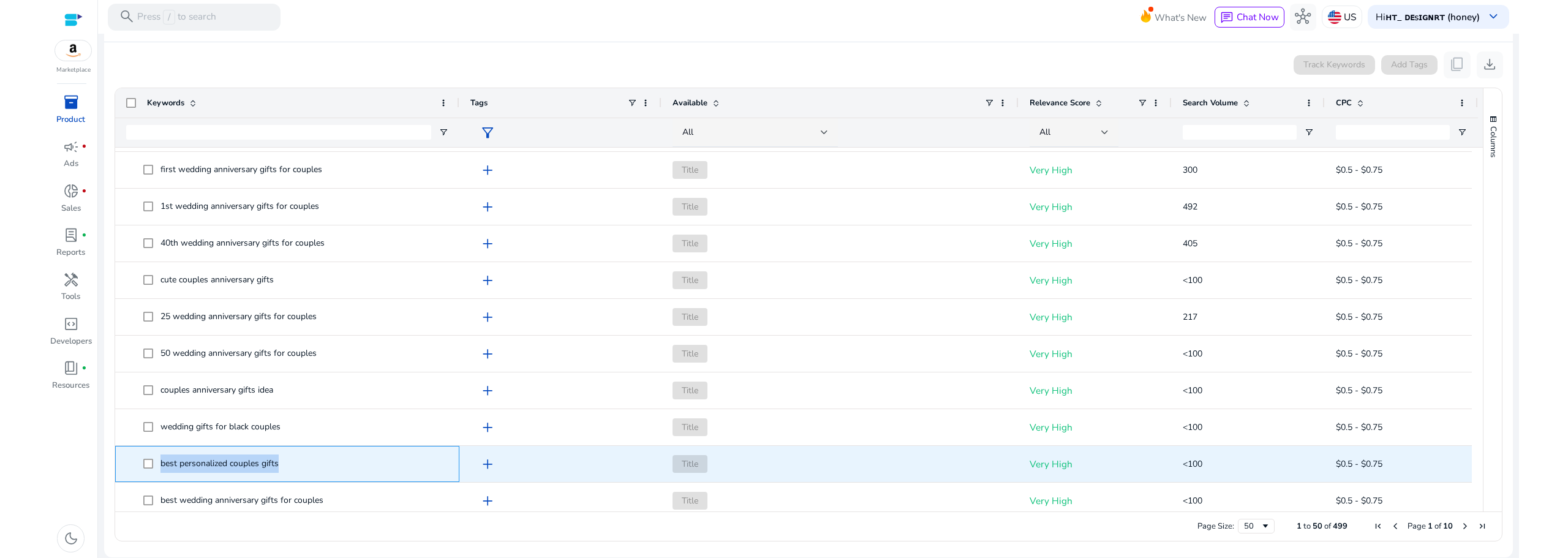
click at [143, 459] on span "best personalized couples gifts" at bounding box center [296, 464] width 305 height 25
copy span "best personalized couples gifts"
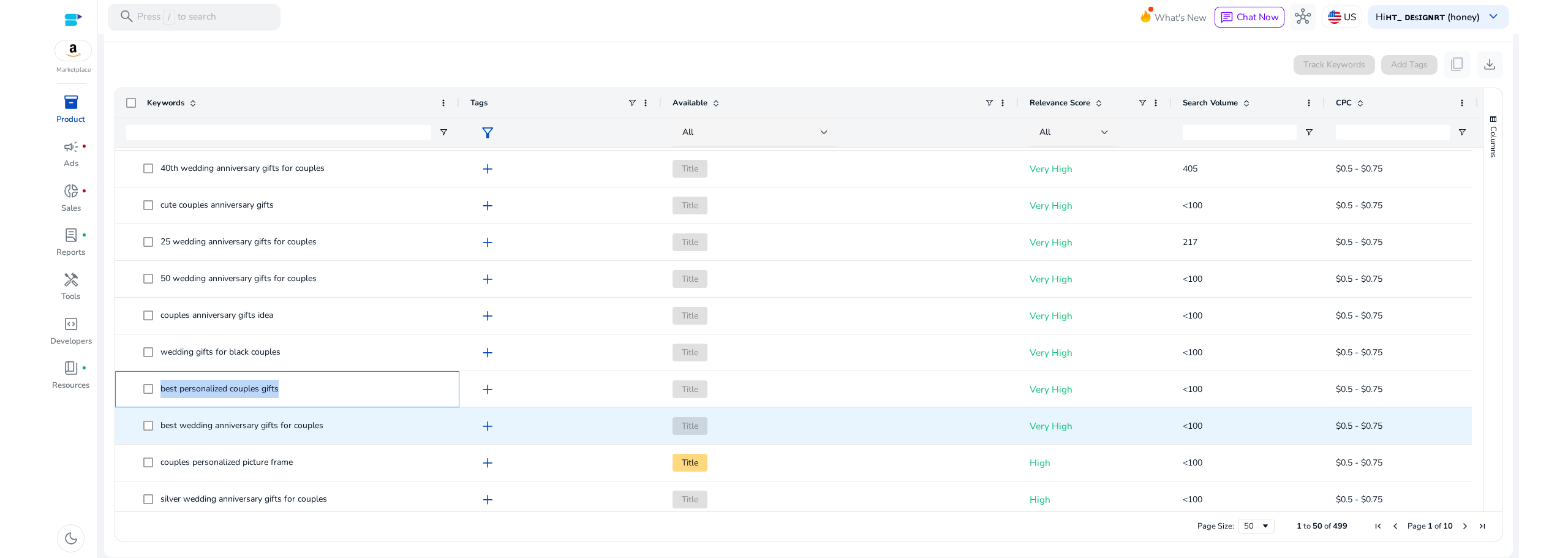
scroll to position [613, 0]
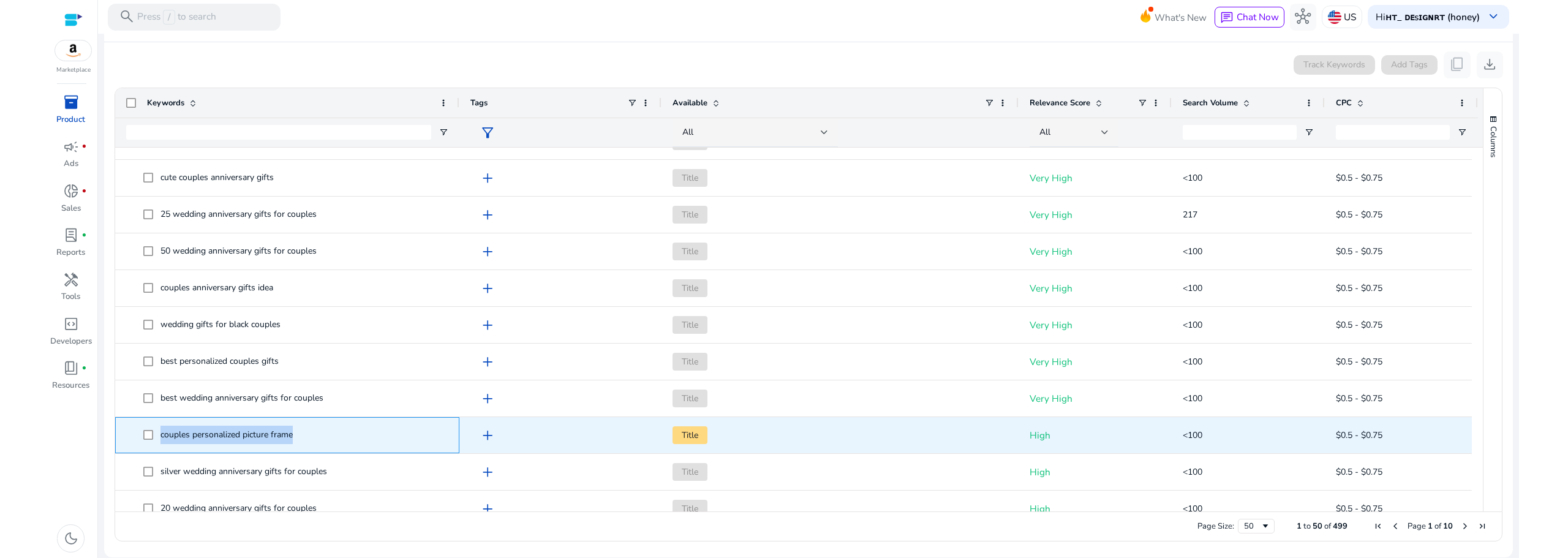
drag, startPoint x: 294, startPoint y: 437, endPoint x: 161, endPoint y: 439, distance: 133.0
click at [161, 439] on span "couples personalized picture frame" at bounding box center [227, 435] width 132 height 12
copy span "couples personalized picture frame"
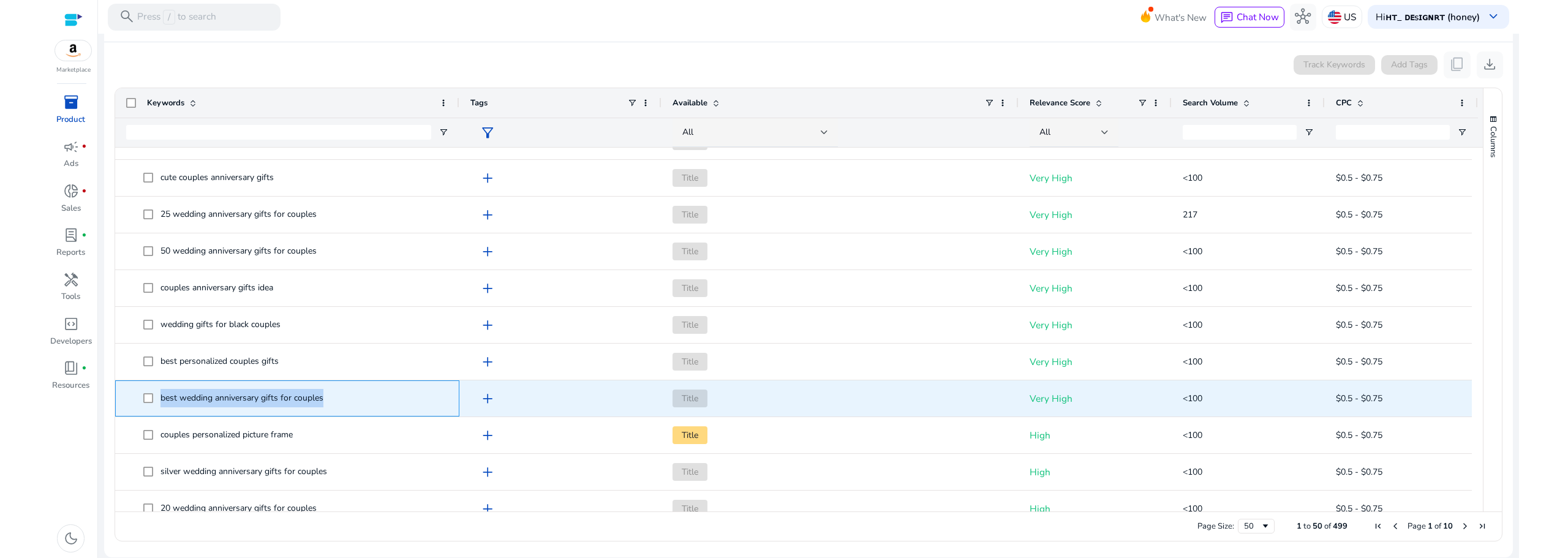
drag, startPoint x: 319, startPoint y: 399, endPoint x: 157, endPoint y: 402, distance: 162.0
click at [157, 402] on span "best wedding anniversary gifts for couples" at bounding box center [296, 398] width 305 height 25
copy span "best wedding anniversary gifts for couples"
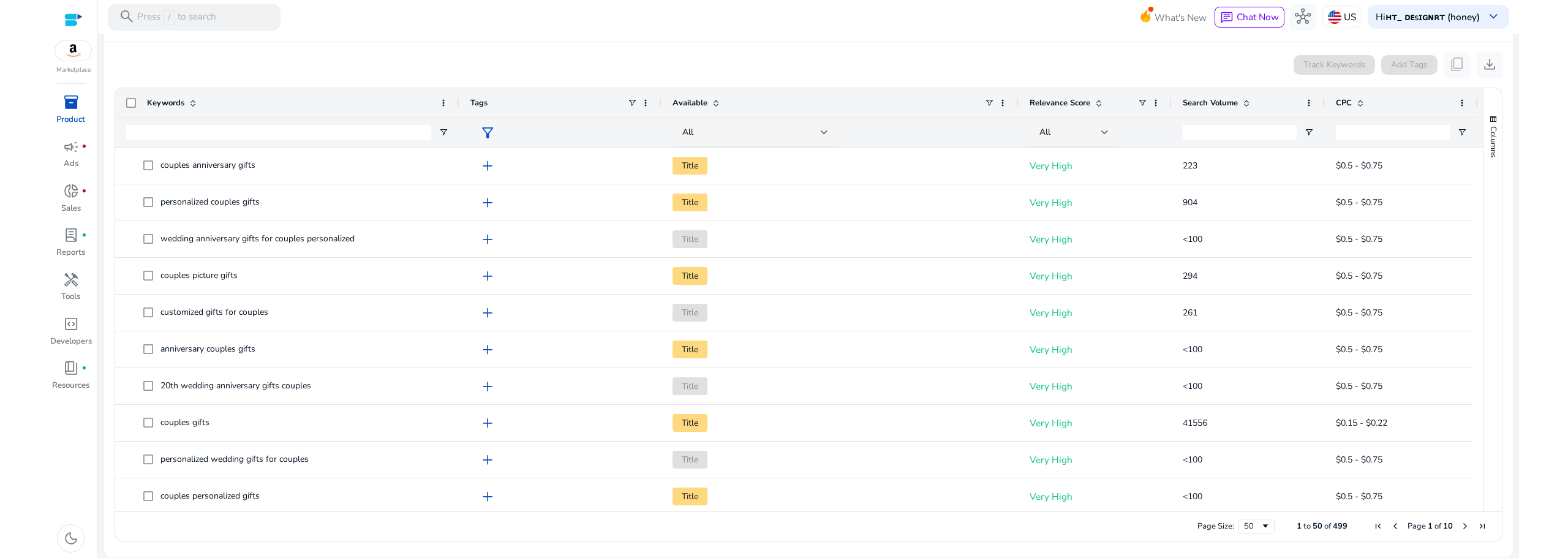
scroll to position [0, 0]
